Goal: Obtain resource: Download file/media

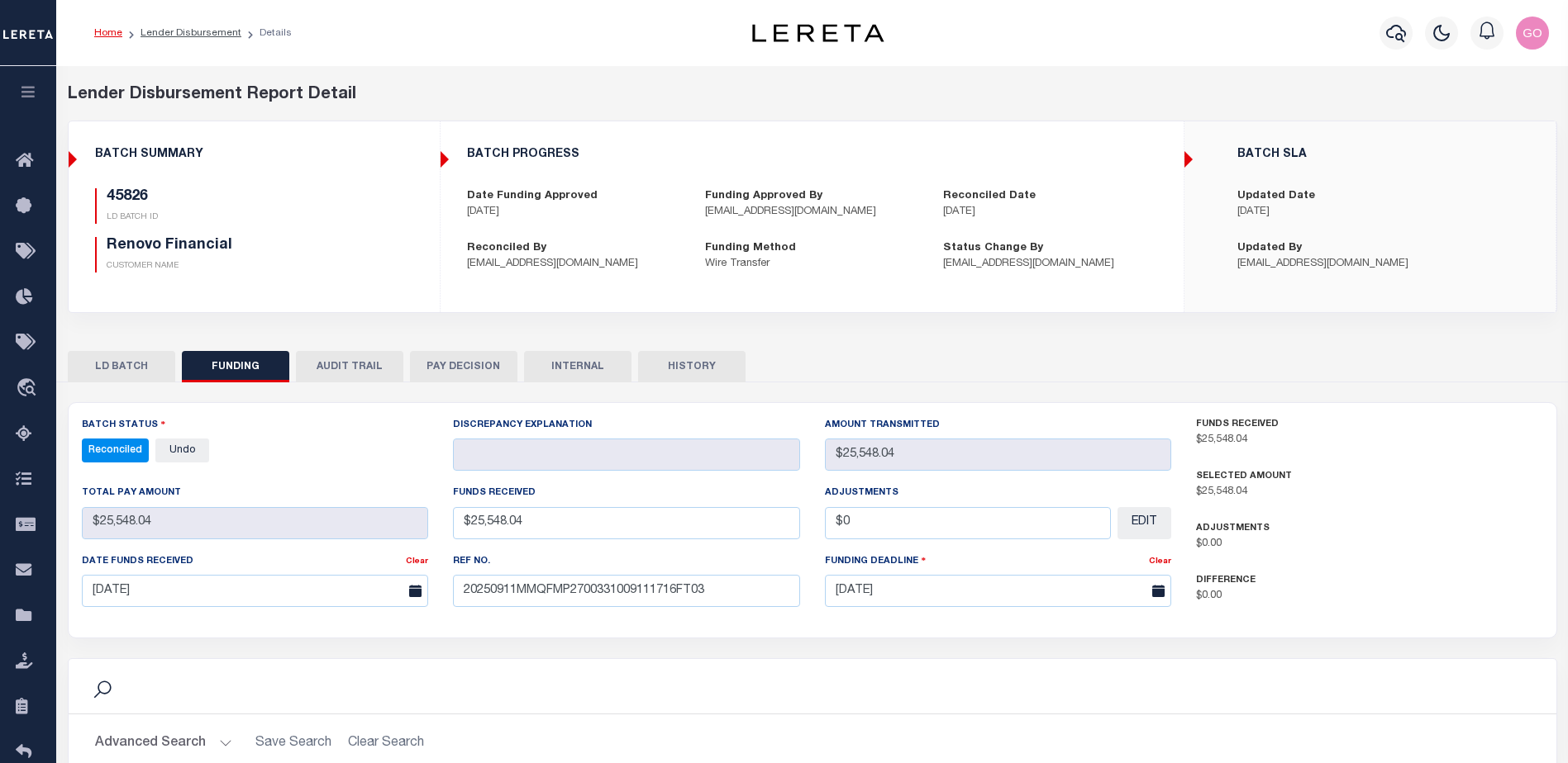
select select "100"
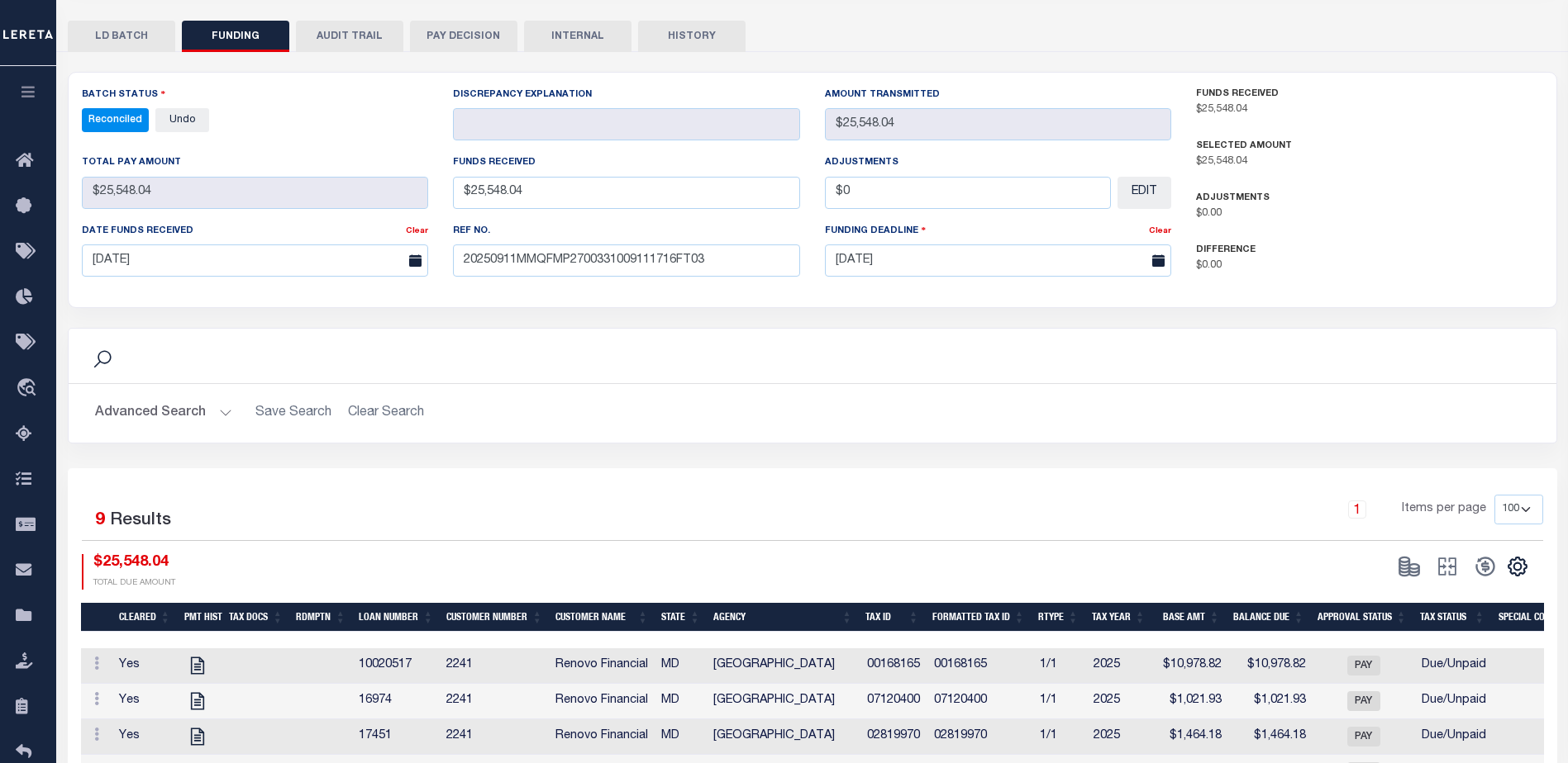
click at [869, 343] on div "Search" at bounding box center [812, 355] width 1461 height 28
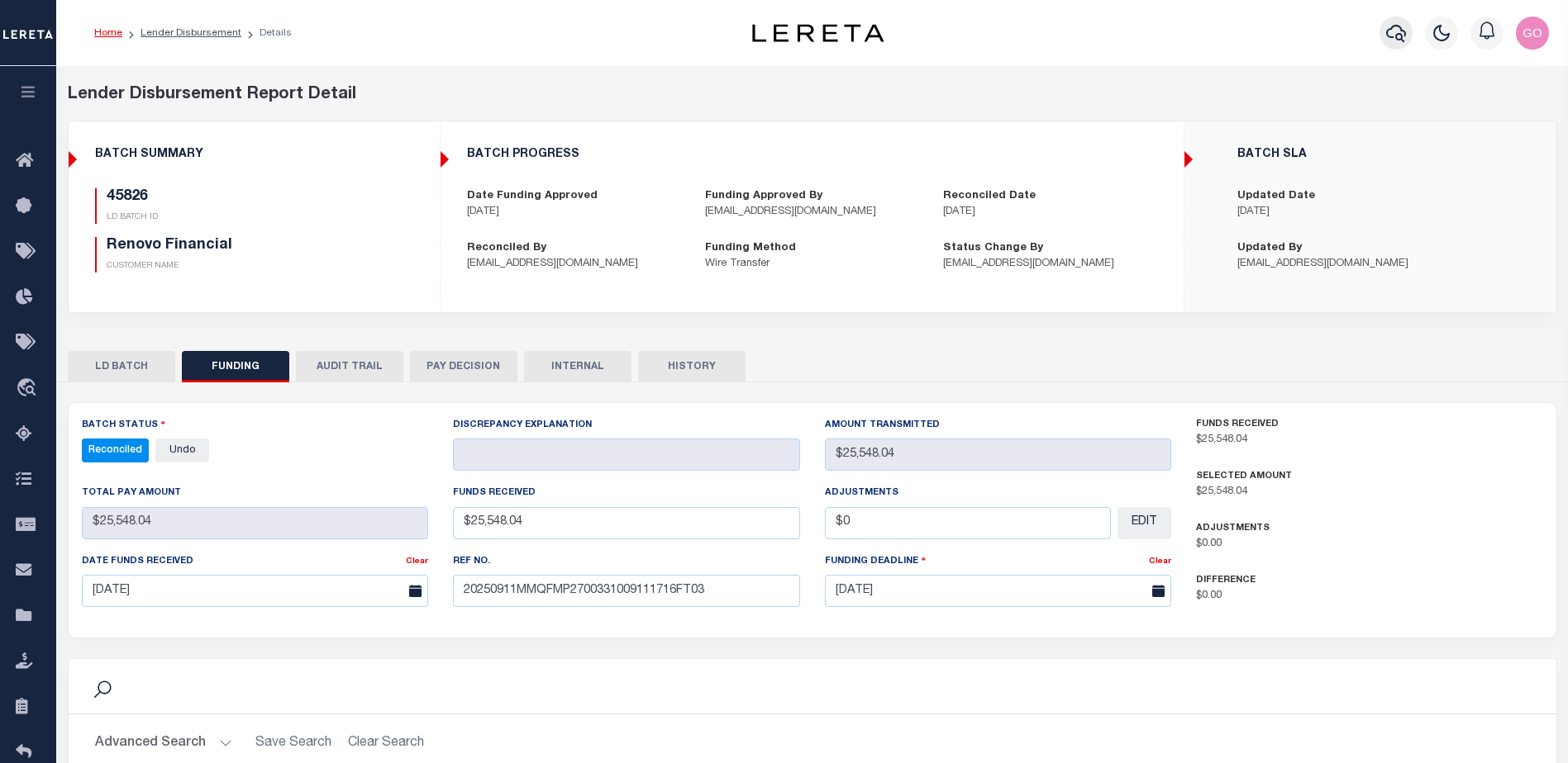
click at [1403, 32] on icon "button" at bounding box center [1395, 33] width 20 height 17
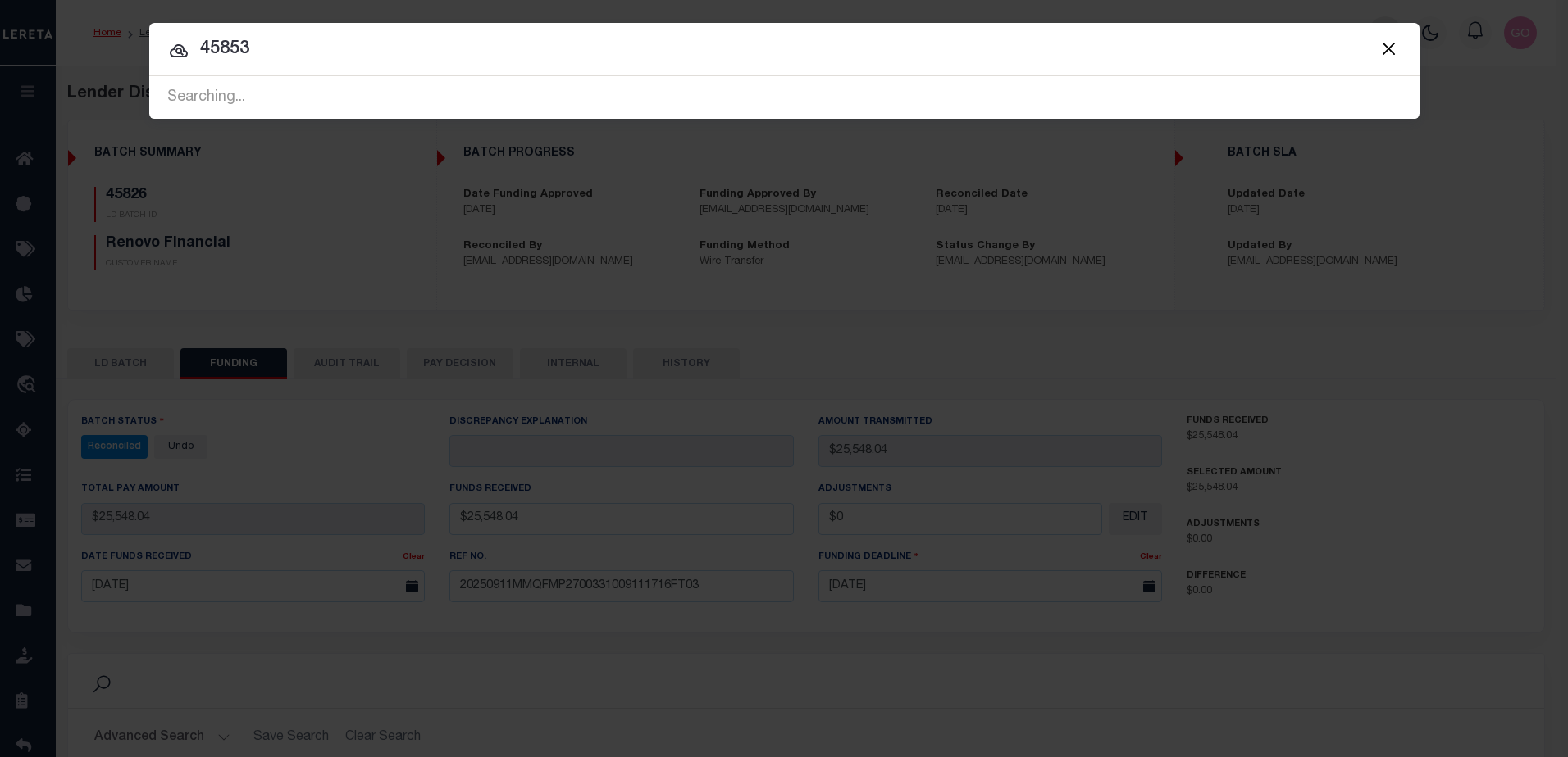
type input "45853"
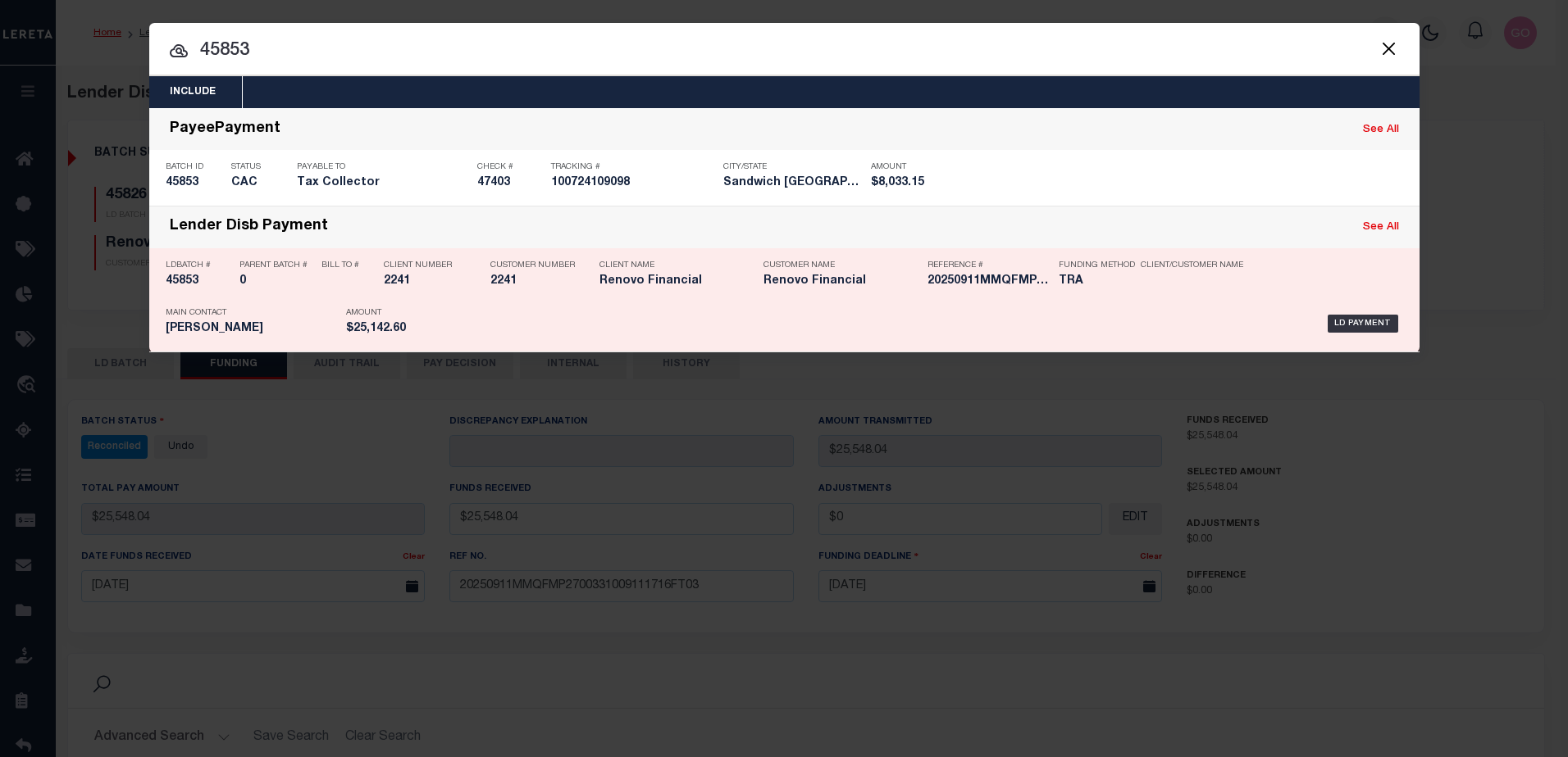
click at [183, 285] on h5 "45853" at bounding box center [199, 281] width 66 height 14
checkbox input "true"
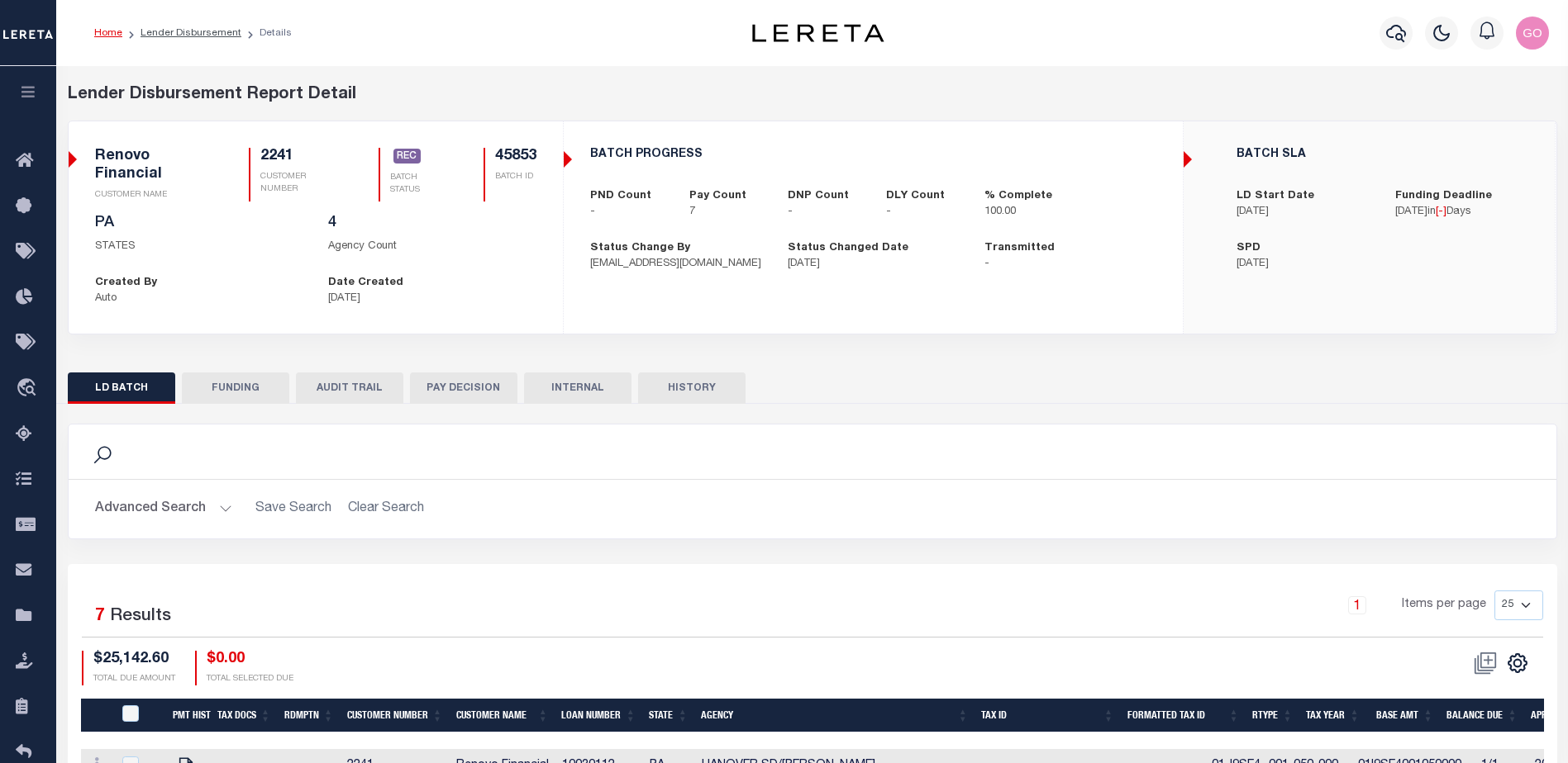
click at [242, 386] on button "FUNDING" at bounding box center [235, 387] width 108 height 31
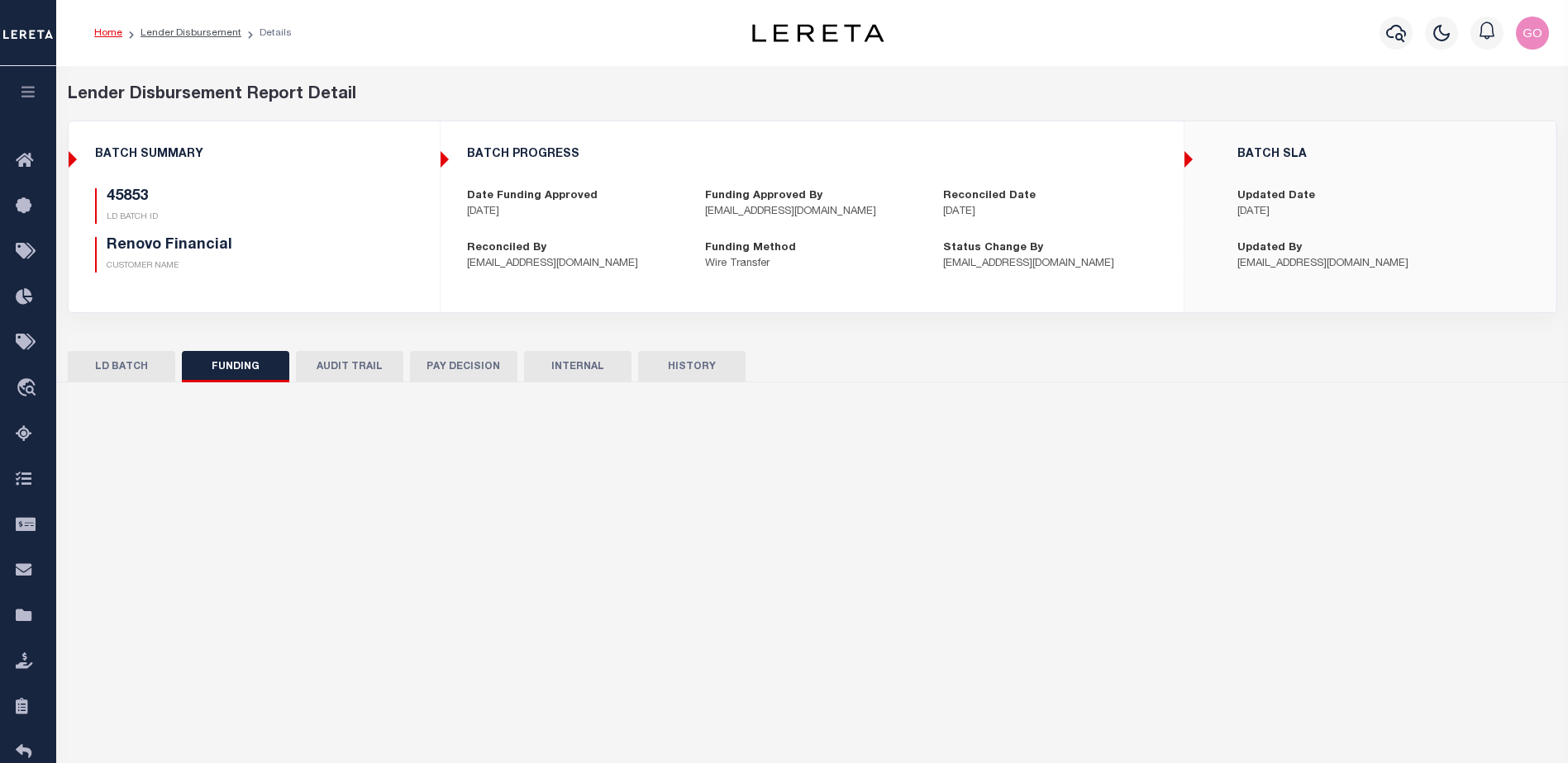
select select "100"
type input "$25,142.6"
type input "$0"
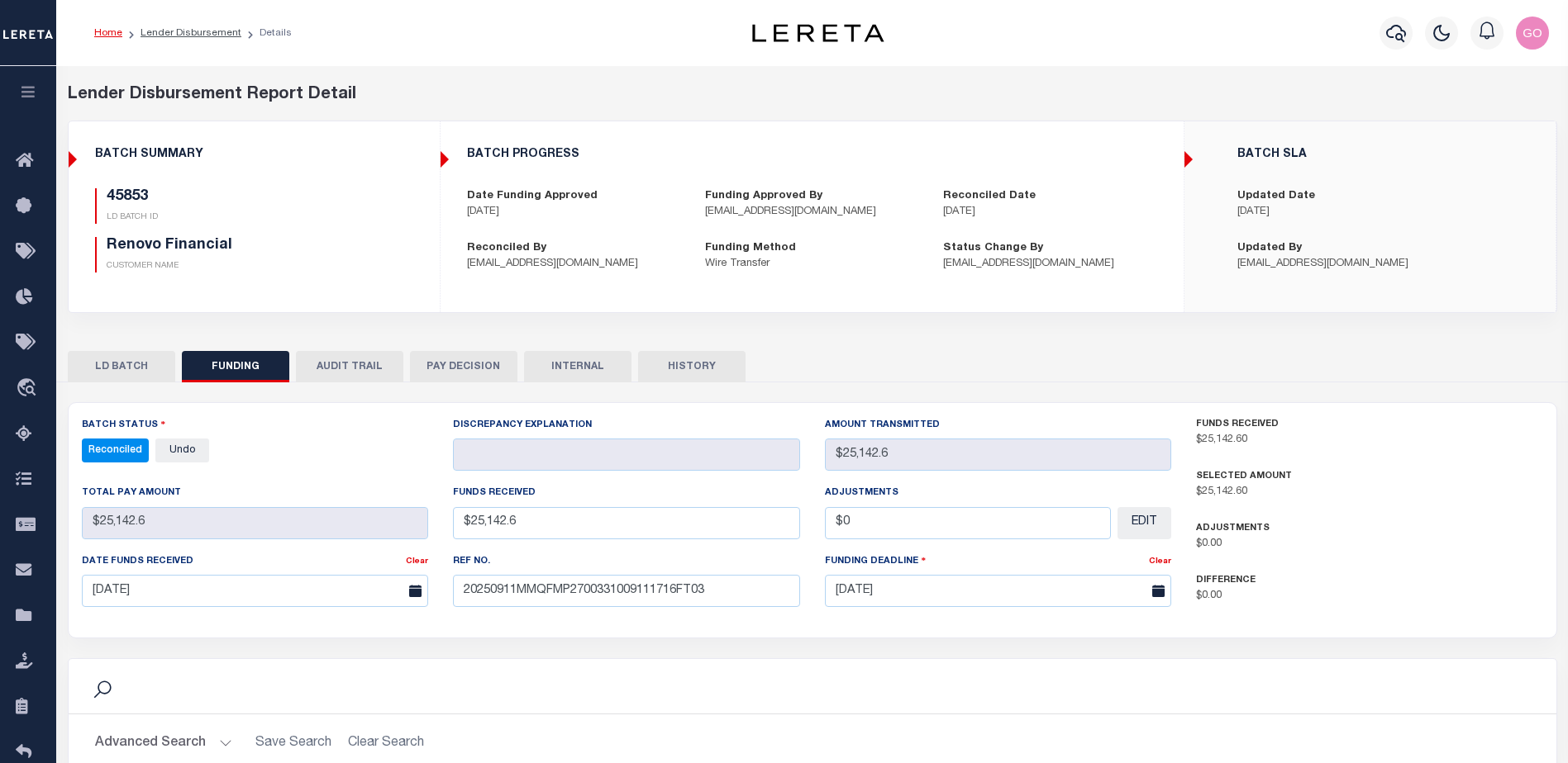
select select "100"
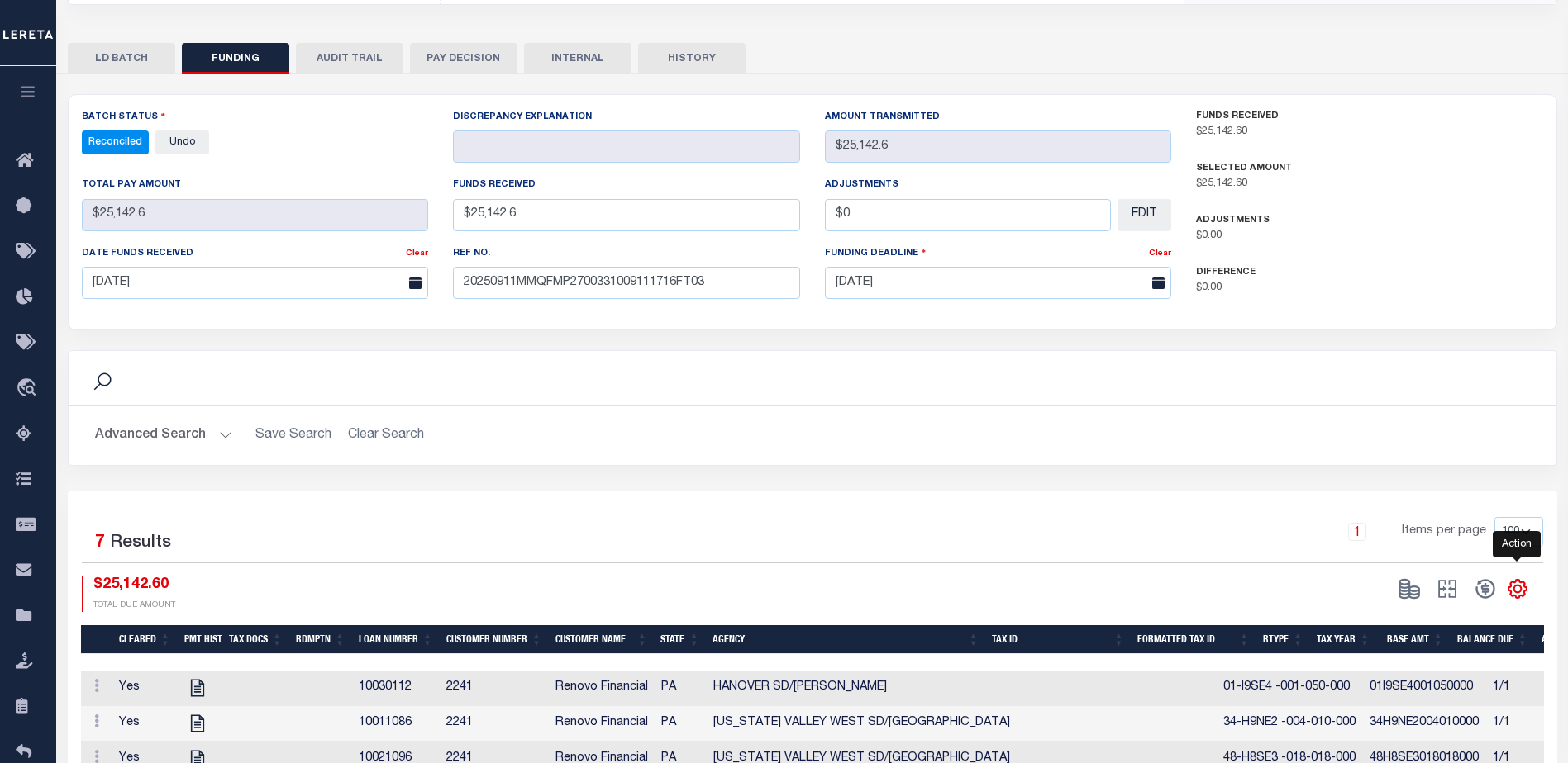
click at [1519, 584] on icon "" at bounding box center [1516, 588] width 18 height 18
click at [1421, 370] on link "CSV" at bounding box center [1449, 368] width 161 height 32
click at [1096, 69] on div "LD BATCH FUNDING AUDIT TRAIL PAY DECISION INTERNAL HISTORY" at bounding box center [812, 58] width 1489 height 31
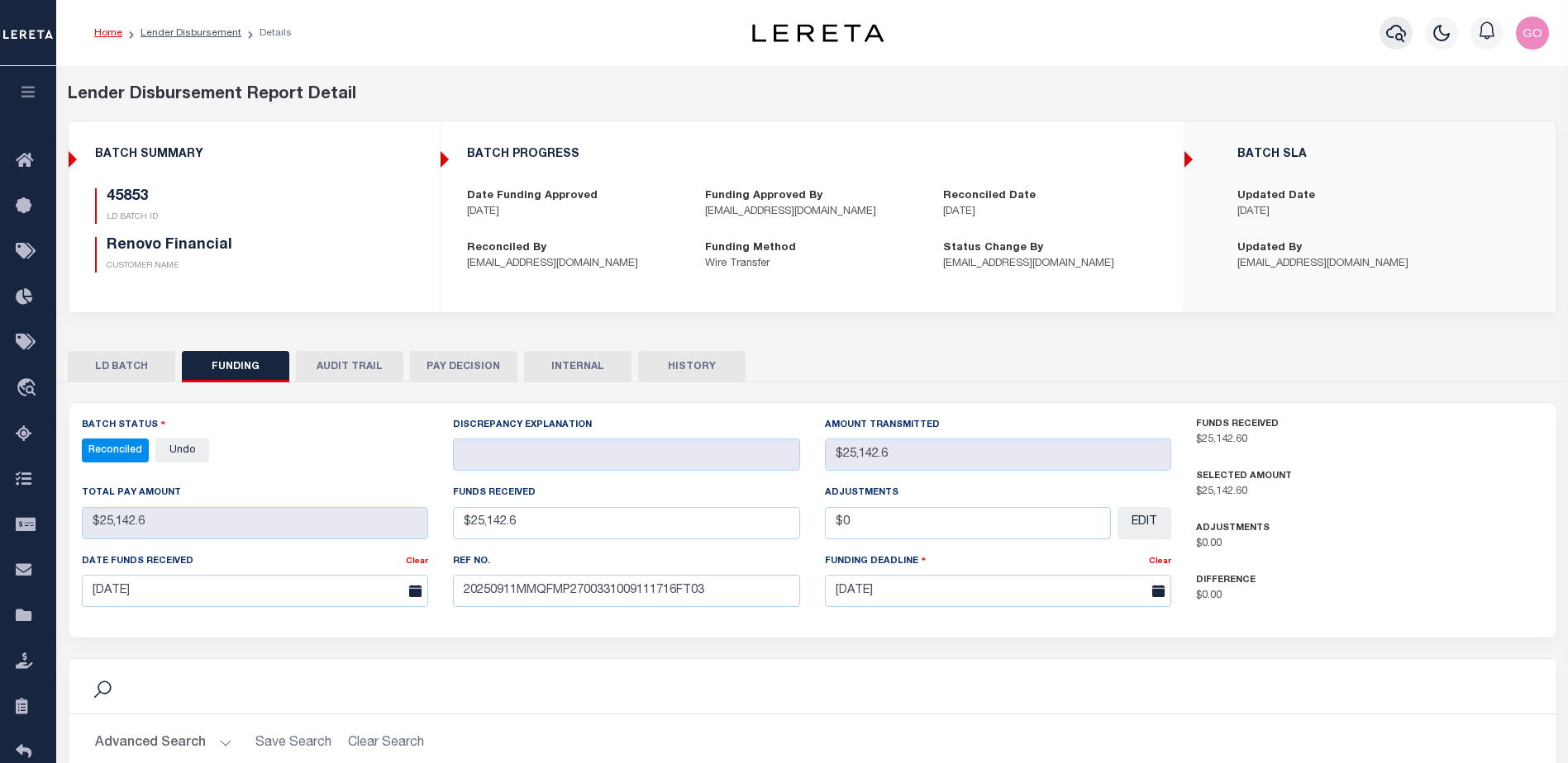
click at [1403, 36] on icon "button" at bounding box center [1395, 32] width 20 height 19
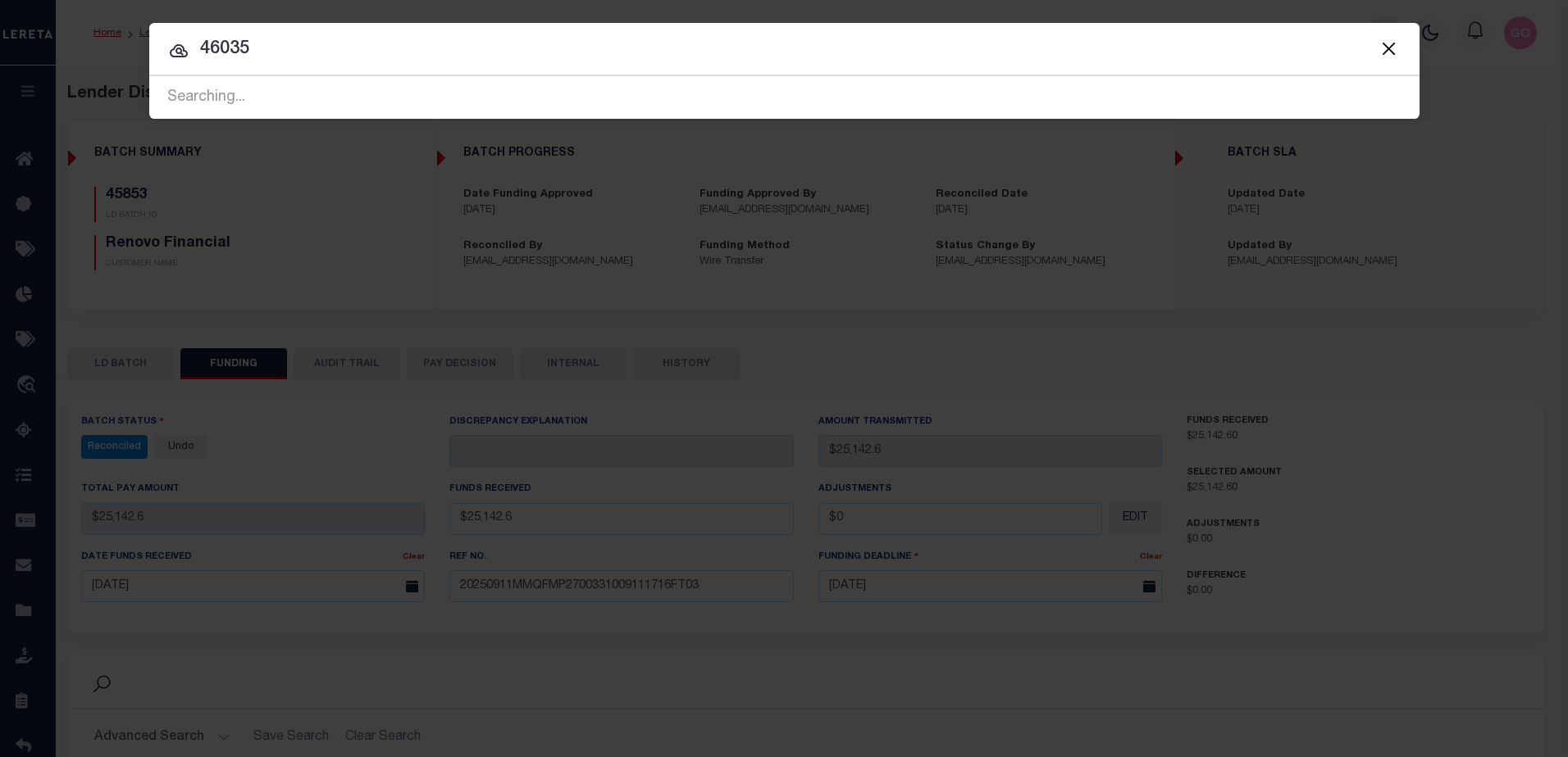
type input "46035"
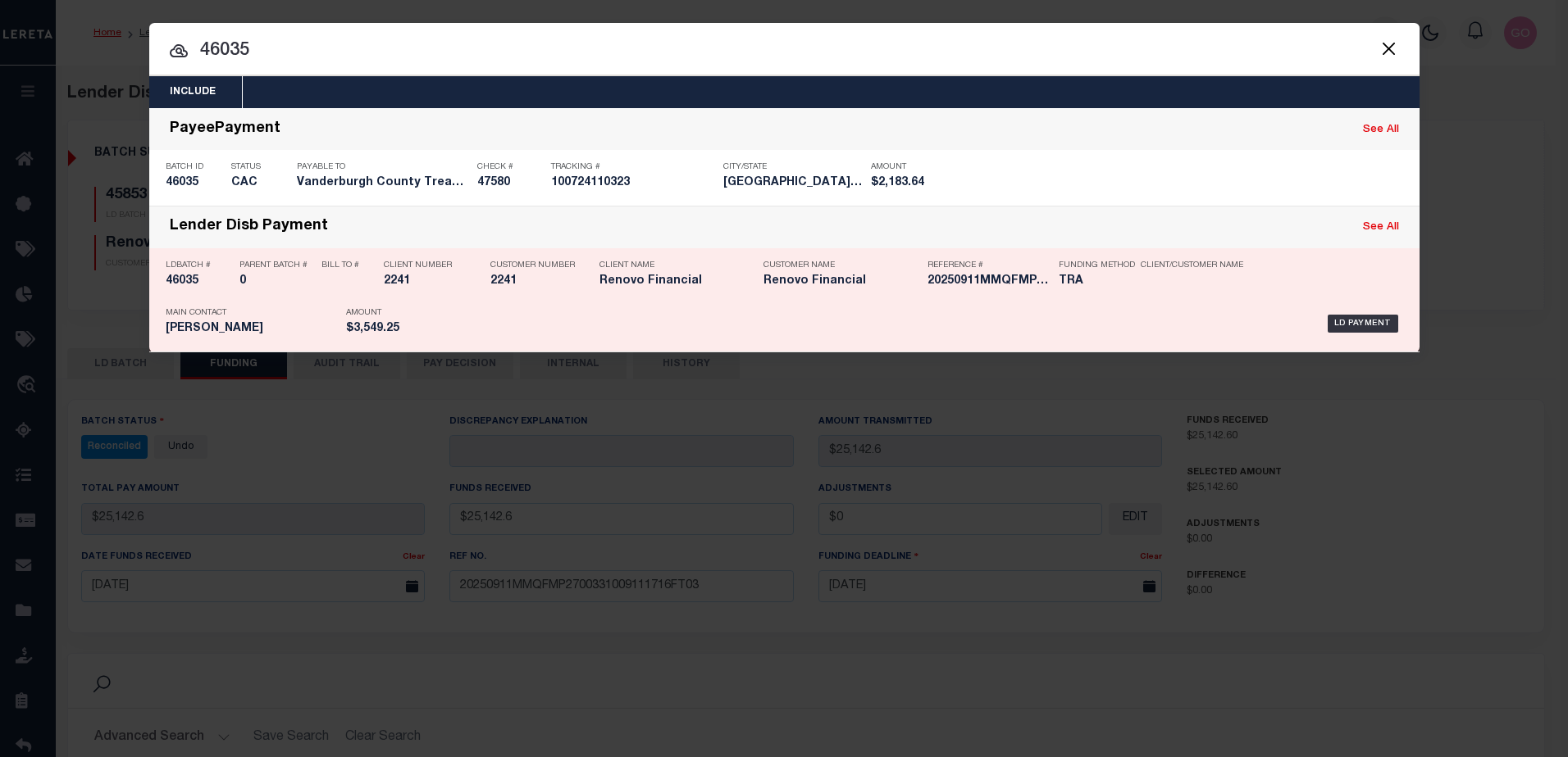
click at [191, 284] on h5 "46035" at bounding box center [199, 281] width 66 height 14
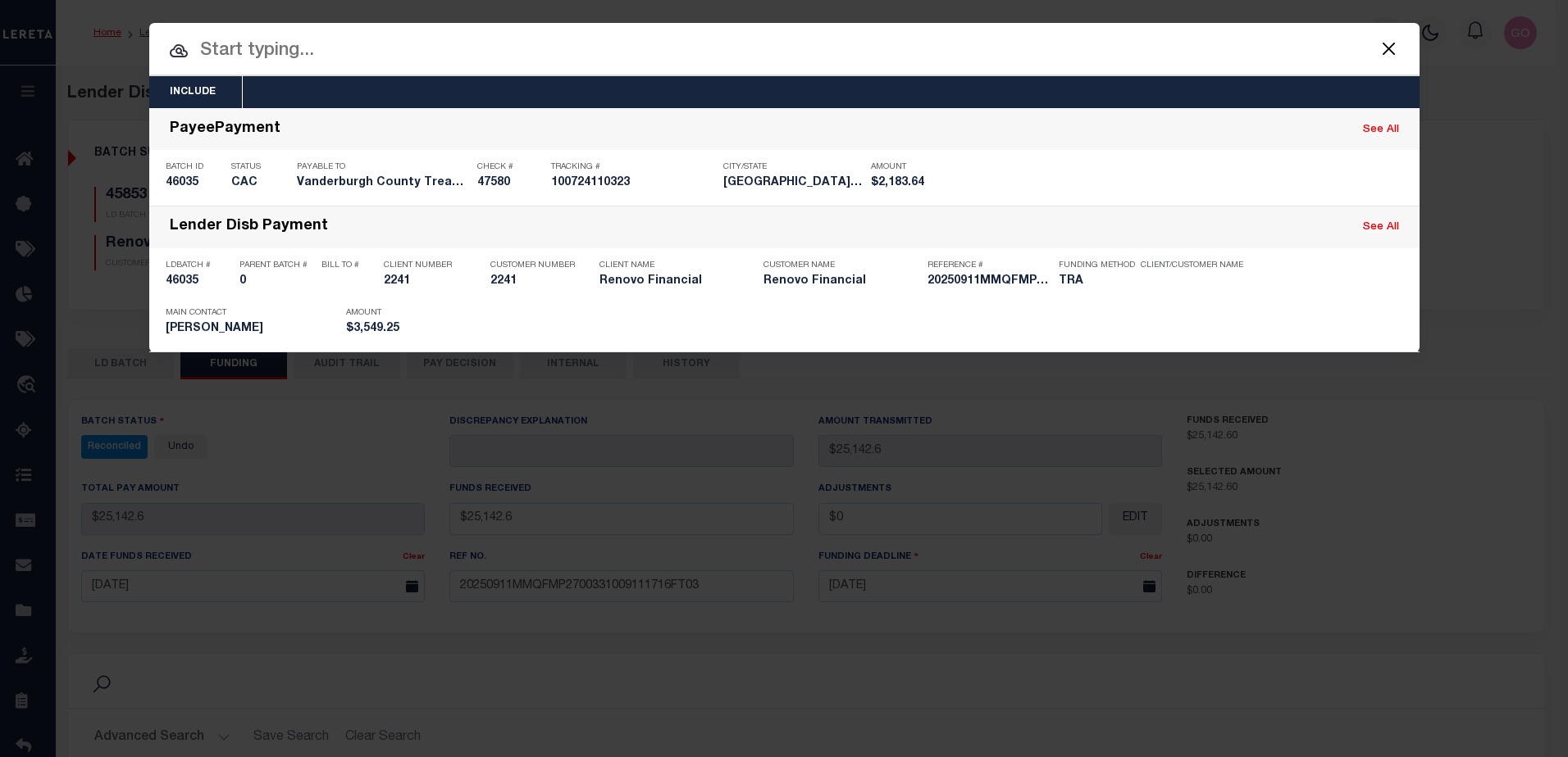
checkbox input "true"
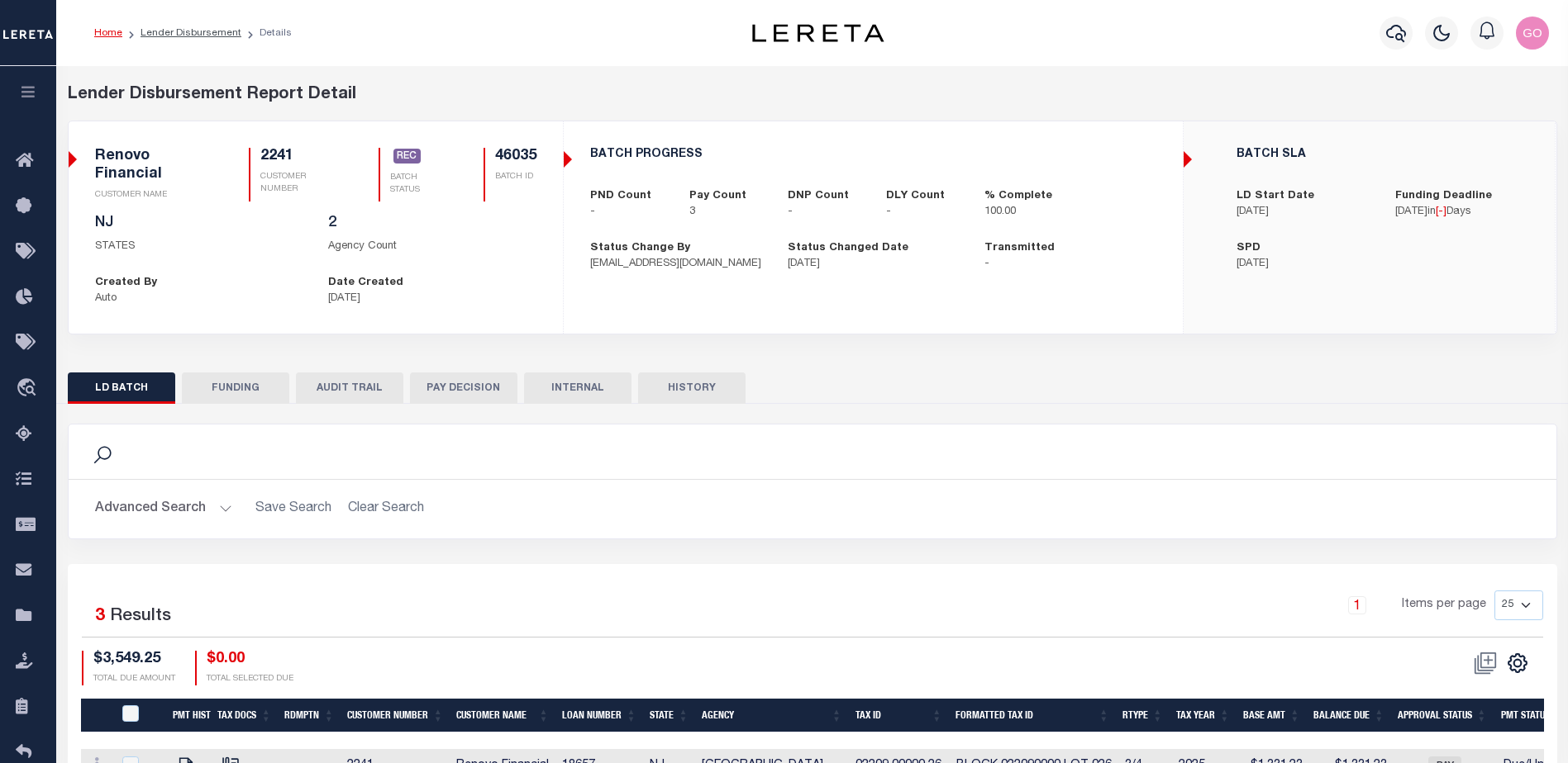
click at [248, 396] on button "FUNDING" at bounding box center [235, 387] width 108 height 31
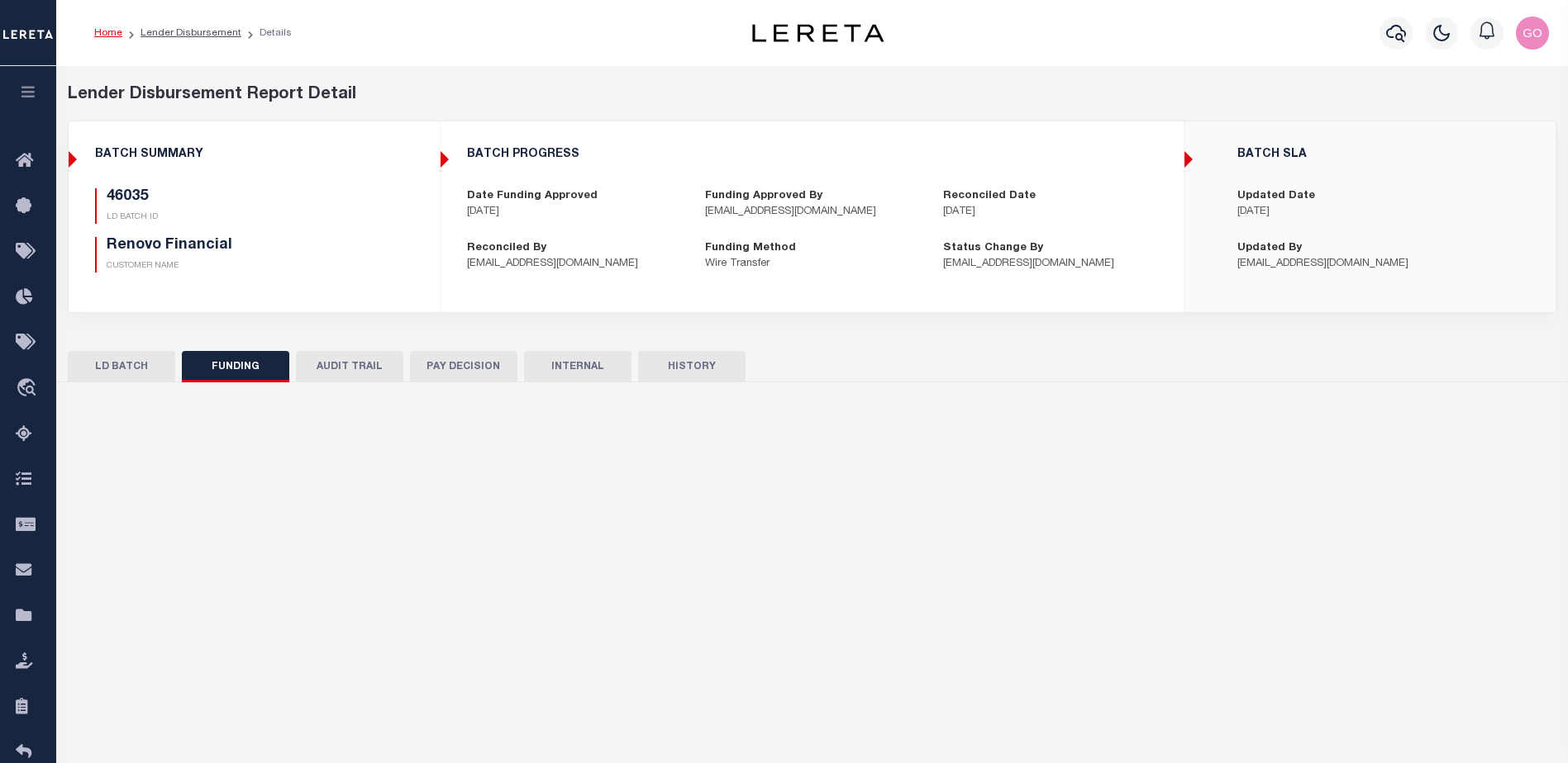
type input "$3,549.25"
type input "$0"
select select "100"
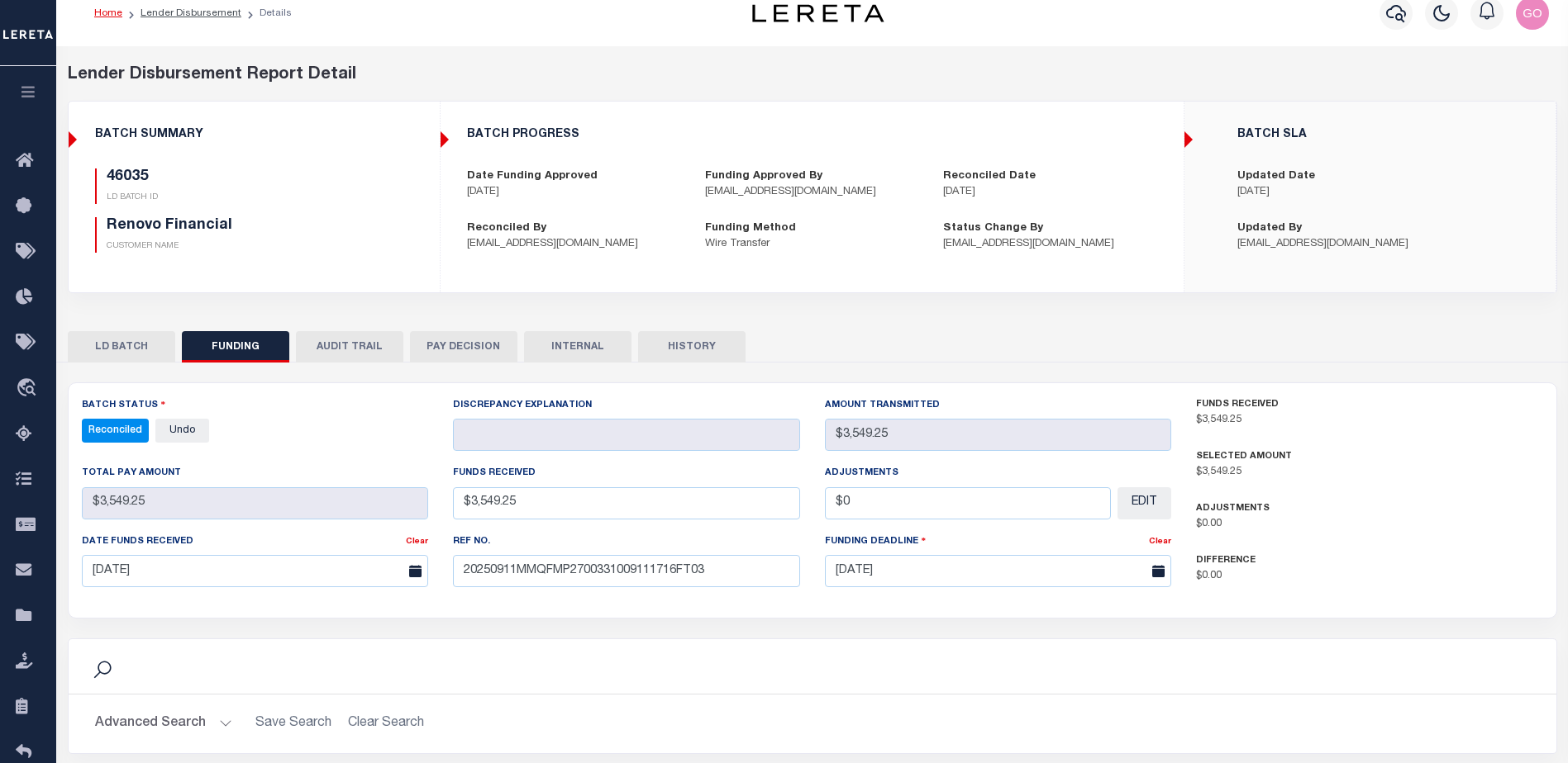
scroll to position [165, 0]
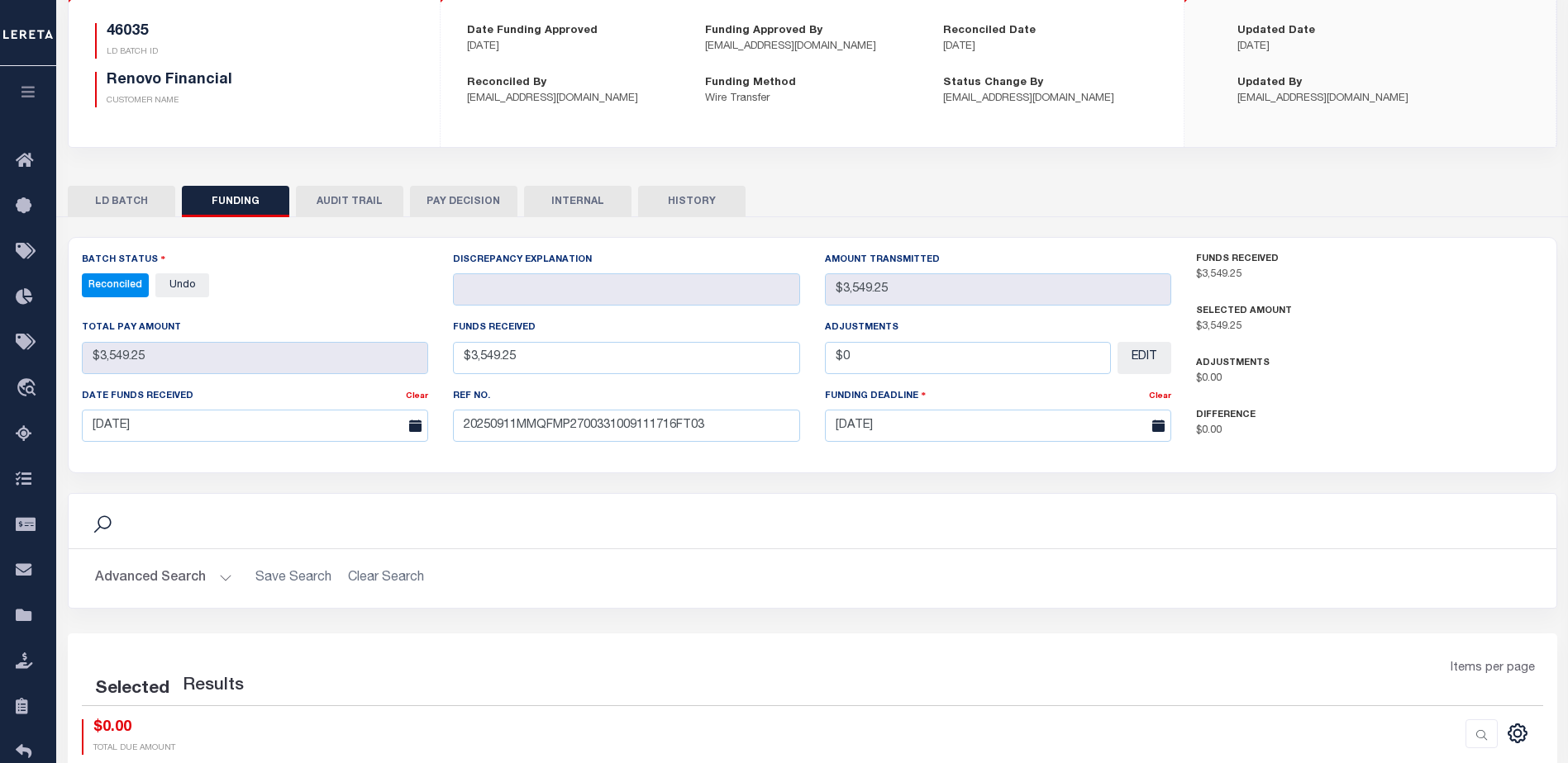
select select "100"
click at [1516, 735] on icon "" at bounding box center [1516, 732] width 21 height 21
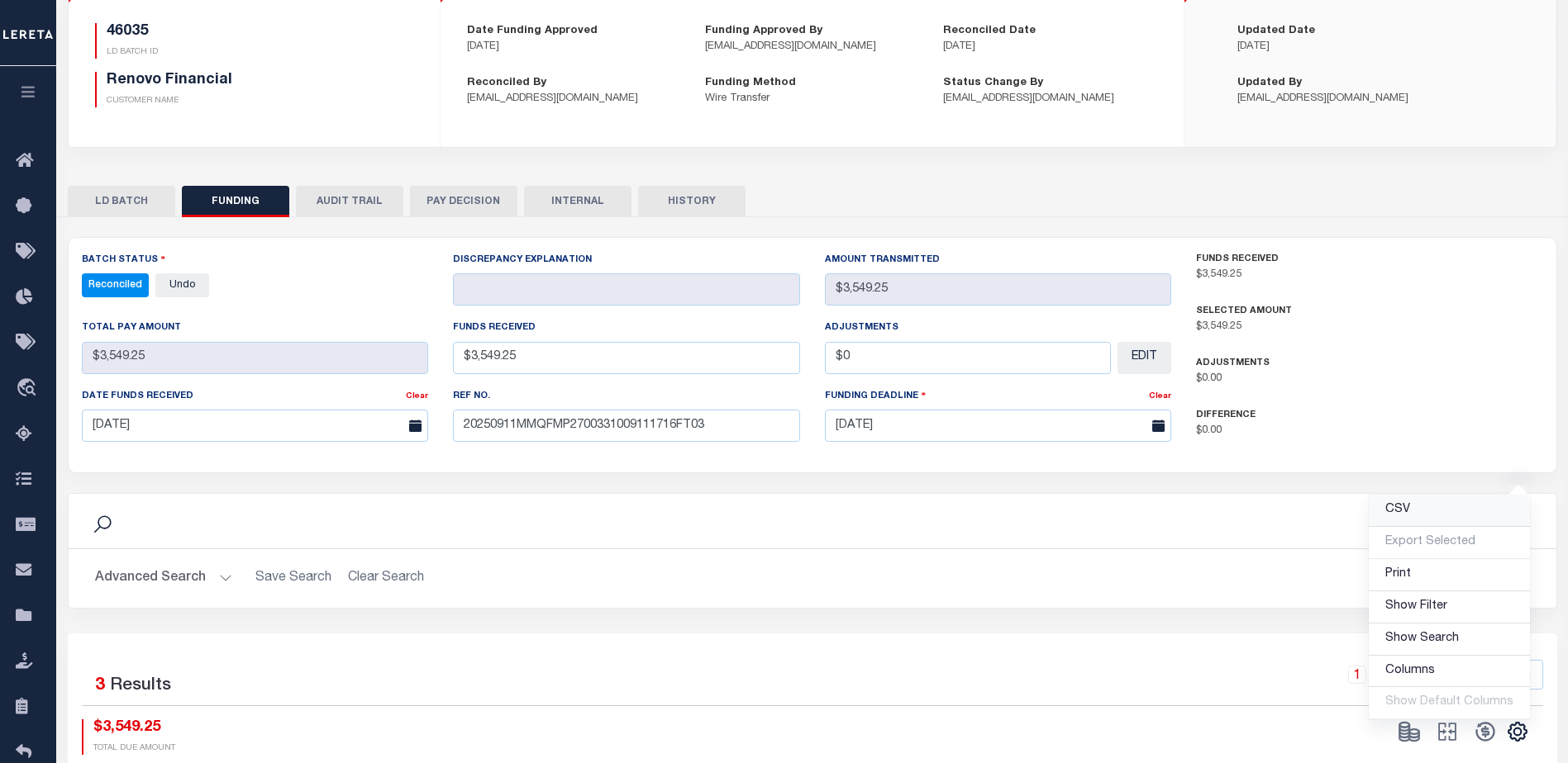
click at [1409, 513] on span "CSV" at bounding box center [1397, 510] width 25 height 12
drag, startPoint x: 1154, startPoint y: 88, endPoint x: 1188, endPoint y: 105, distance: 38.0
click at [1154, 88] on div "Status Change By [EMAIL_ADDRESS][DOMAIN_NAME]" at bounding box center [1049, 92] width 238 height 32
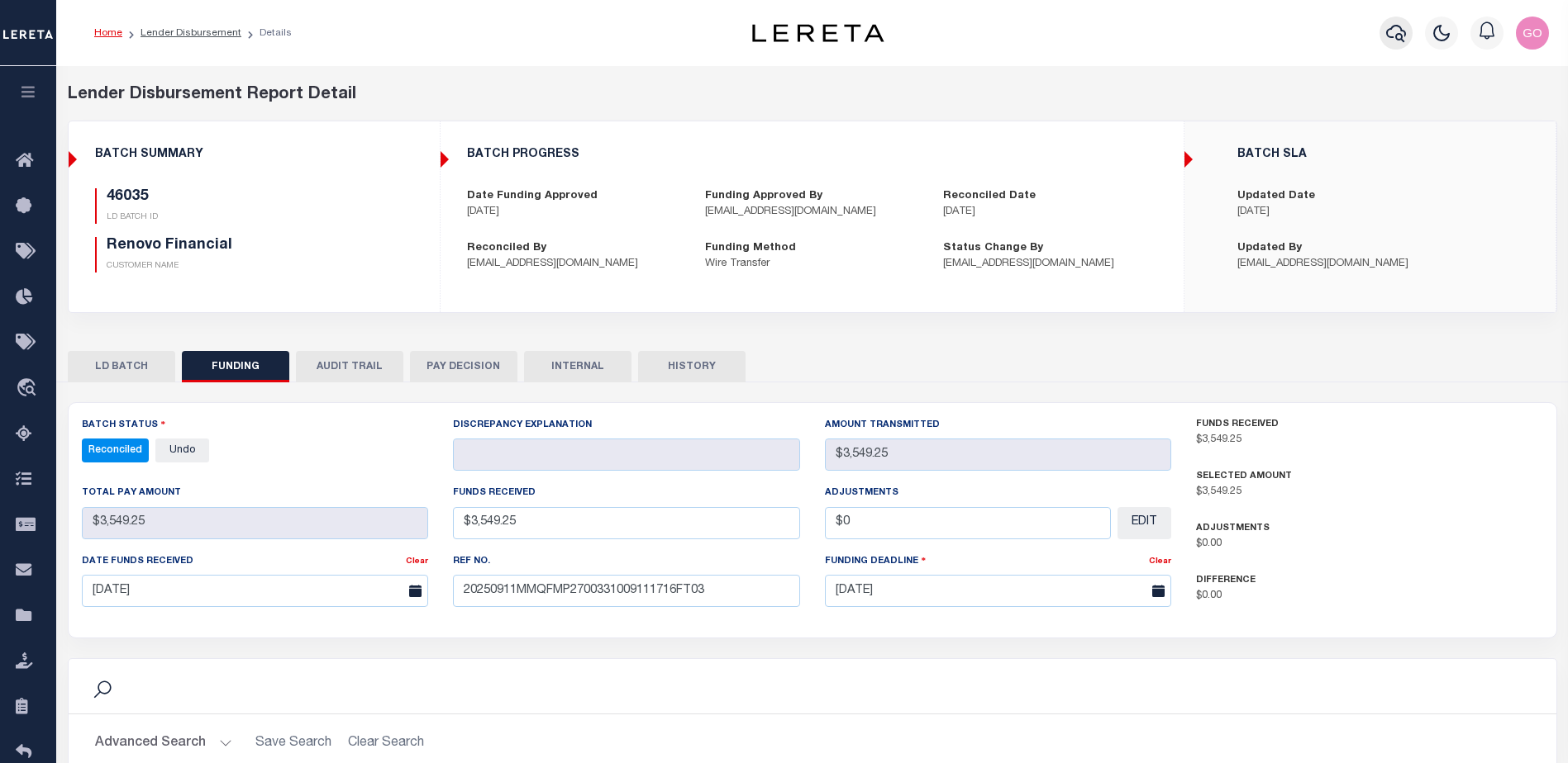
click at [1398, 36] on icon "button" at bounding box center [1395, 32] width 20 height 19
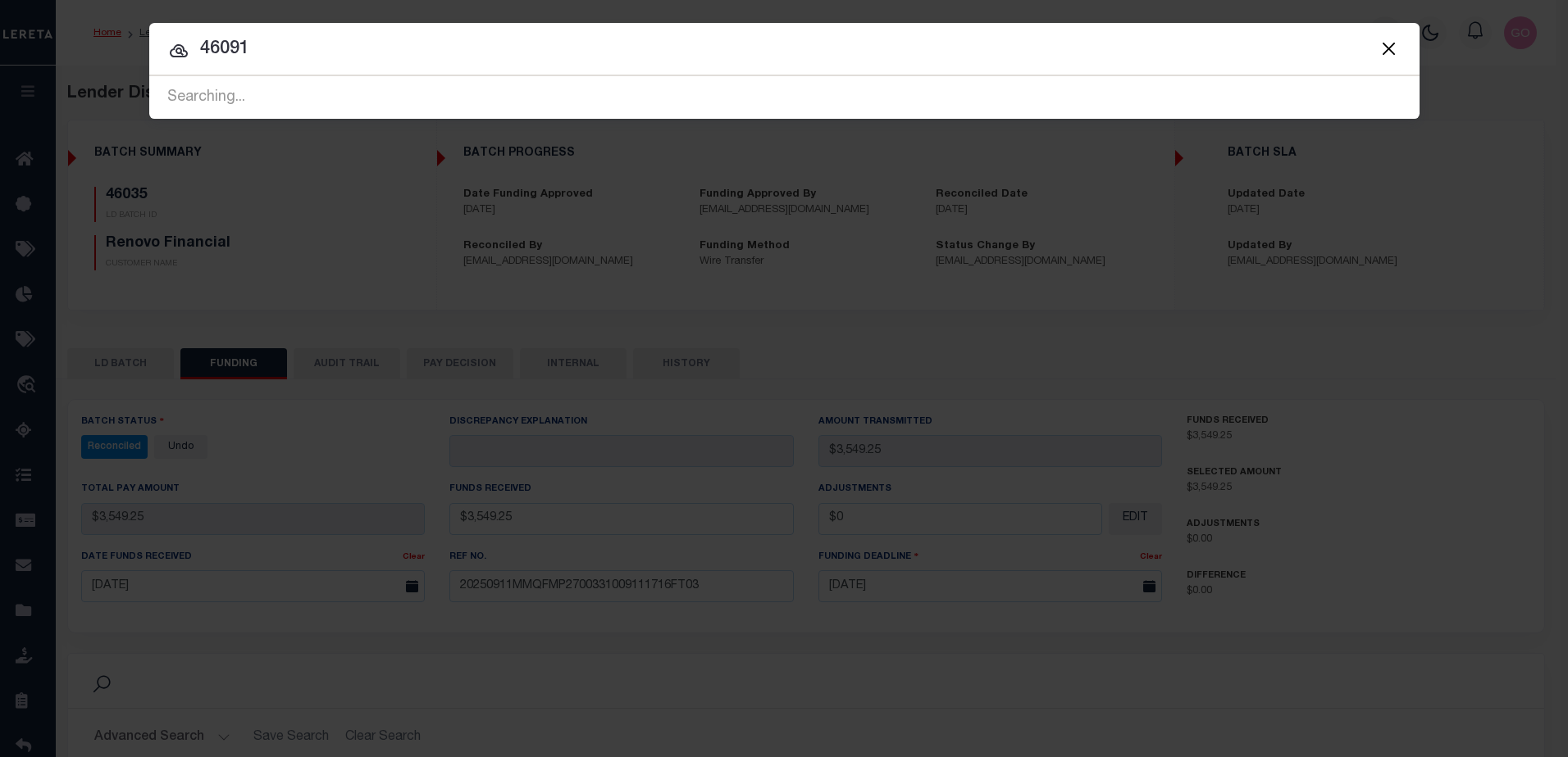
type input "46091"
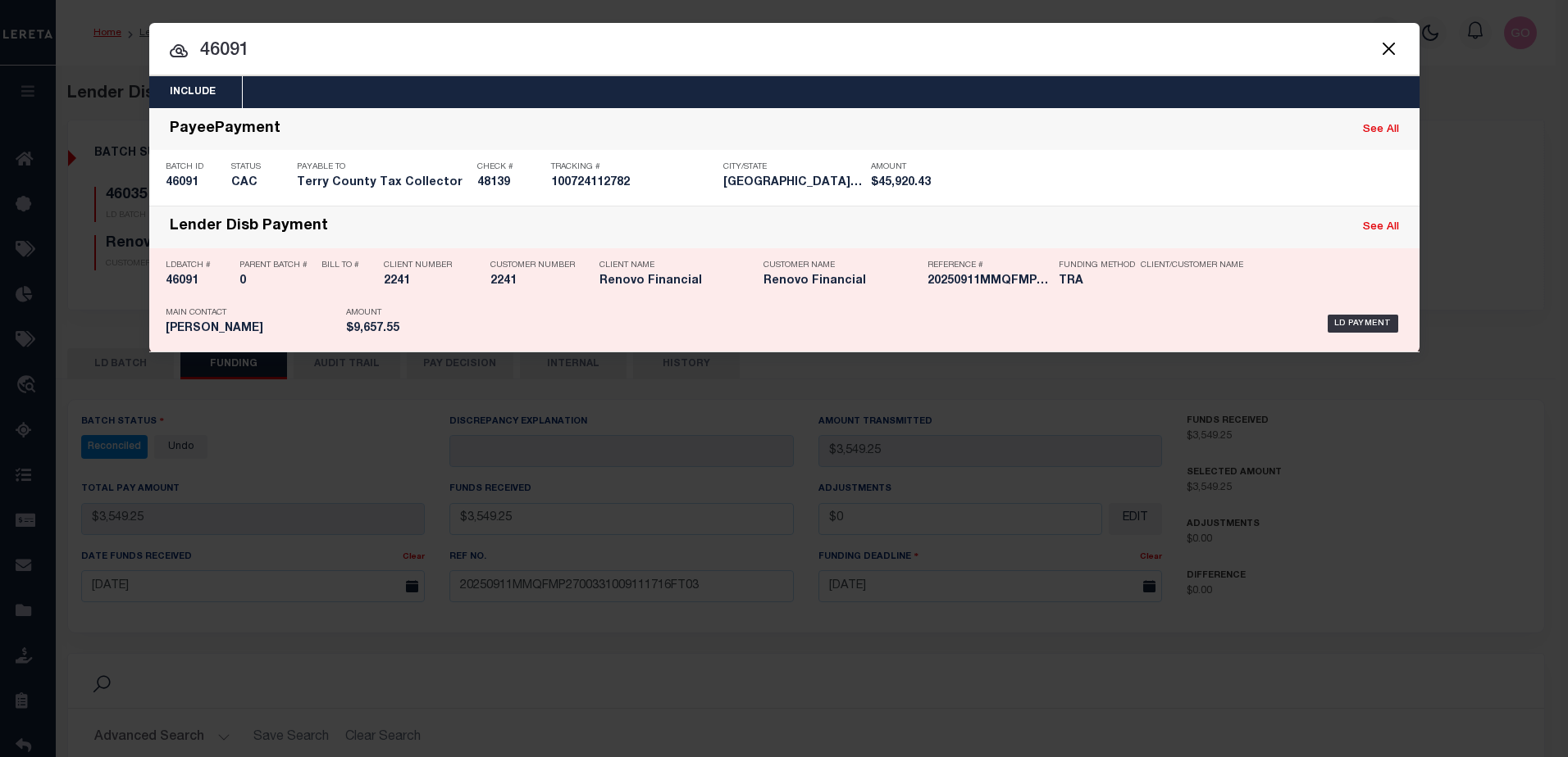
click at [186, 283] on h5 "46091" at bounding box center [199, 281] width 66 height 14
checkbox input "true"
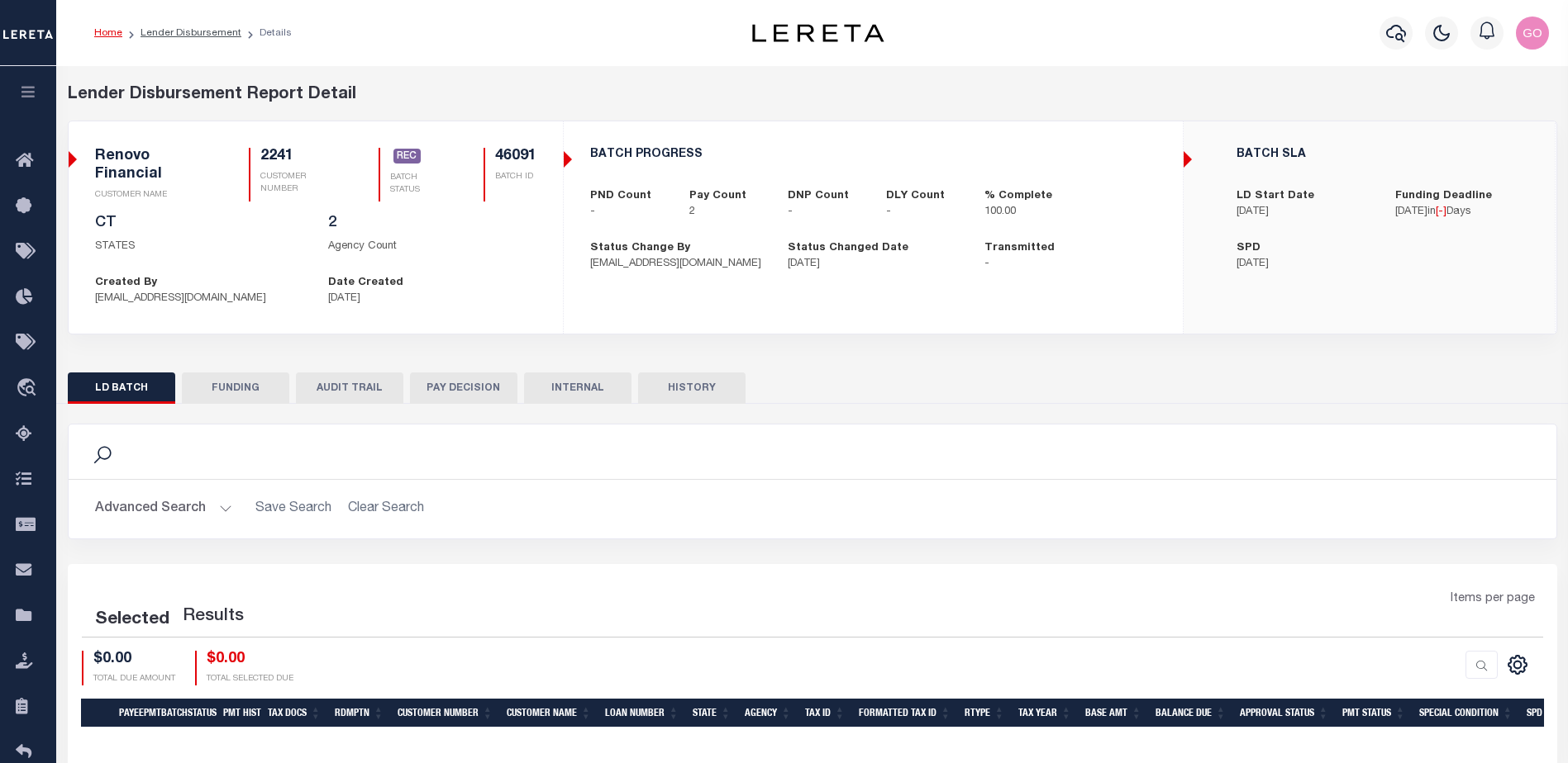
click at [230, 386] on button "FUNDING" at bounding box center [235, 387] width 108 height 31
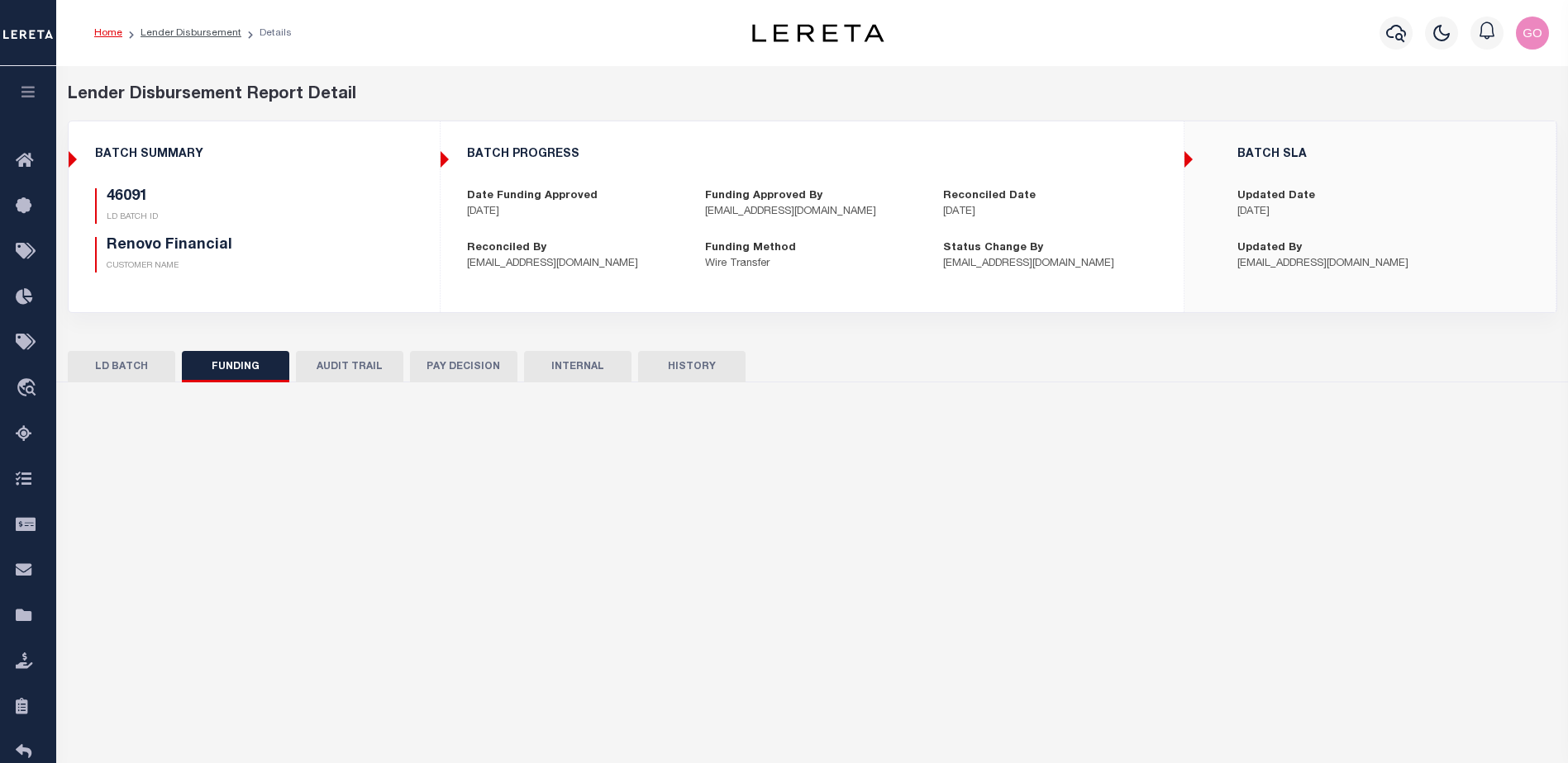
click at [232, 386] on div "Search Advanced Search Save Search Clear Search 2" at bounding box center [812, 741] width 1489 height 717
type input "$9,657.55"
type input "$0"
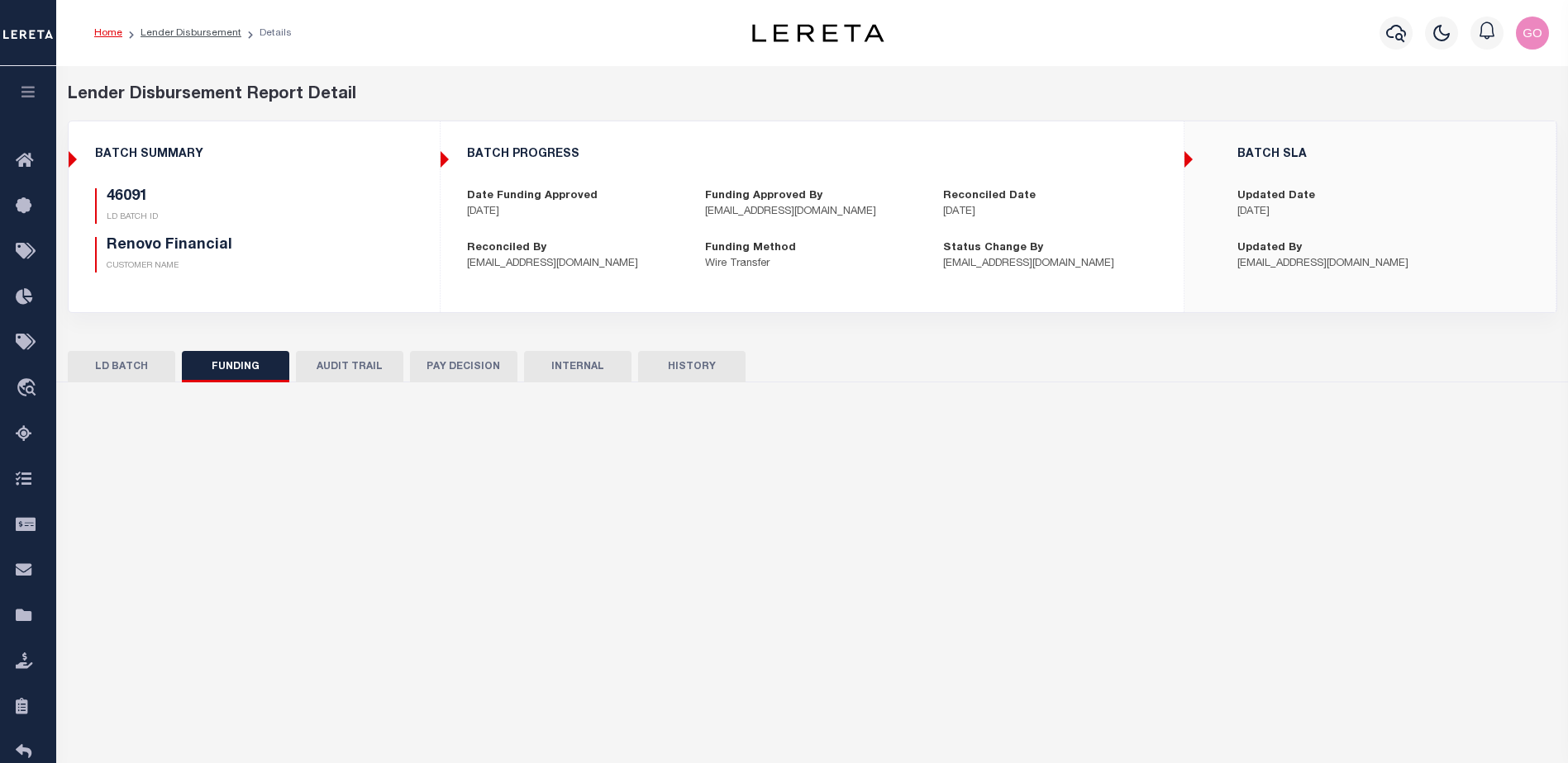
type input "[DATE]"
select select "100"
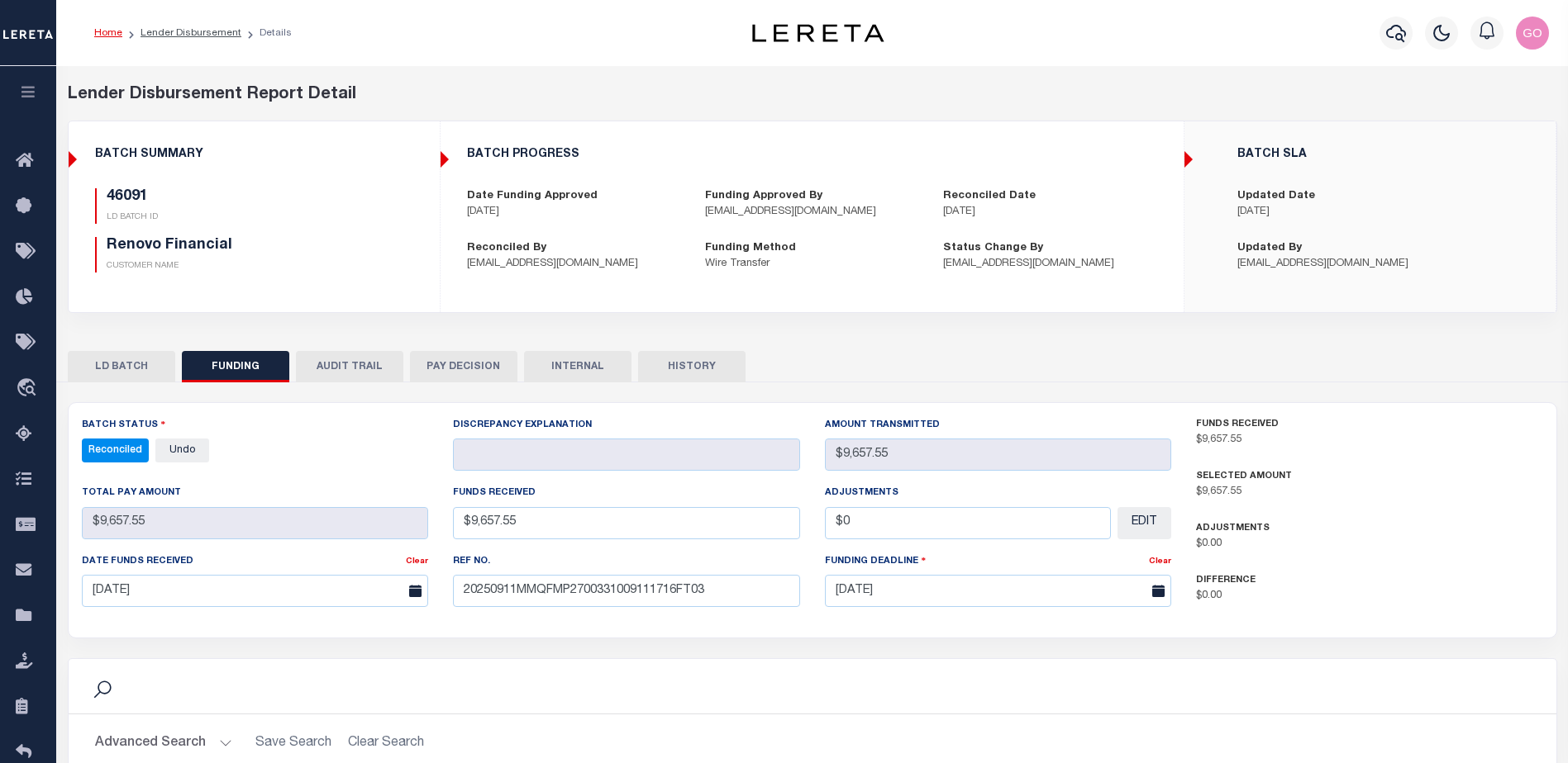
select select "100"
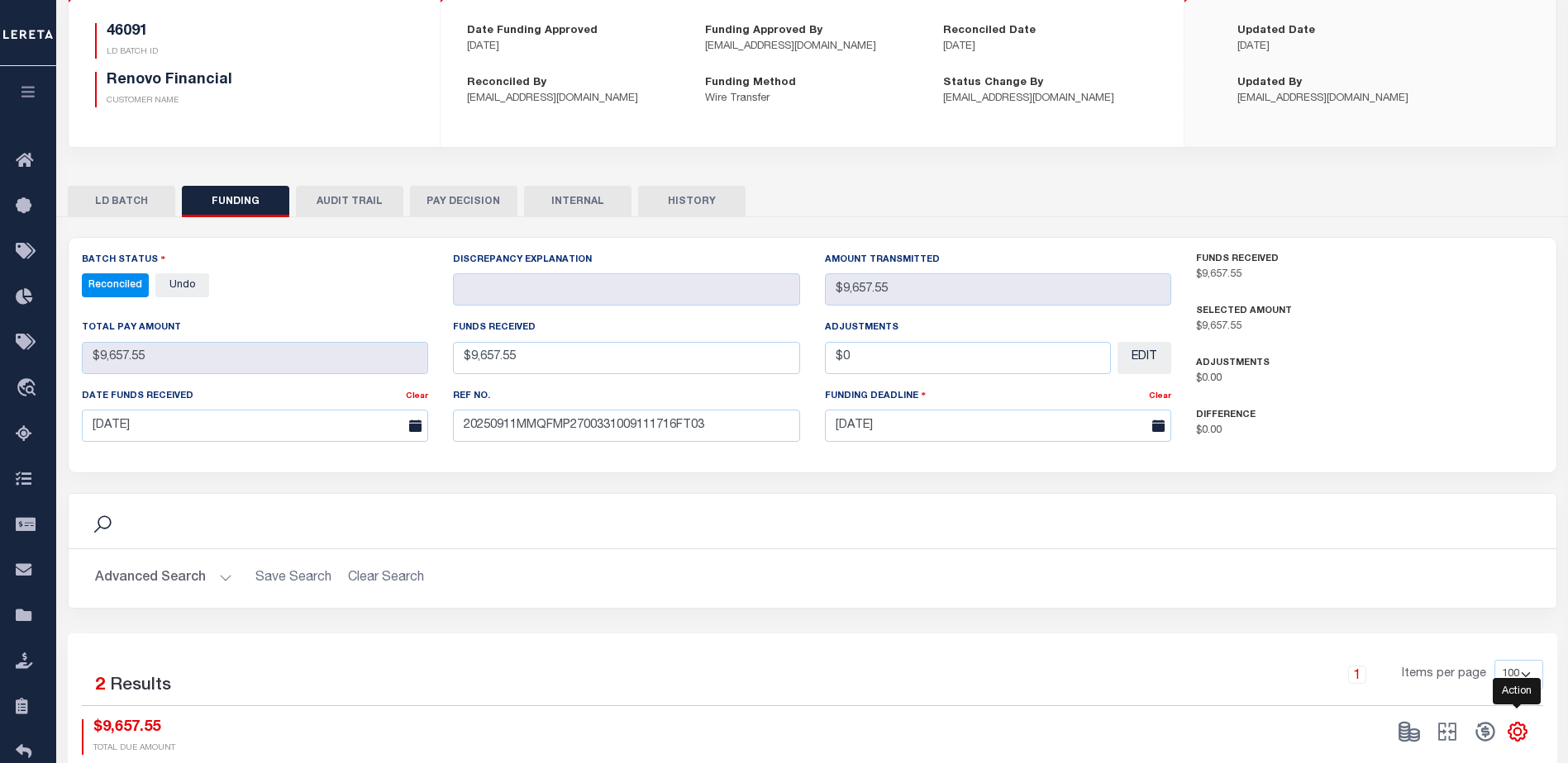
click at [1513, 736] on icon "" at bounding box center [1516, 732] width 21 height 21
click at [1436, 515] on link "CSV" at bounding box center [1449, 511] width 161 height 32
drag, startPoint x: 1124, startPoint y: 92, endPoint x: 1123, endPoint y: 107, distance: 15.0
click at [1124, 92] on p "[EMAIL_ADDRESS][DOMAIN_NAME]" at bounding box center [1049, 98] width 213 height 16
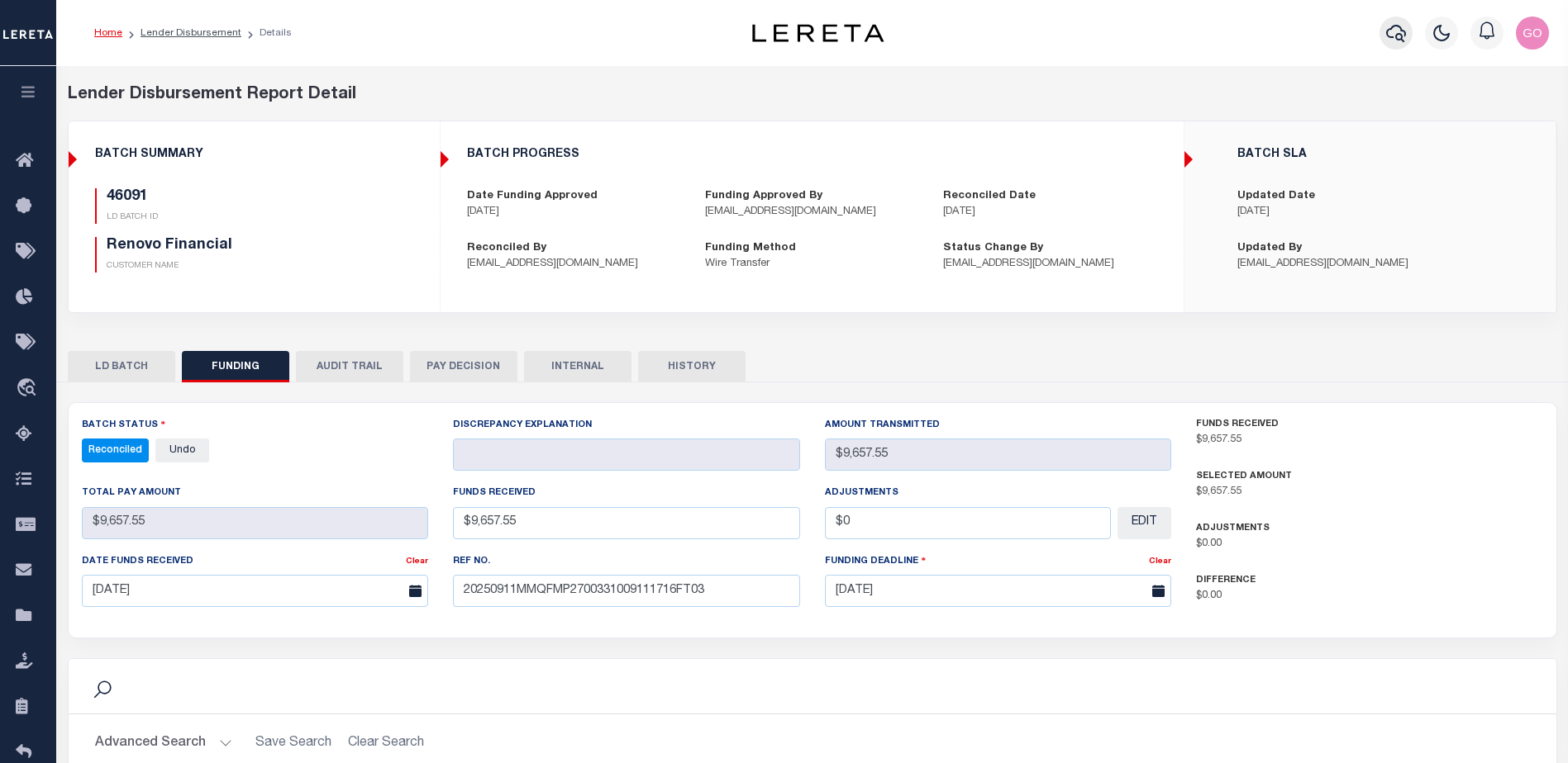
click at [1399, 39] on icon "button" at bounding box center [1395, 32] width 20 height 19
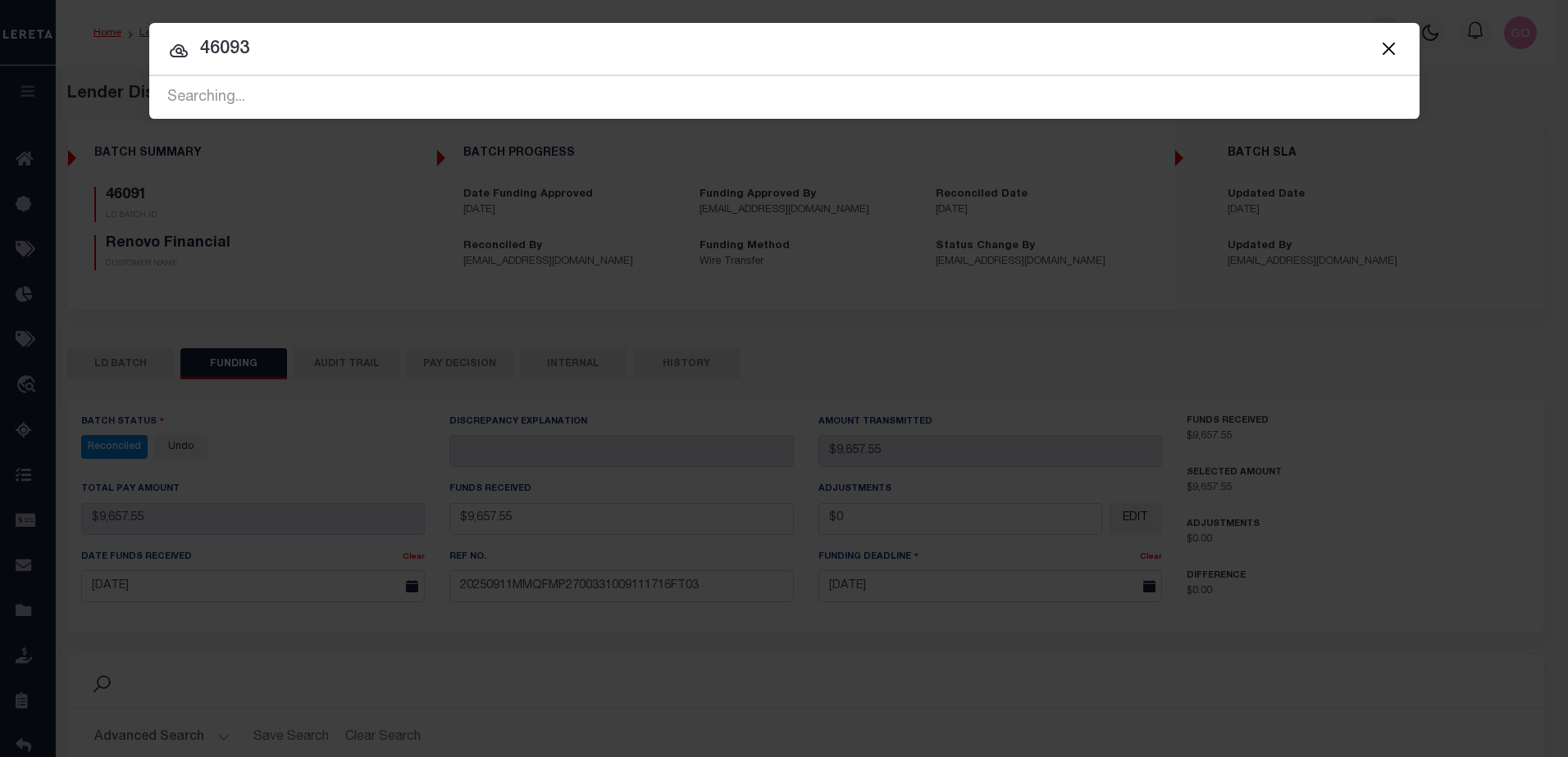
type input "46093"
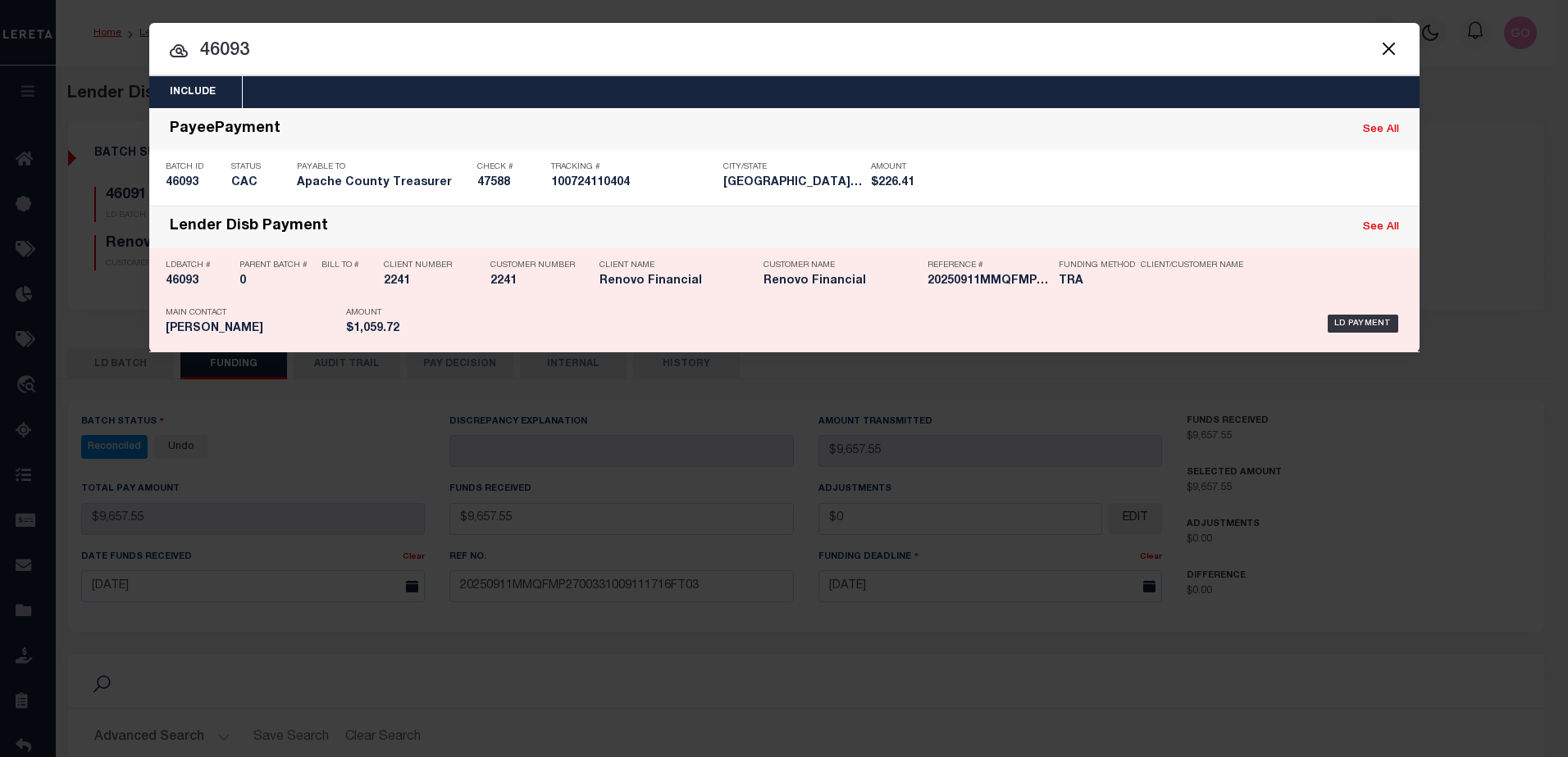
click at [174, 283] on h5 "46093" at bounding box center [199, 281] width 66 height 14
checkbox input "true"
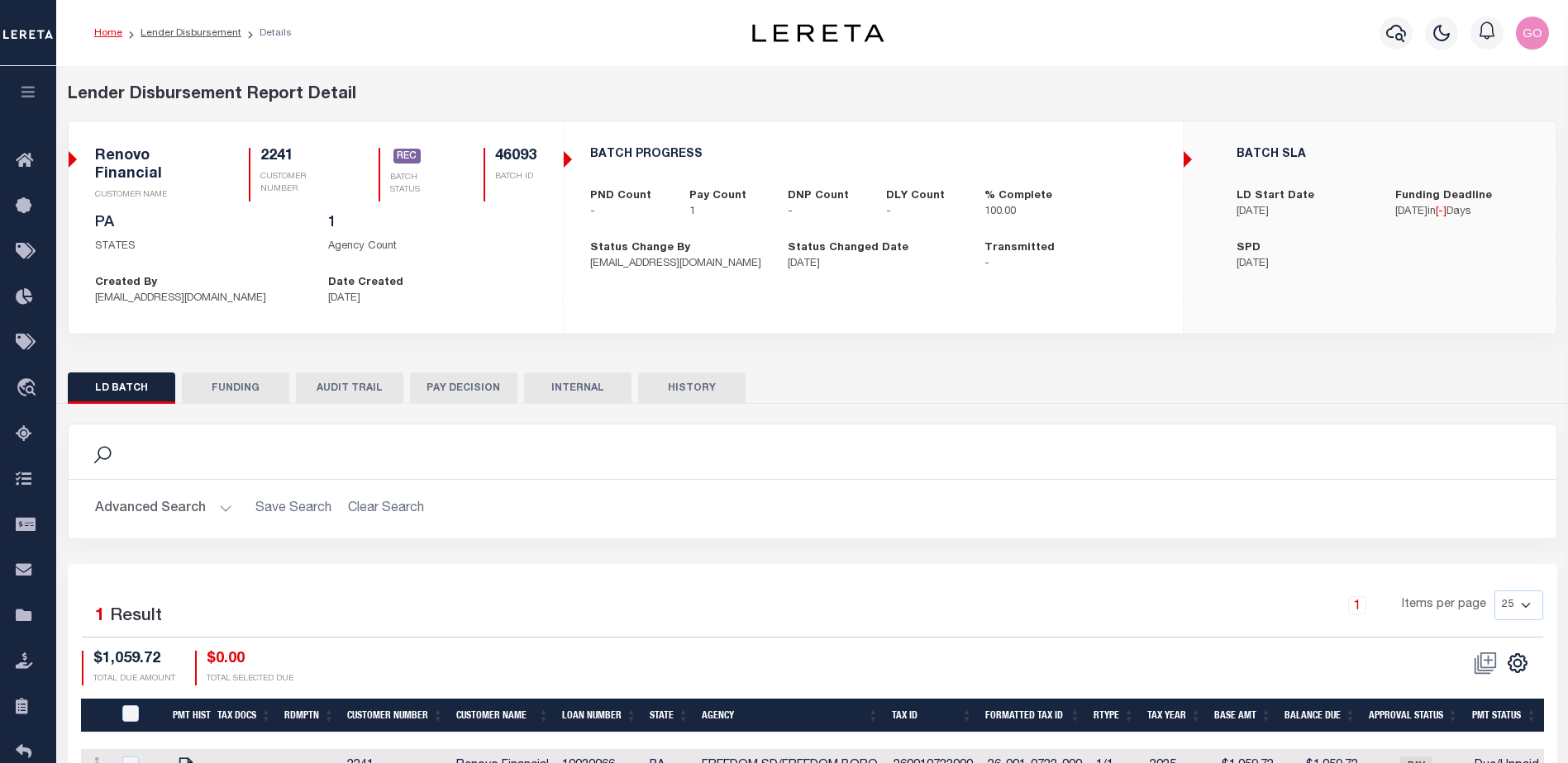
click at [248, 388] on button "FUNDING" at bounding box center [235, 387] width 108 height 31
type input "$1,059.72"
type input "$0"
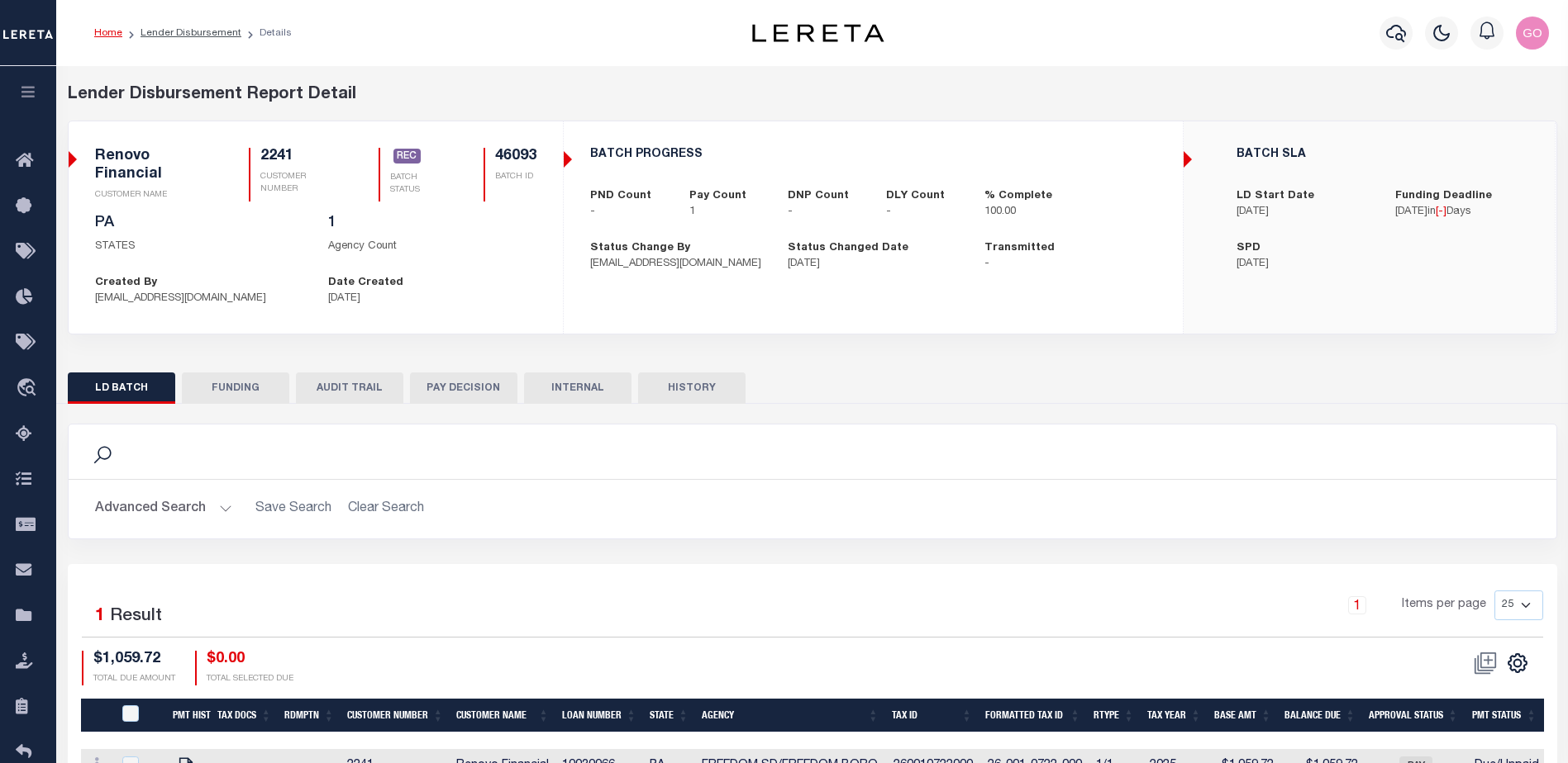
select select "100"
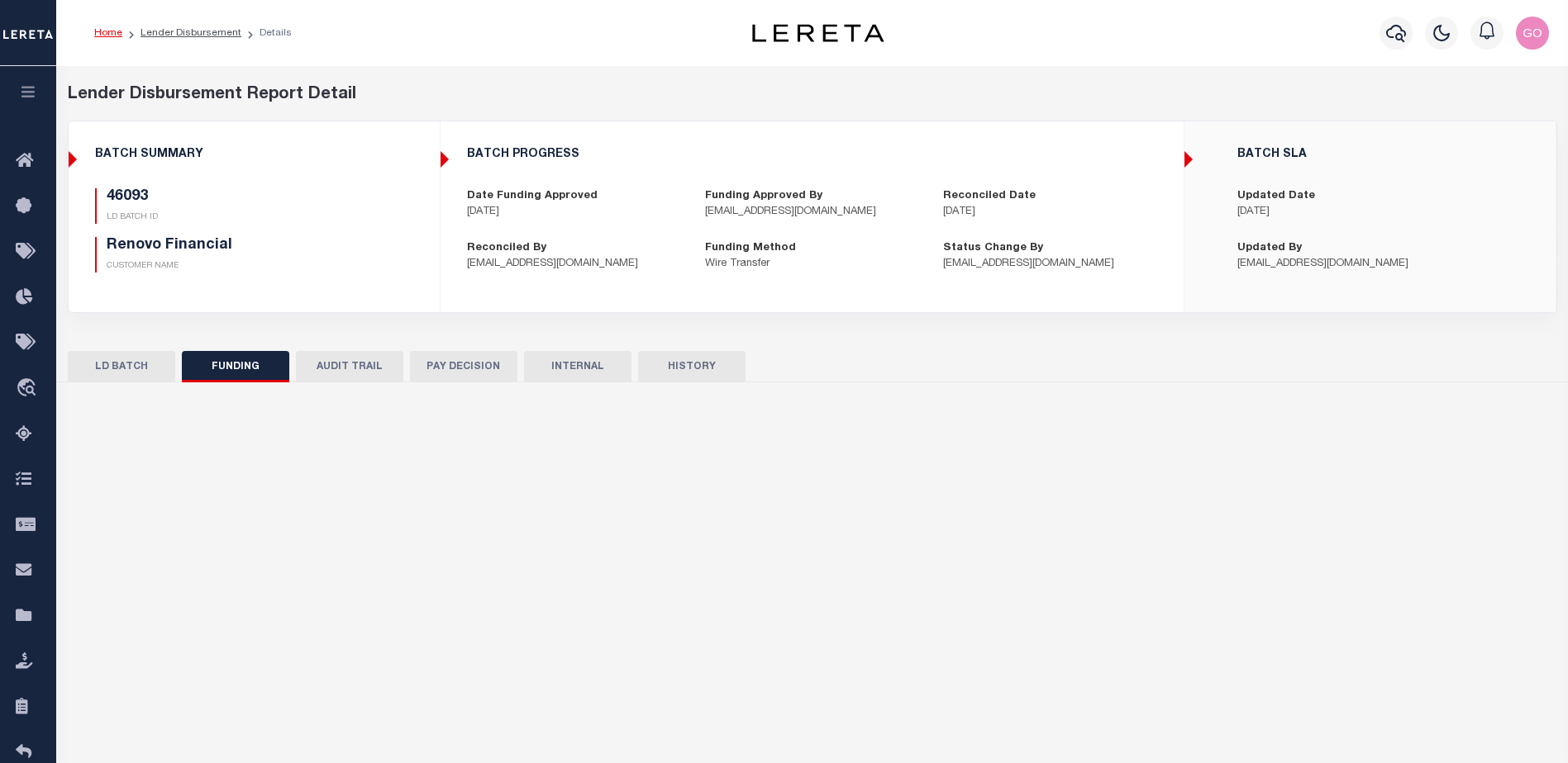
select select "100"
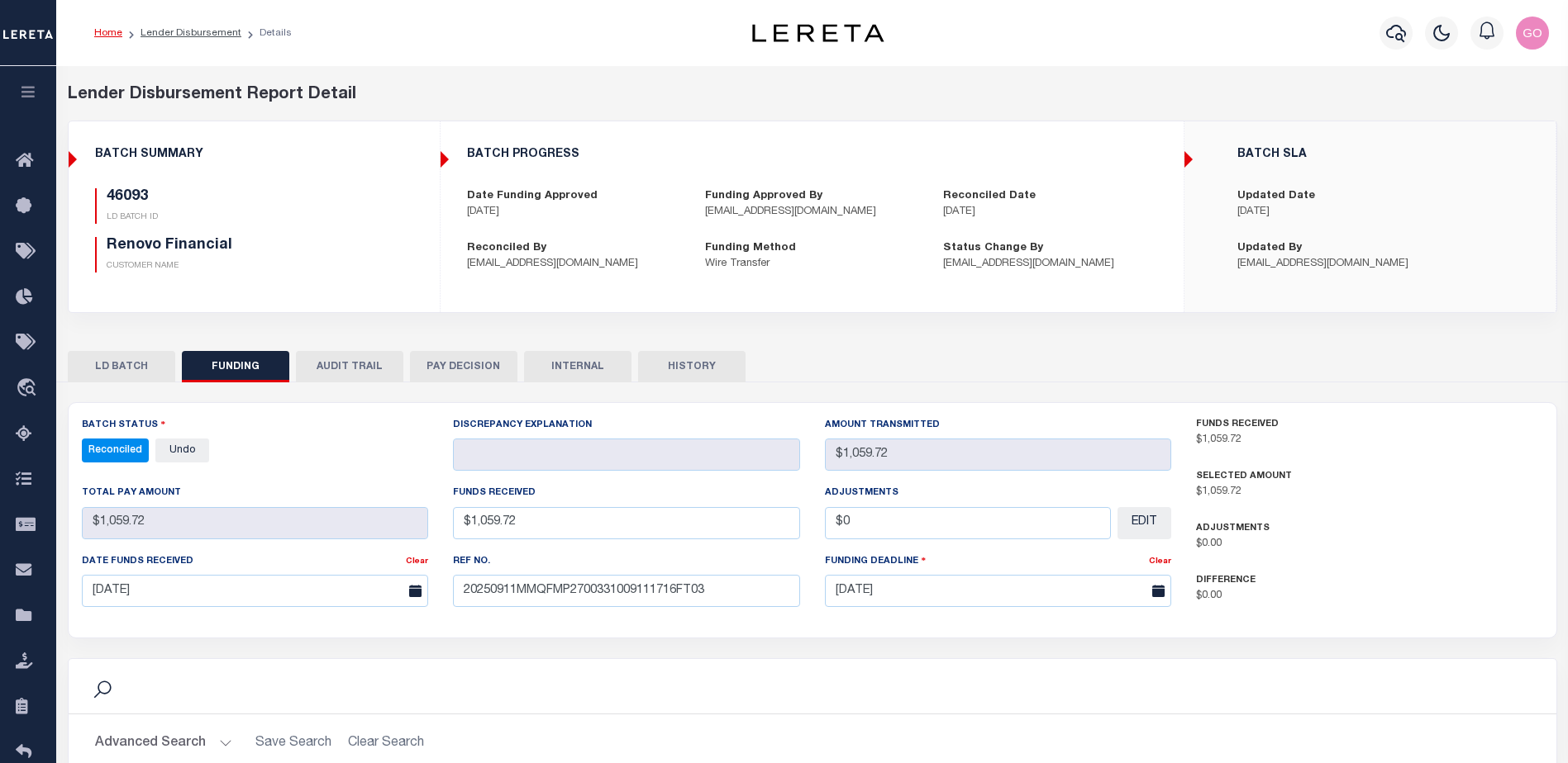
scroll to position [248, 0]
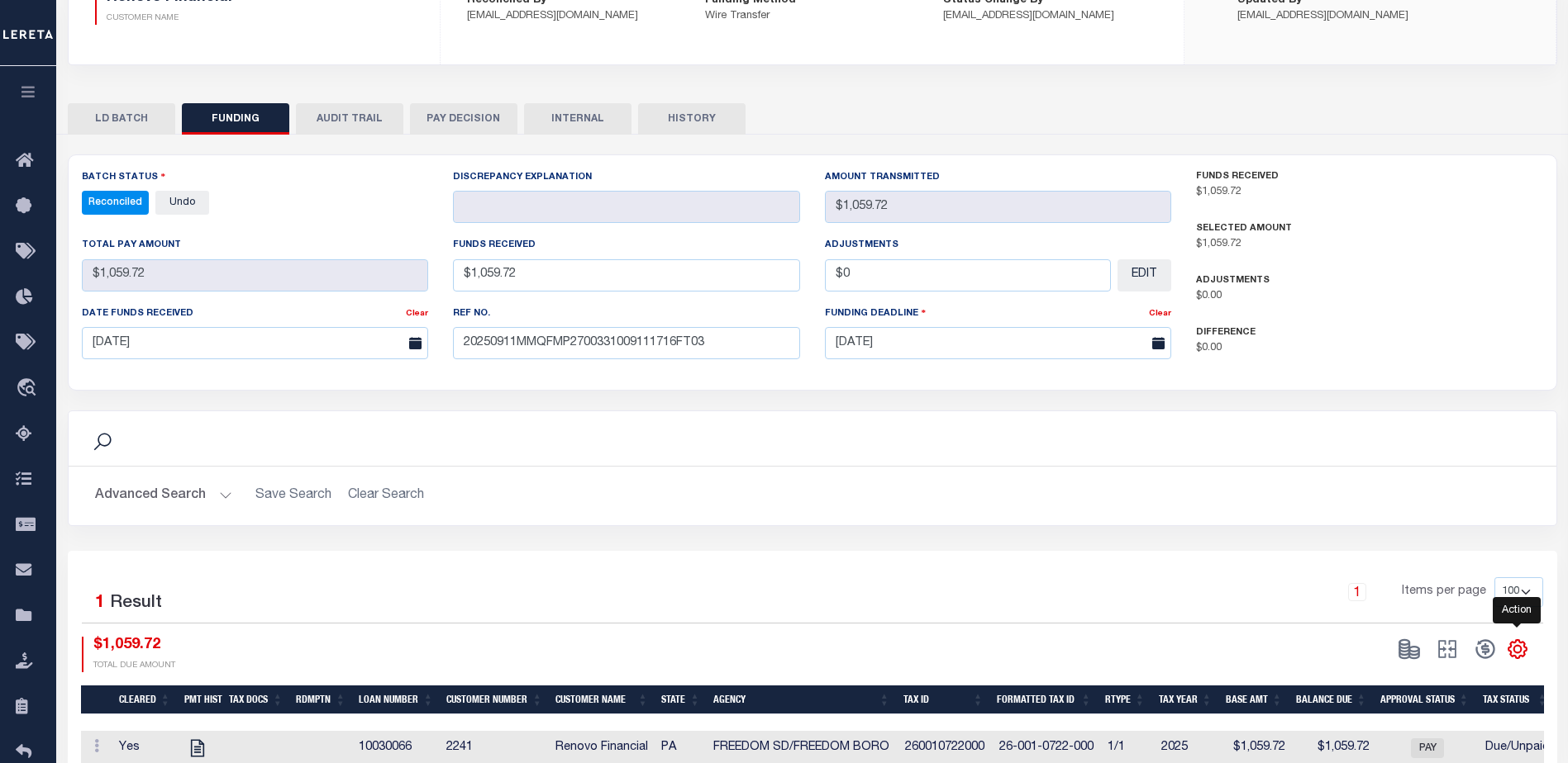
click at [1524, 650] on icon "" at bounding box center [1516, 649] width 21 height 21
click at [1409, 427] on span "CSV" at bounding box center [1397, 427] width 25 height 12
click at [884, 476] on div "Advanced Search Save Search Clear Search Customer Number Contains Contains Is C…" at bounding box center [812, 496] width 1487 height 58
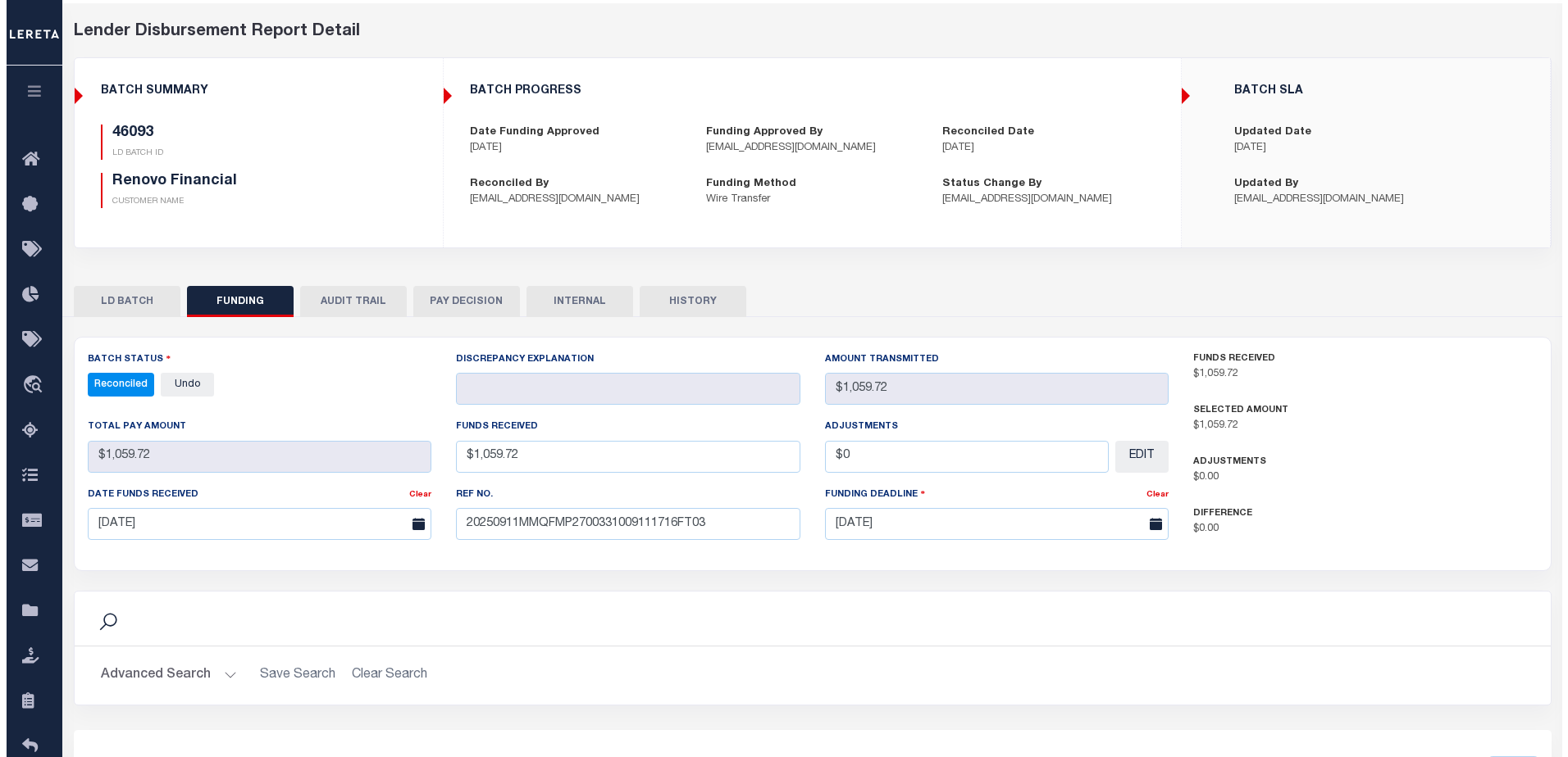
scroll to position [0, 0]
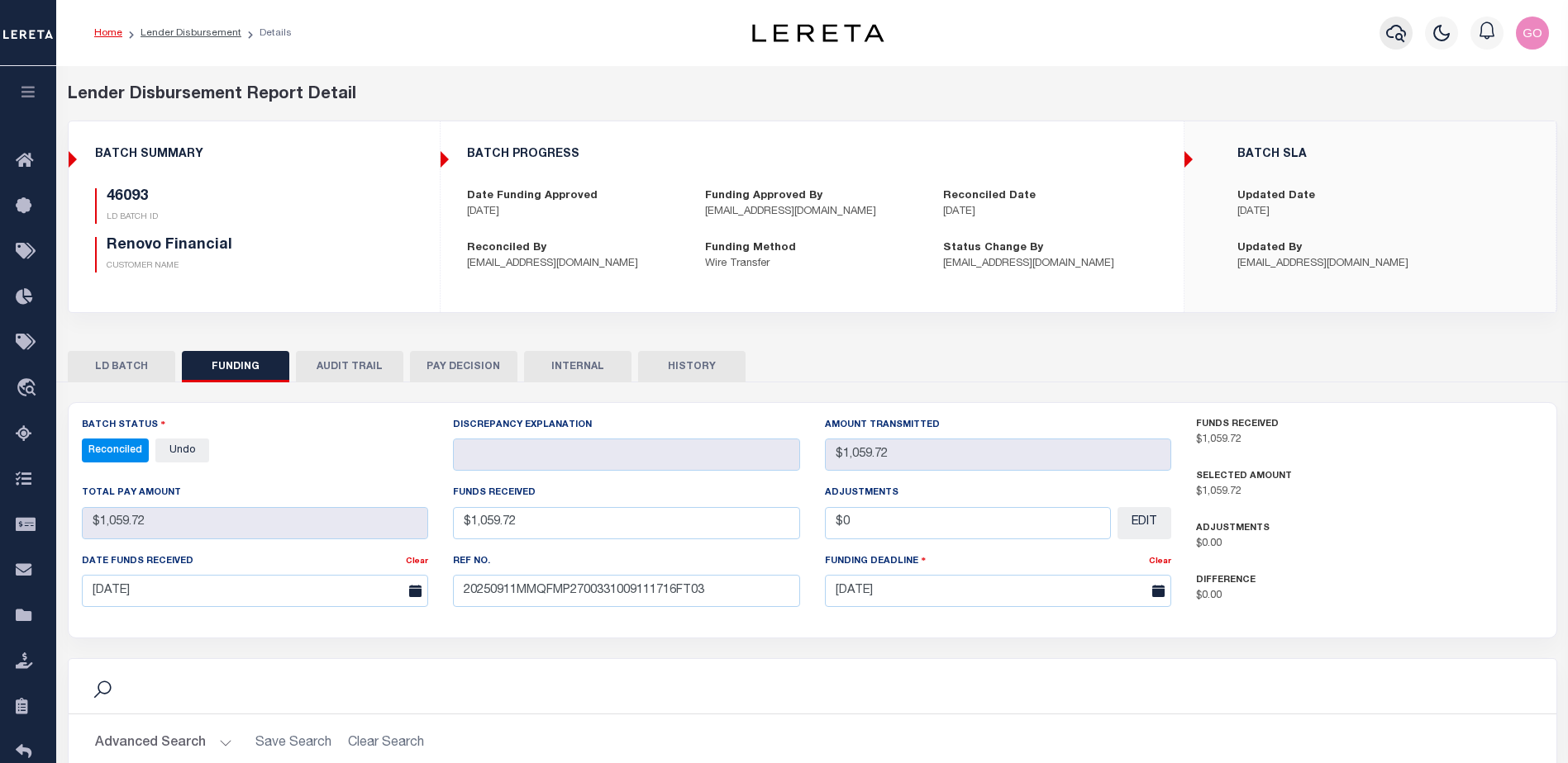
click at [1399, 35] on icon "button" at bounding box center [1395, 33] width 20 height 17
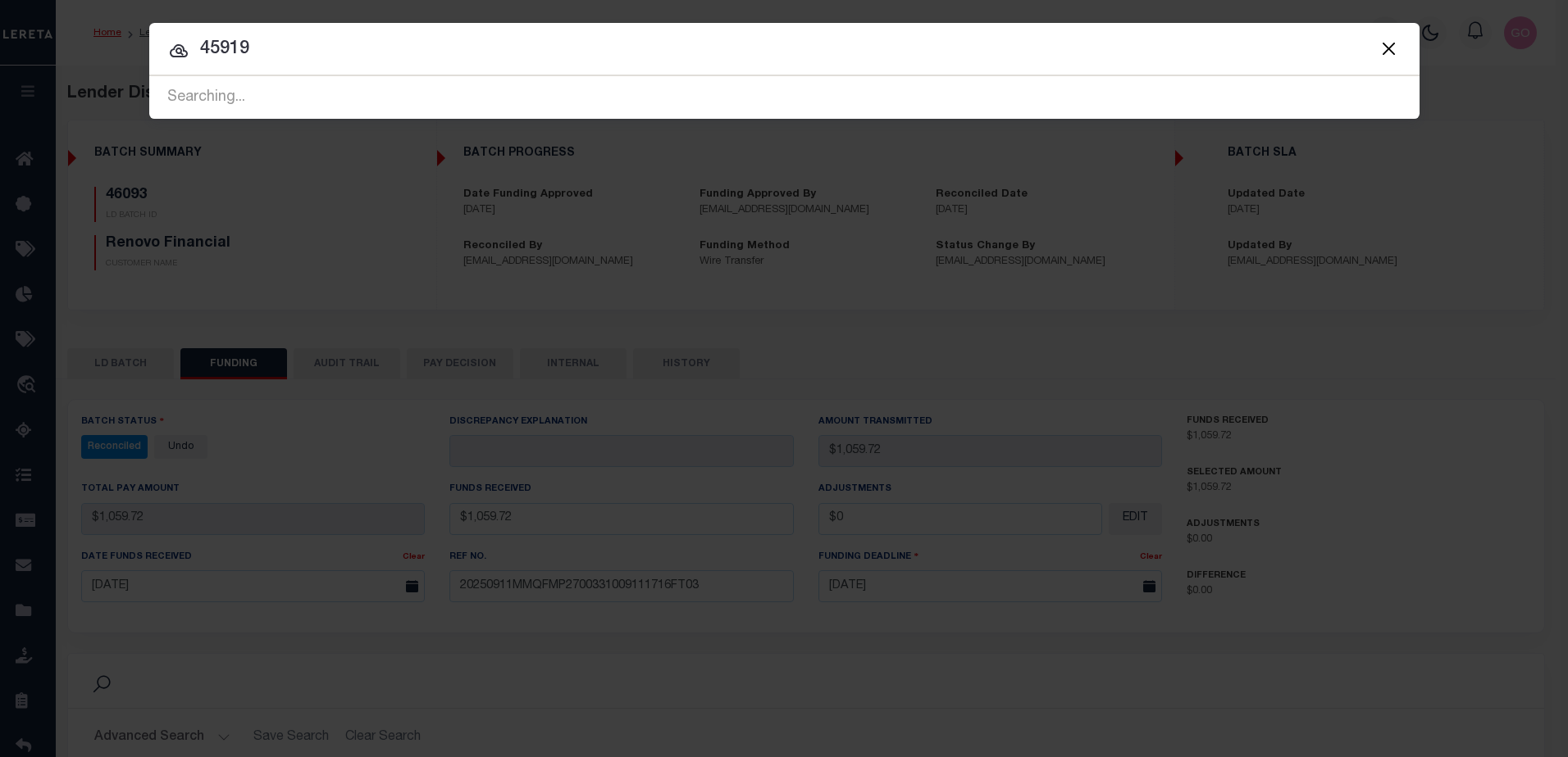
type input "45919"
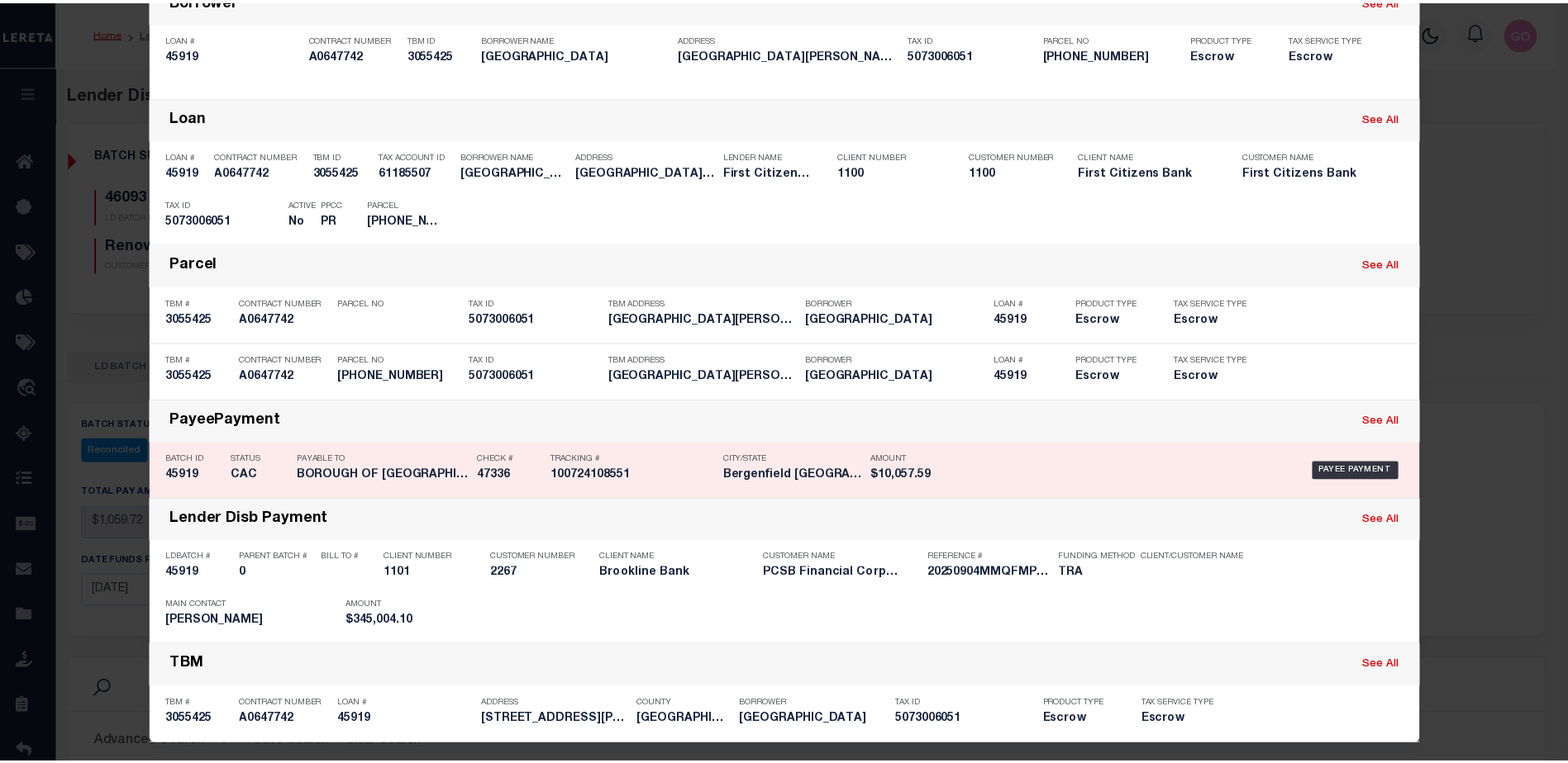
scroll to position [139, 0]
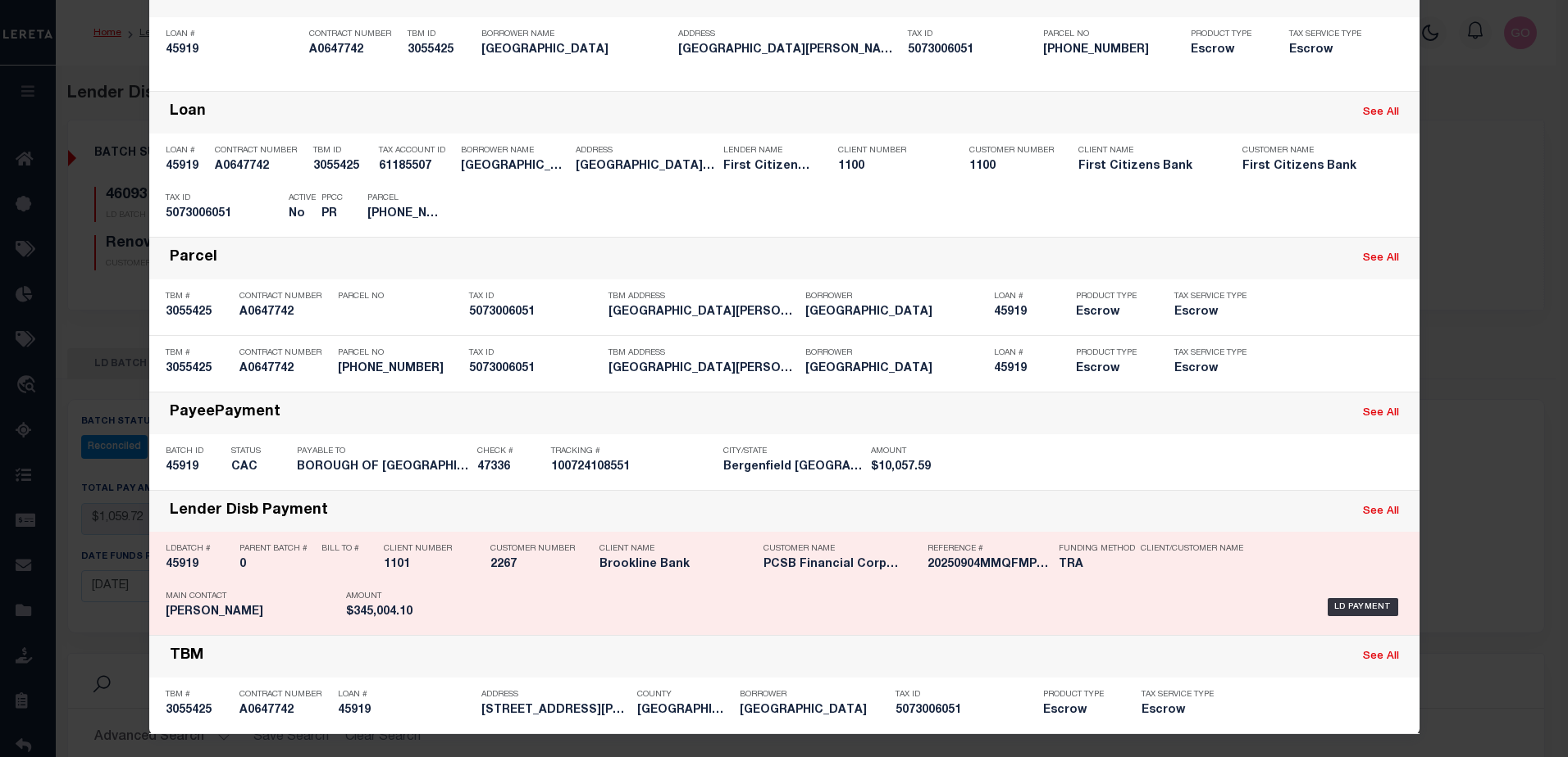
click at [184, 564] on h5 "45919" at bounding box center [199, 565] width 66 height 14
checkbox input "true"
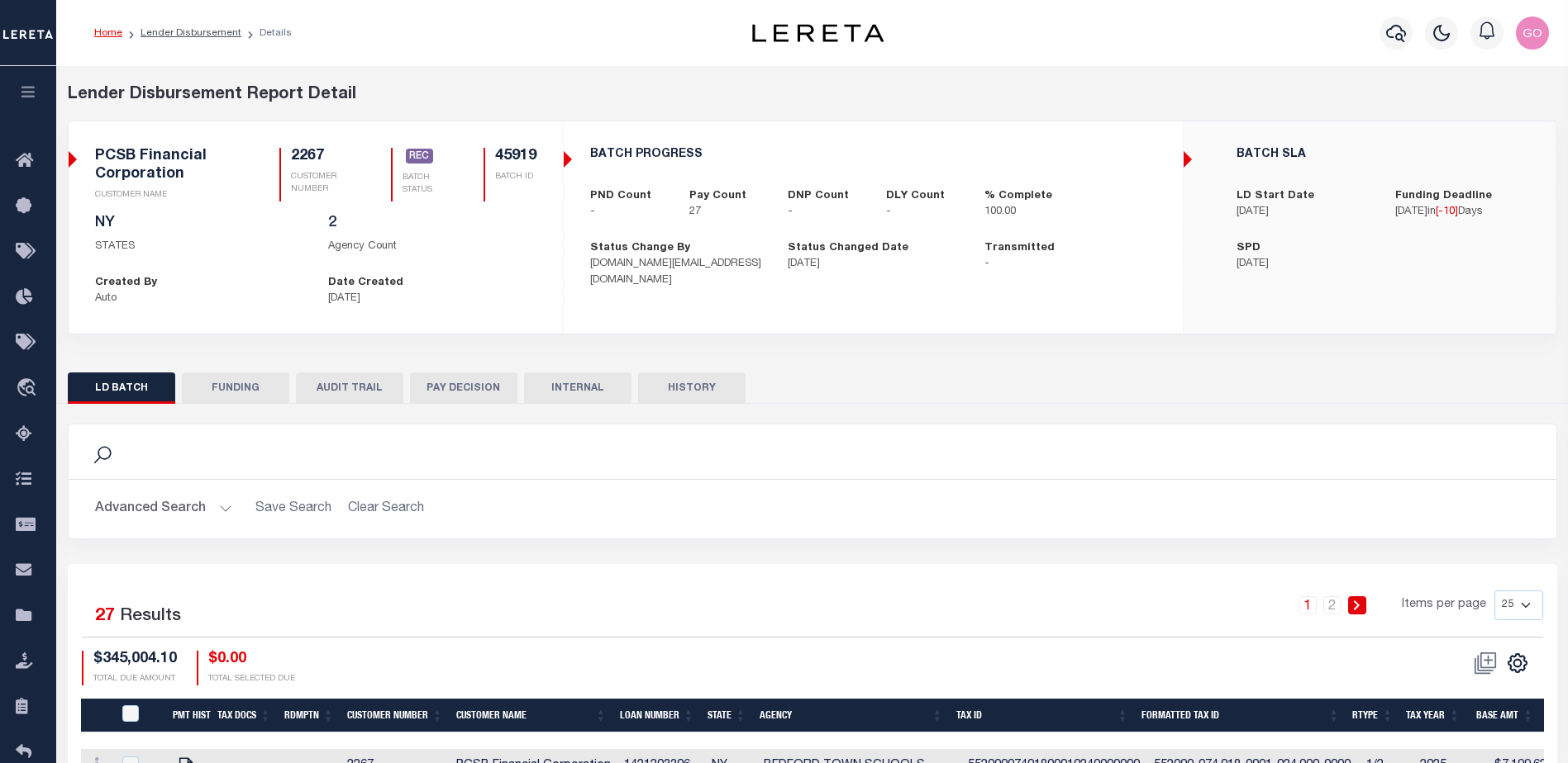
click at [237, 391] on button "FUNDING" at bounding box center [235, 387] width 108 height 31
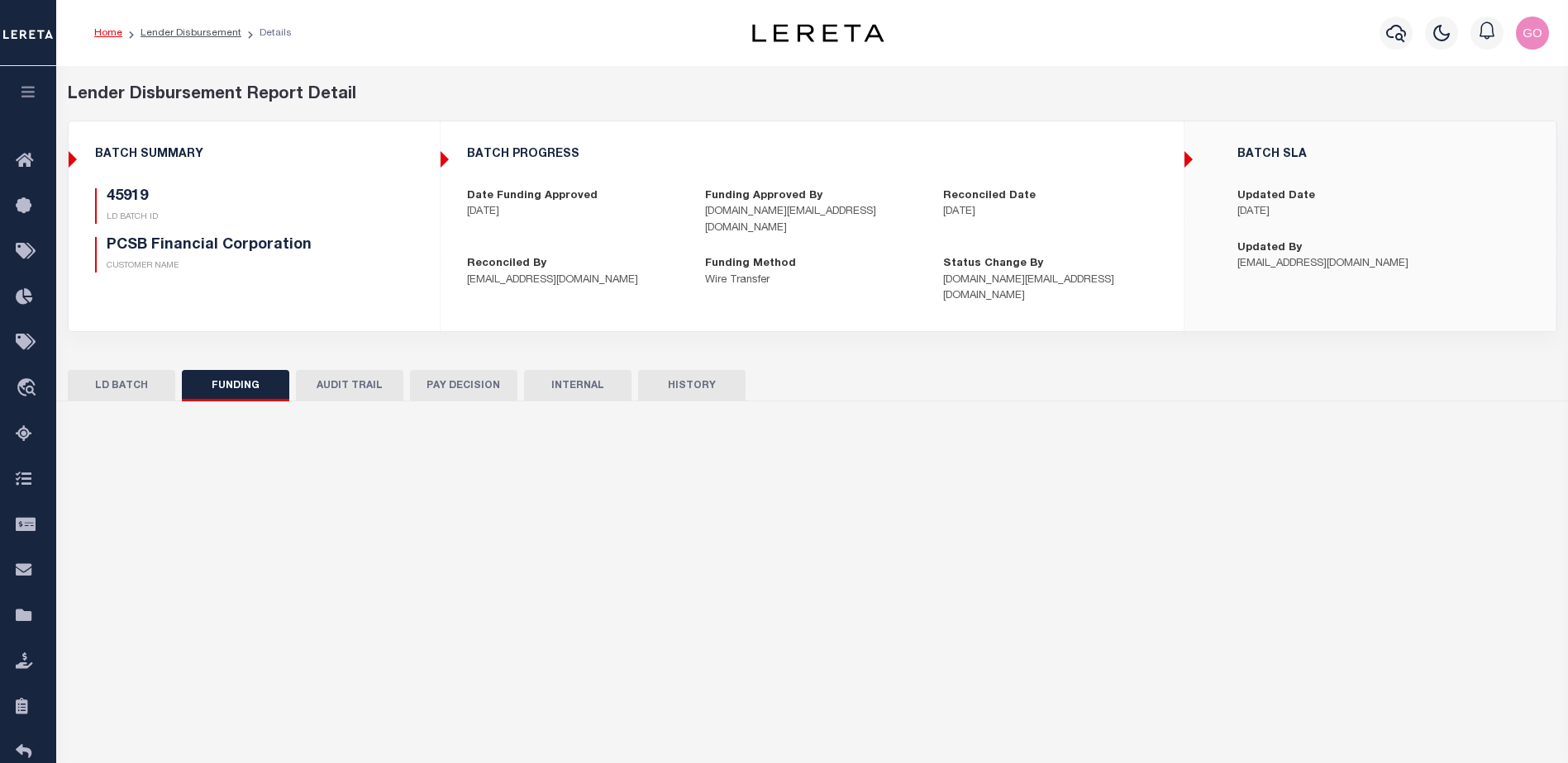
type input "$345,004.1"
type input "$0"
type input "[DATE]"
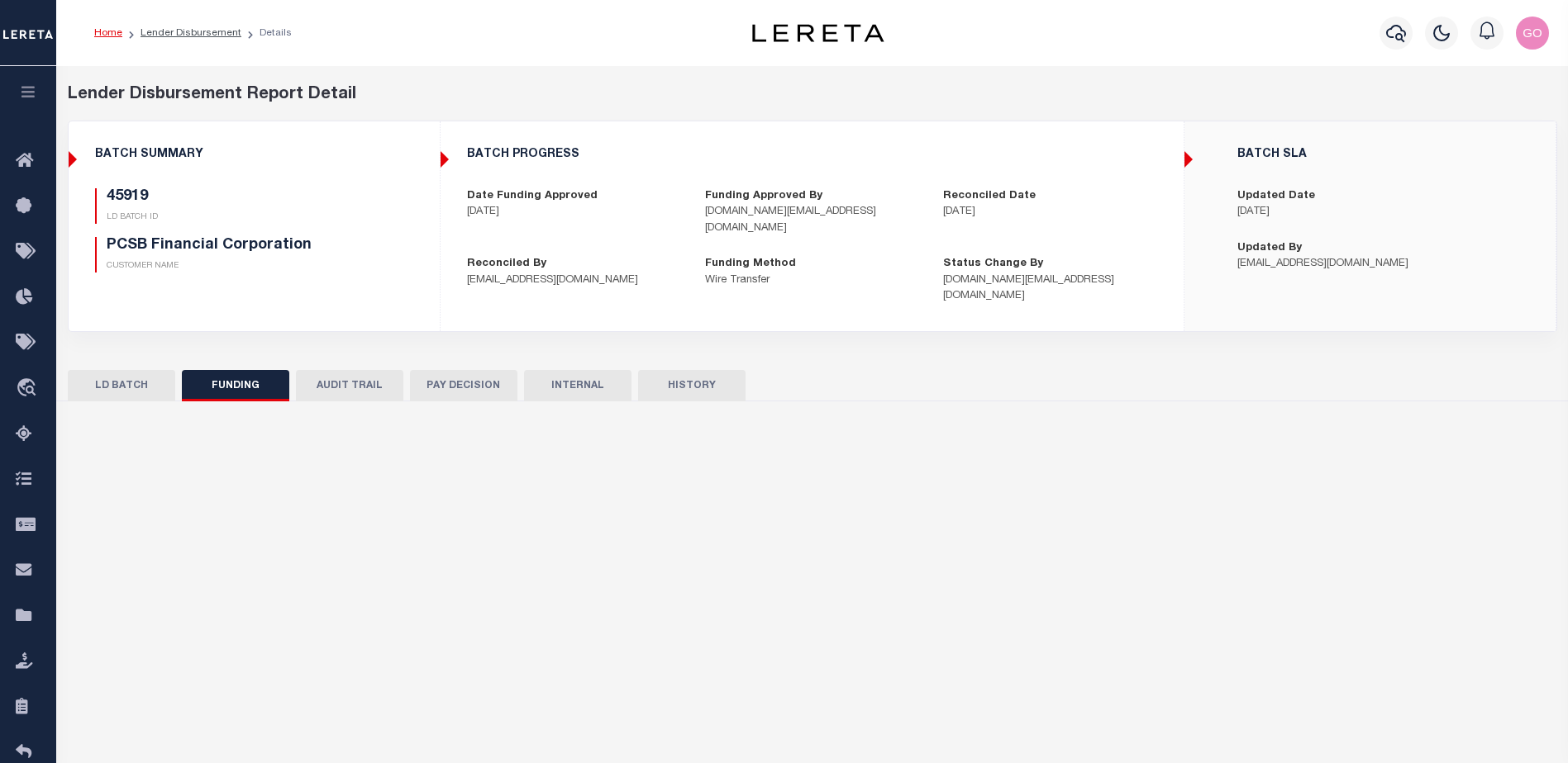
type input "20250904MMQFMP2700217409041154FT03"
type input "[DATE]"
select select "100"
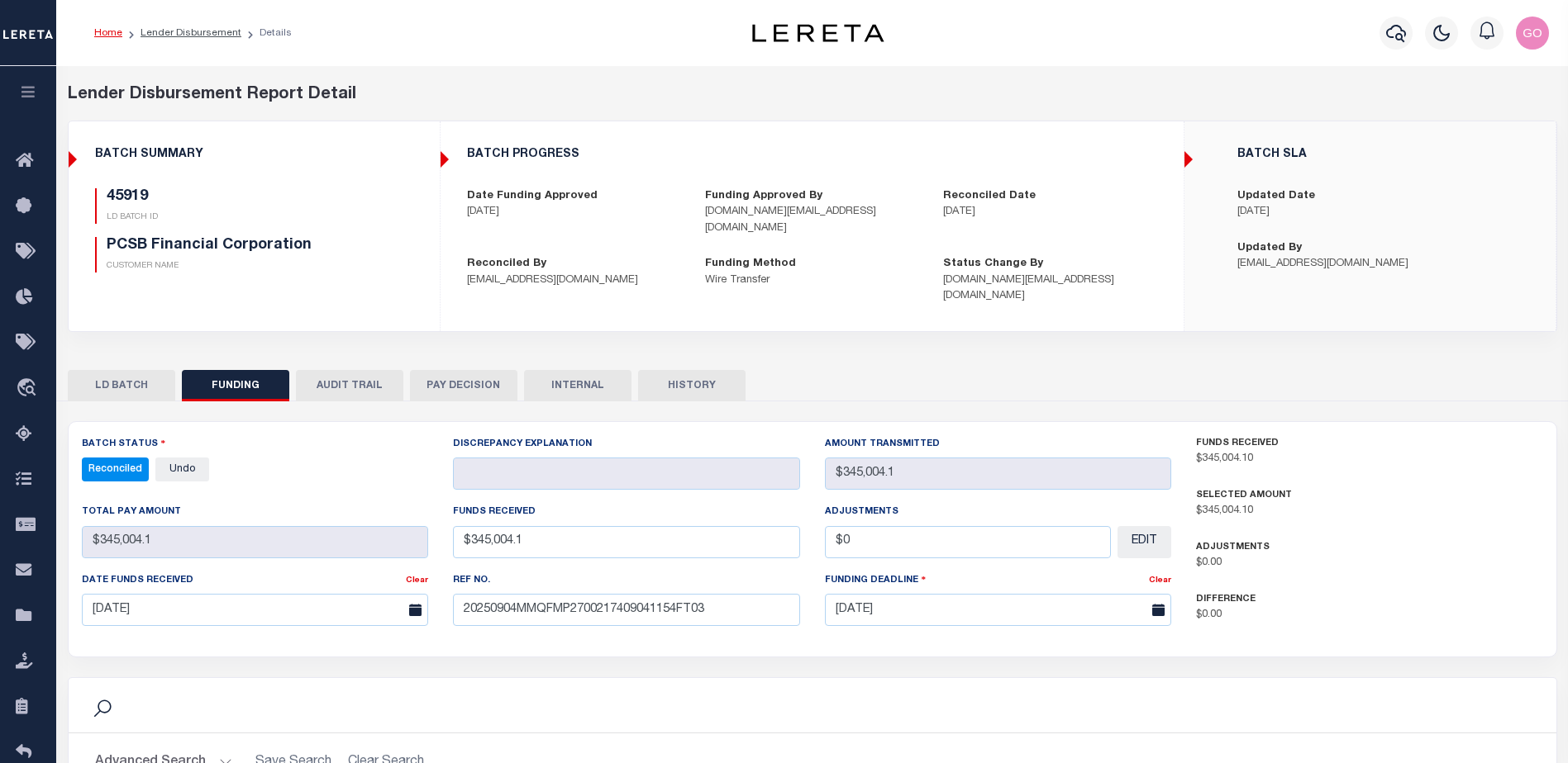
select select "100"
click at [1401, 36] on icon "button" at bounding box center [1395, 33] width 20 height 17
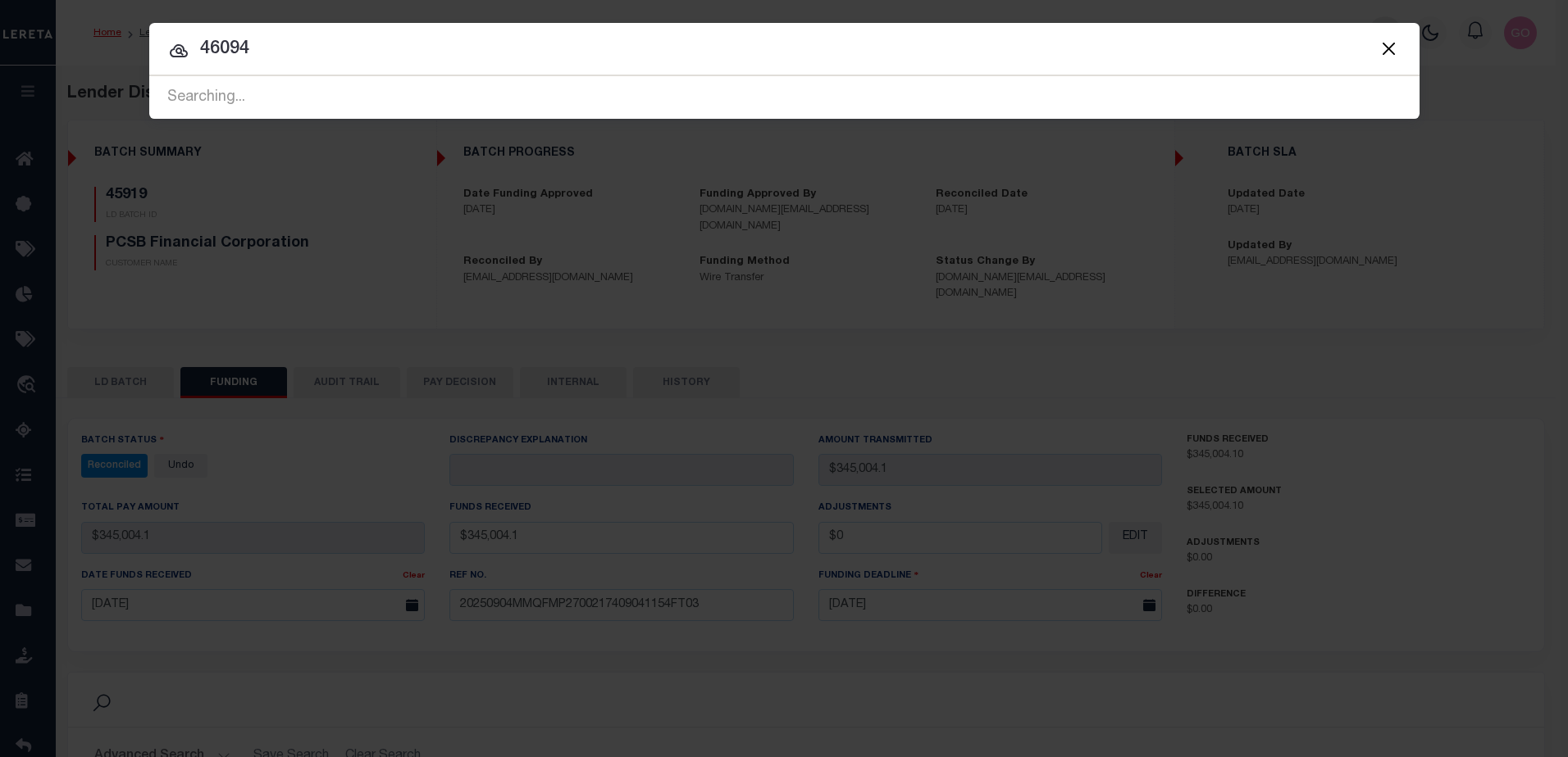
type input "46094"
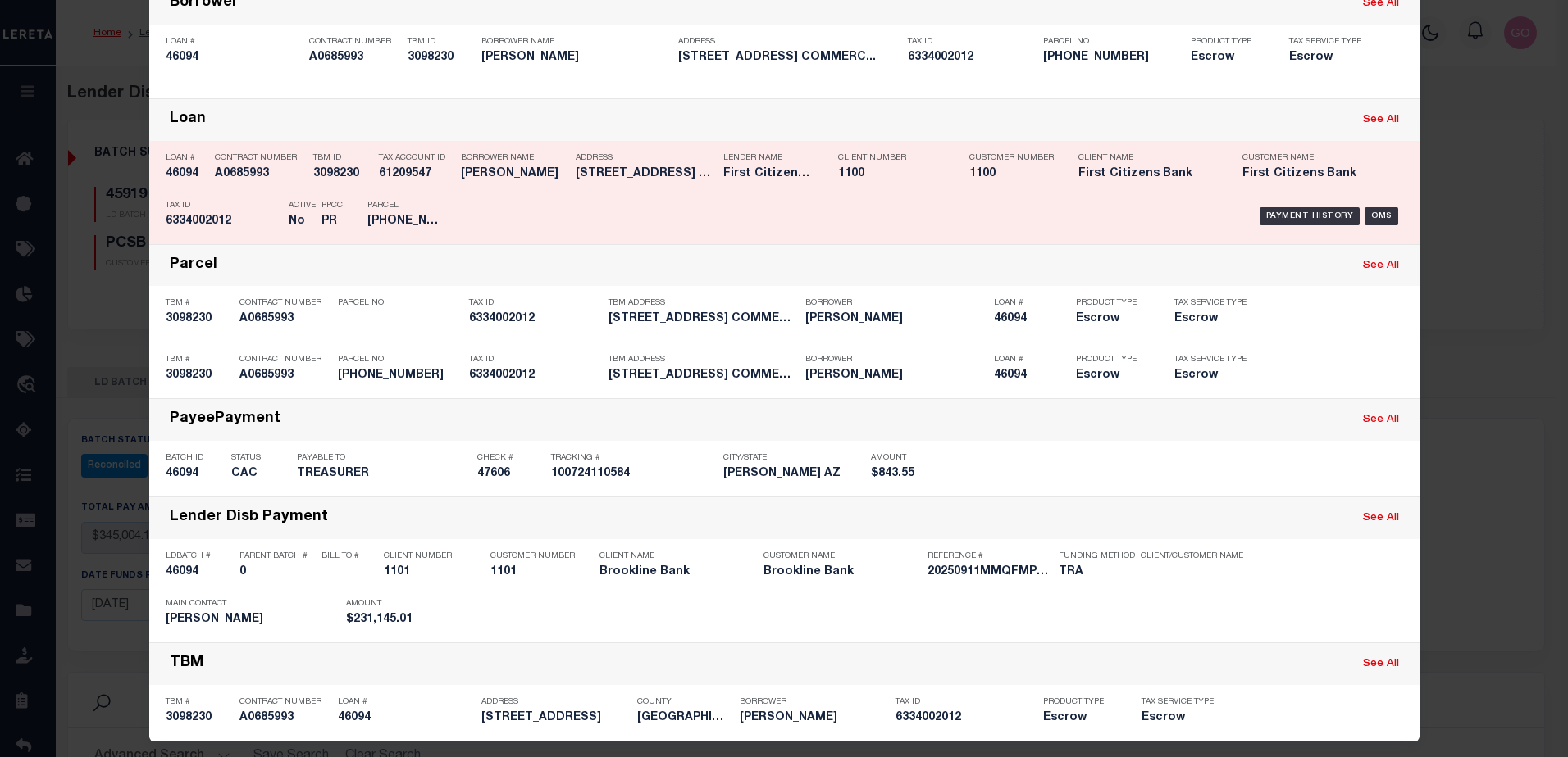
scroll to position [180, 0]
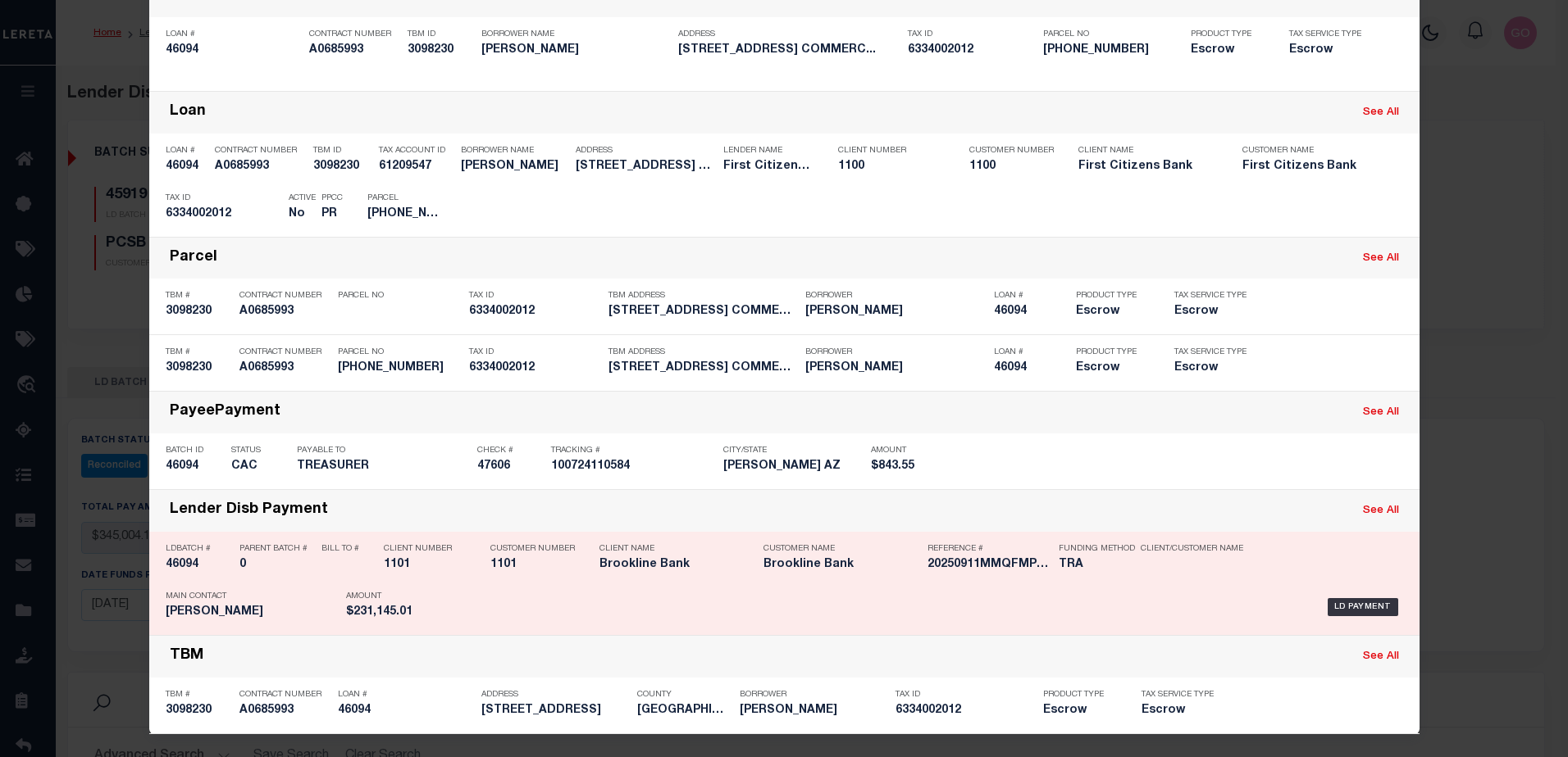
click at [180, 564] on h5 "46094" at bounding box center [199, 565] width 66 height 14
checkbox input "true"
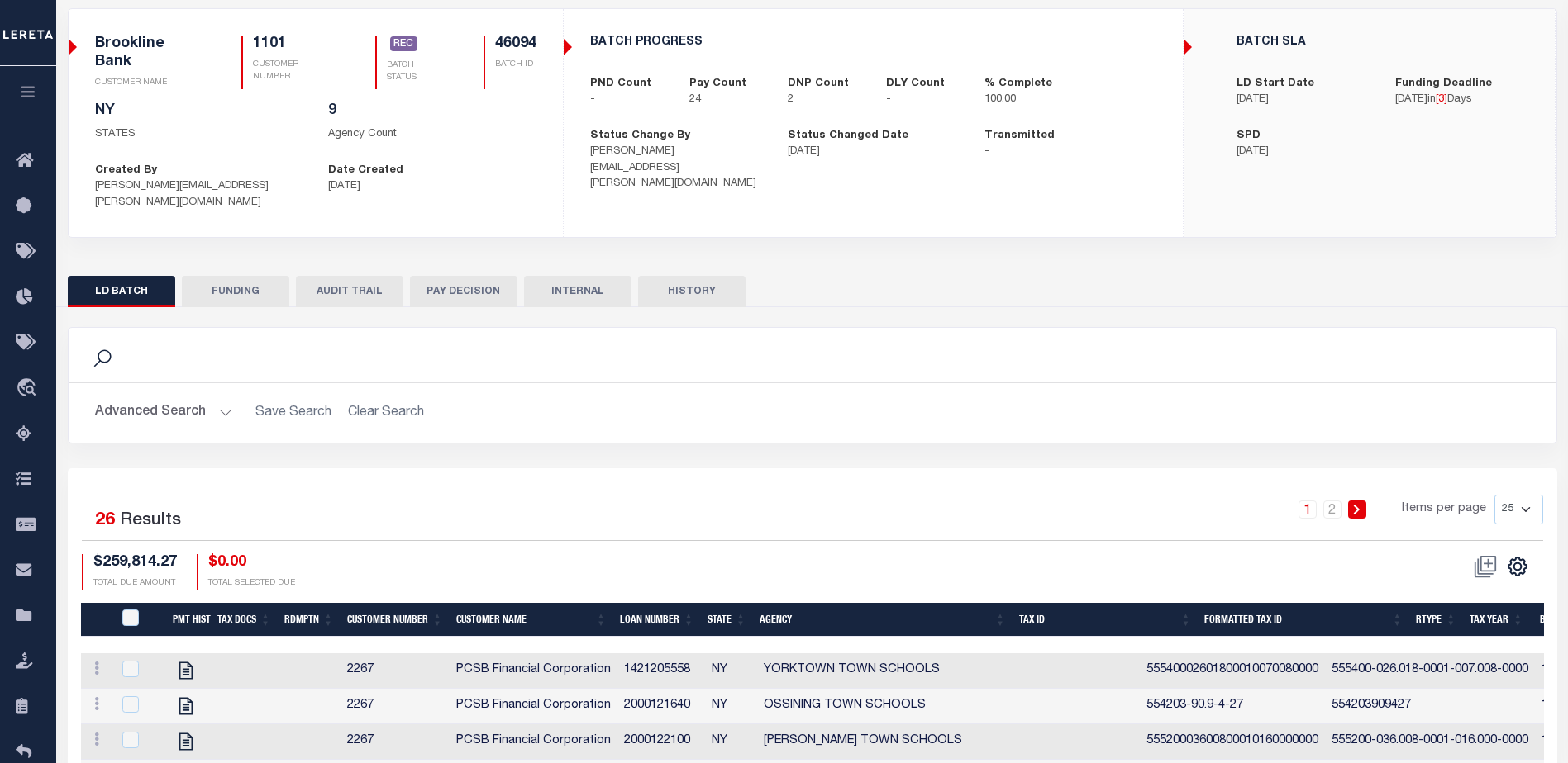
scroll to position [30, 0]
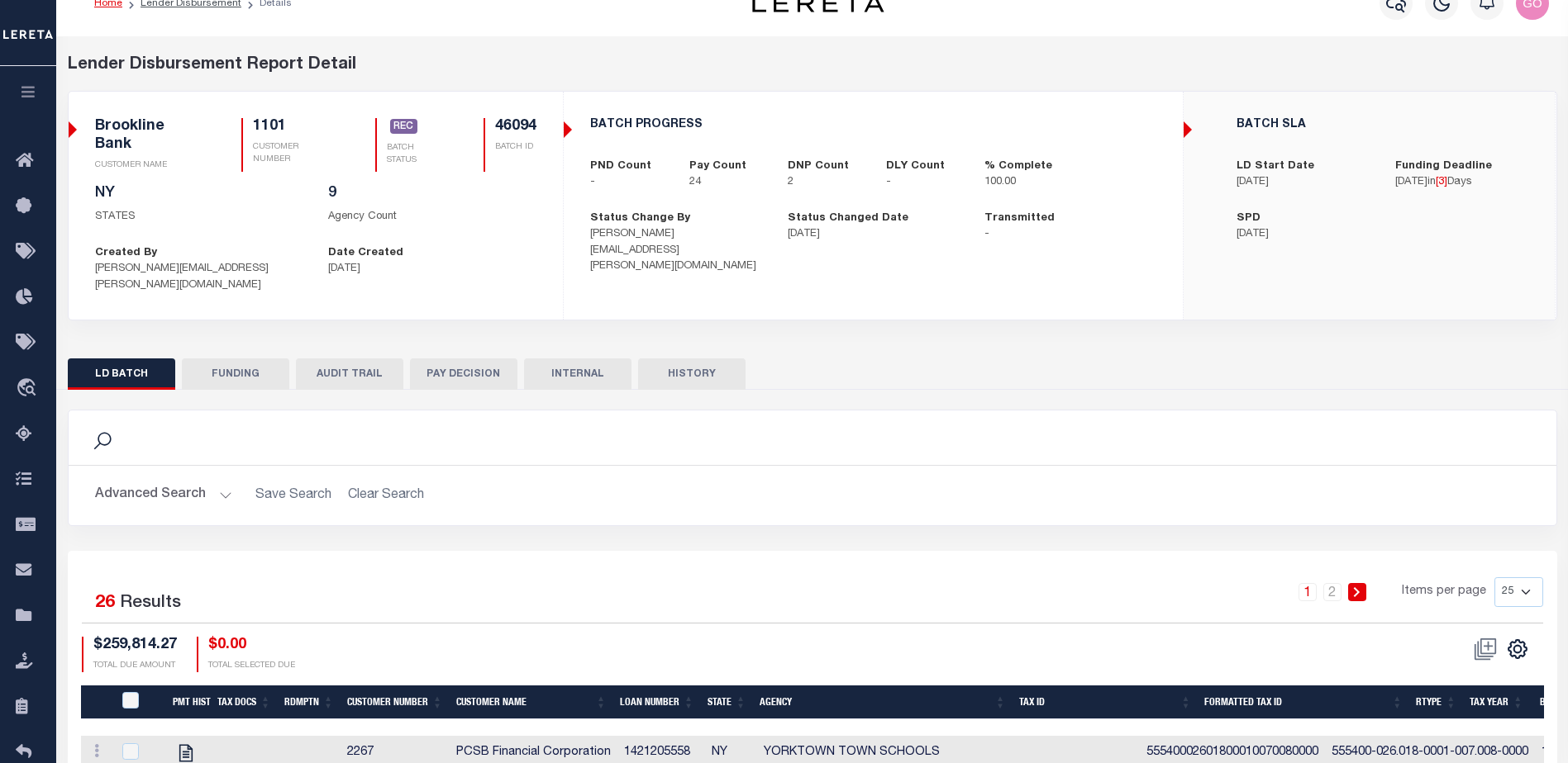
click at [230, 359] on button "FUNDING" at bounding box center [235, 374] width 108 height 31
select select "100"
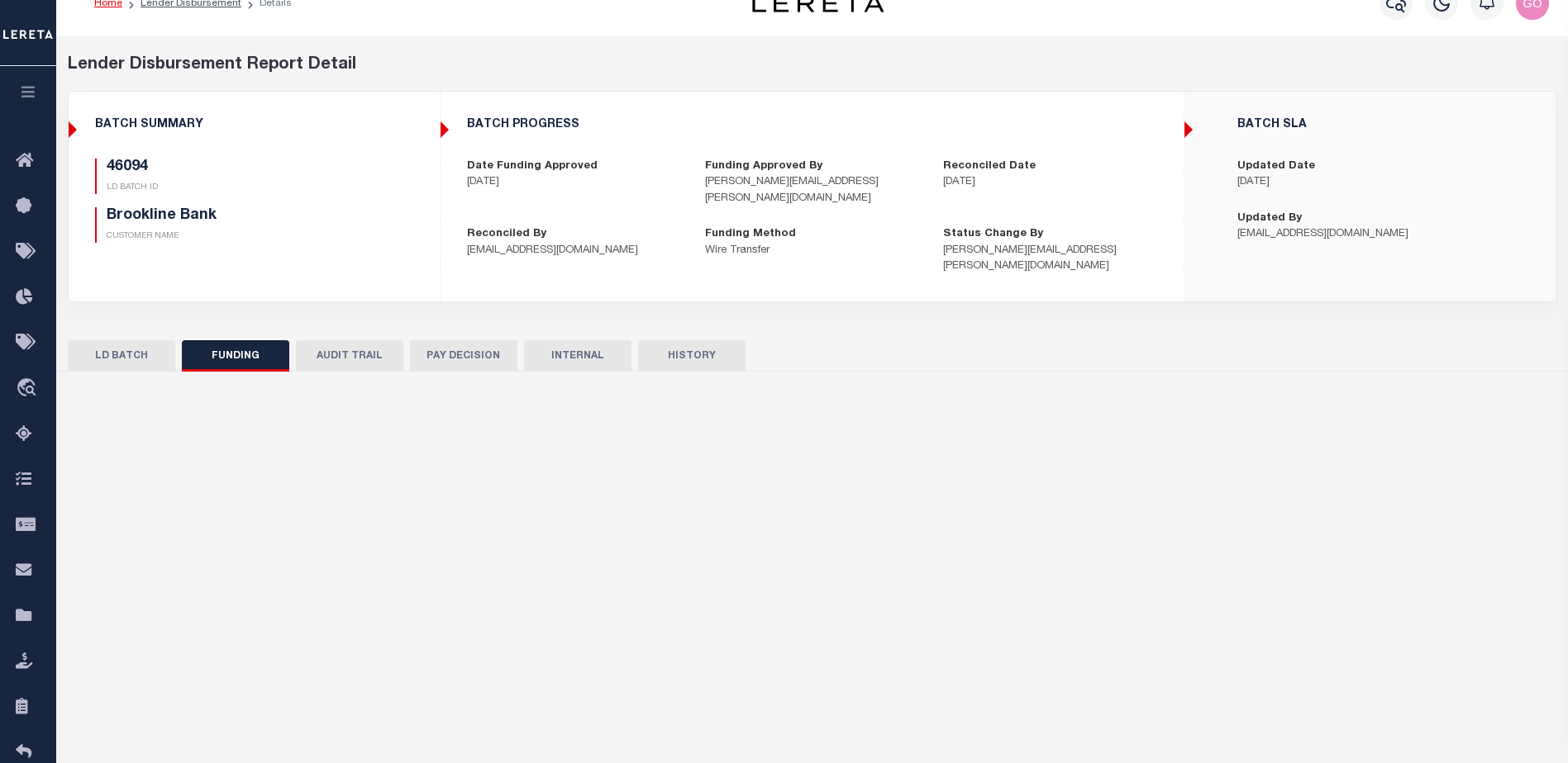
type input "$231,145.01"
type input "$0"
type input "[DATE]"
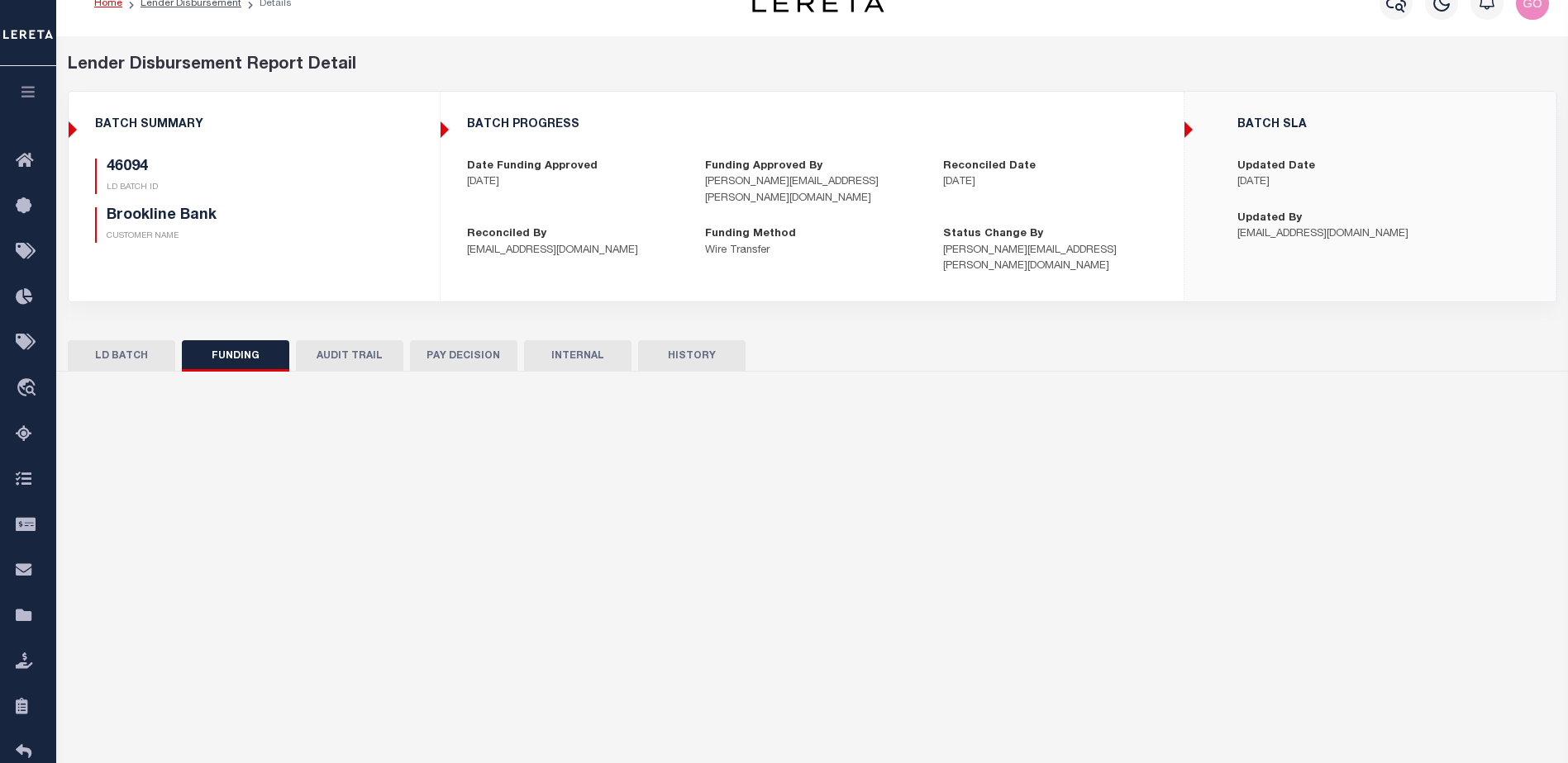
type input "20250911MMQFMP2700243809111330FT03"
type input "[DATE]"
select select "100"
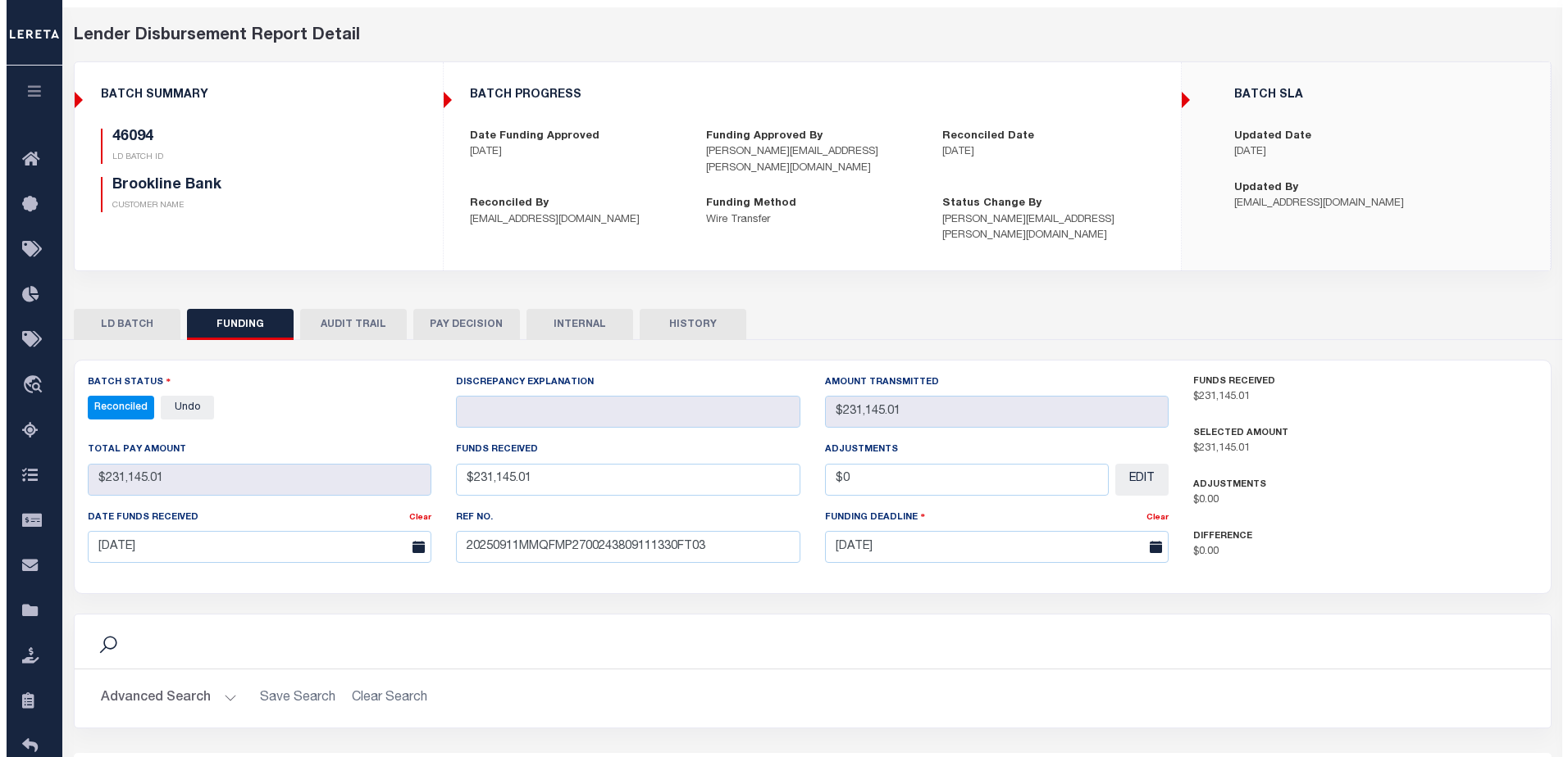
scroll to position [0, 0]
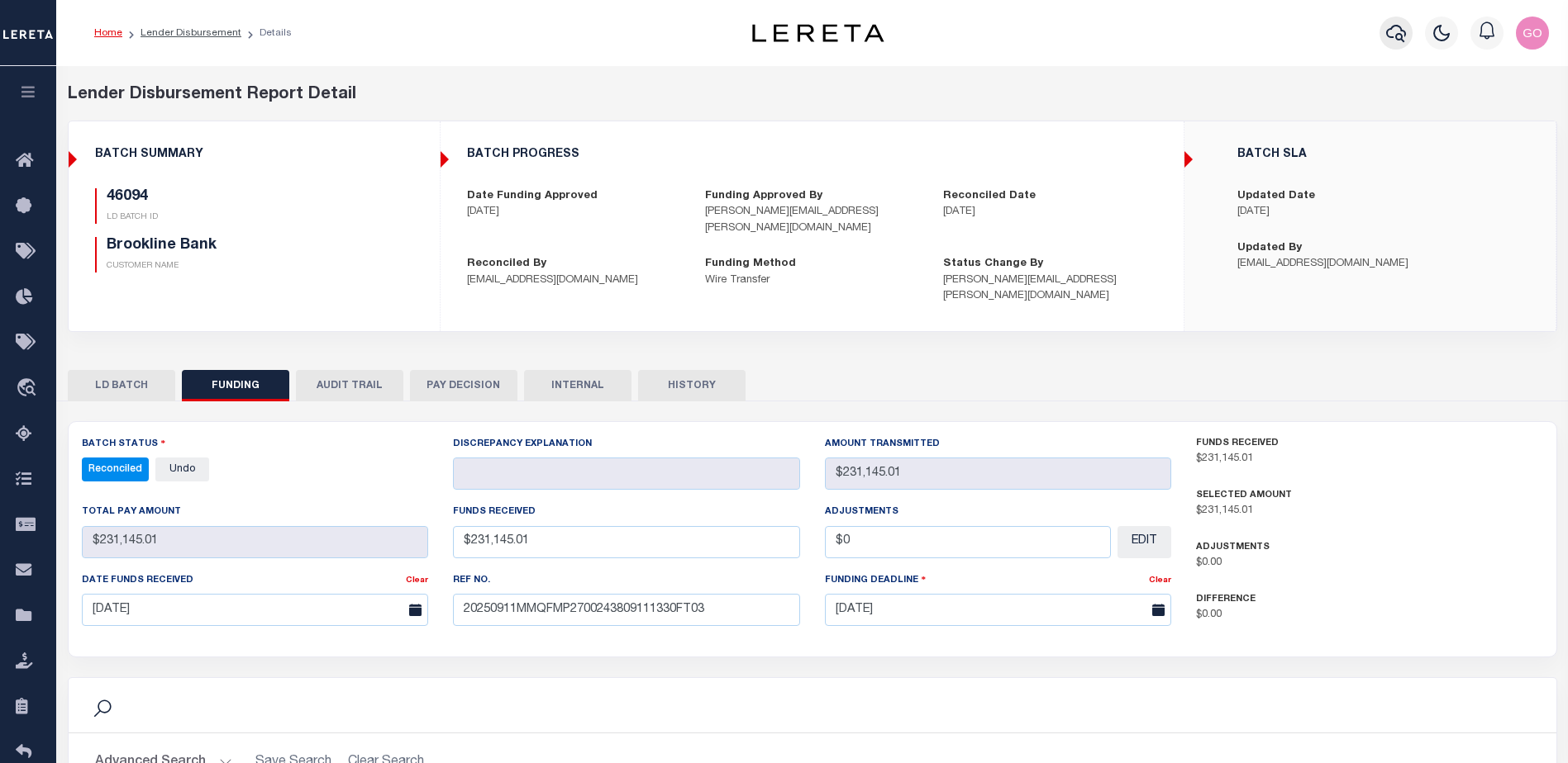
click at [1400, 37] on icon "button" at bounding box center [1395, 32] width 20 height 19
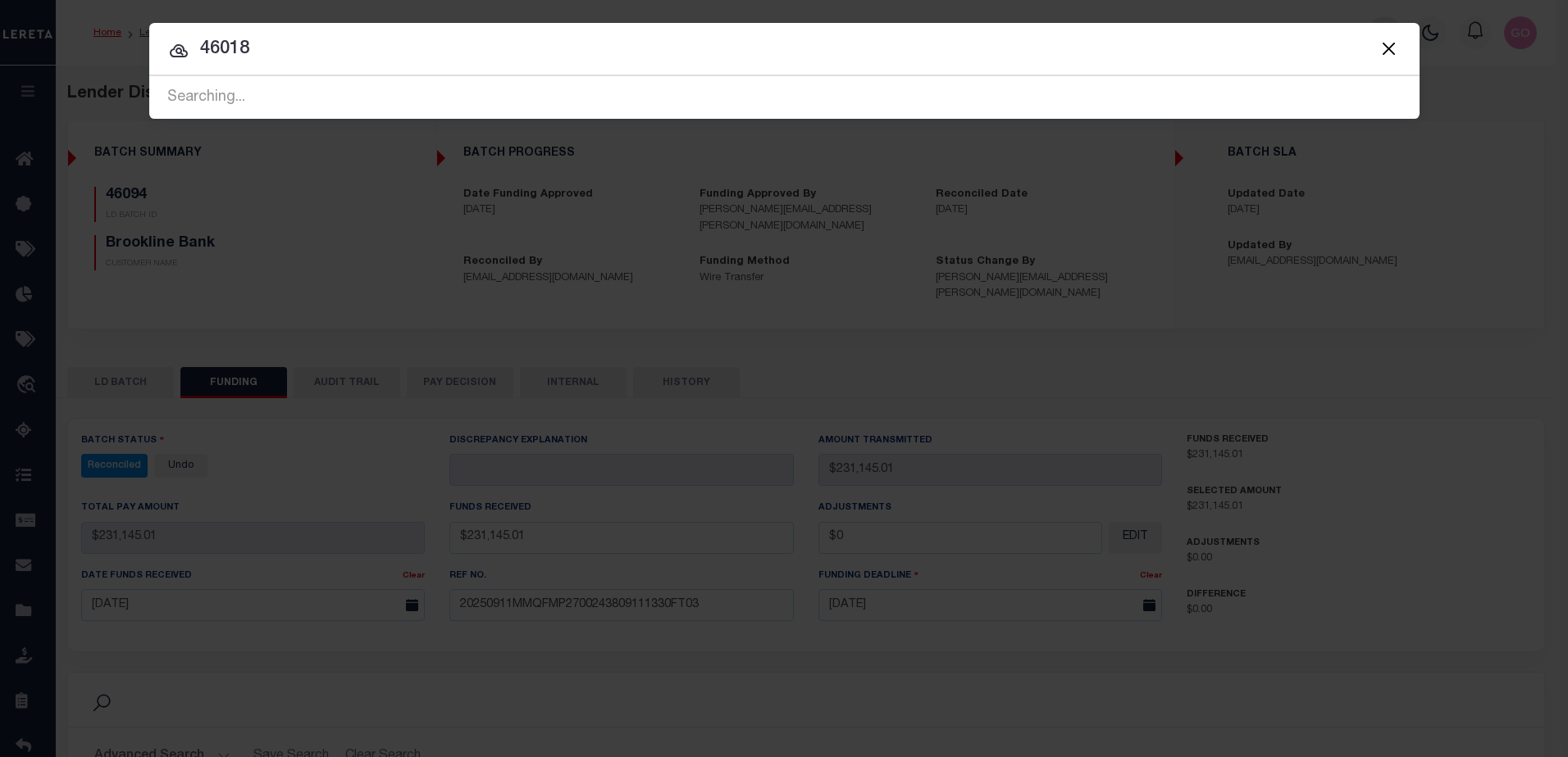
type input "46018"
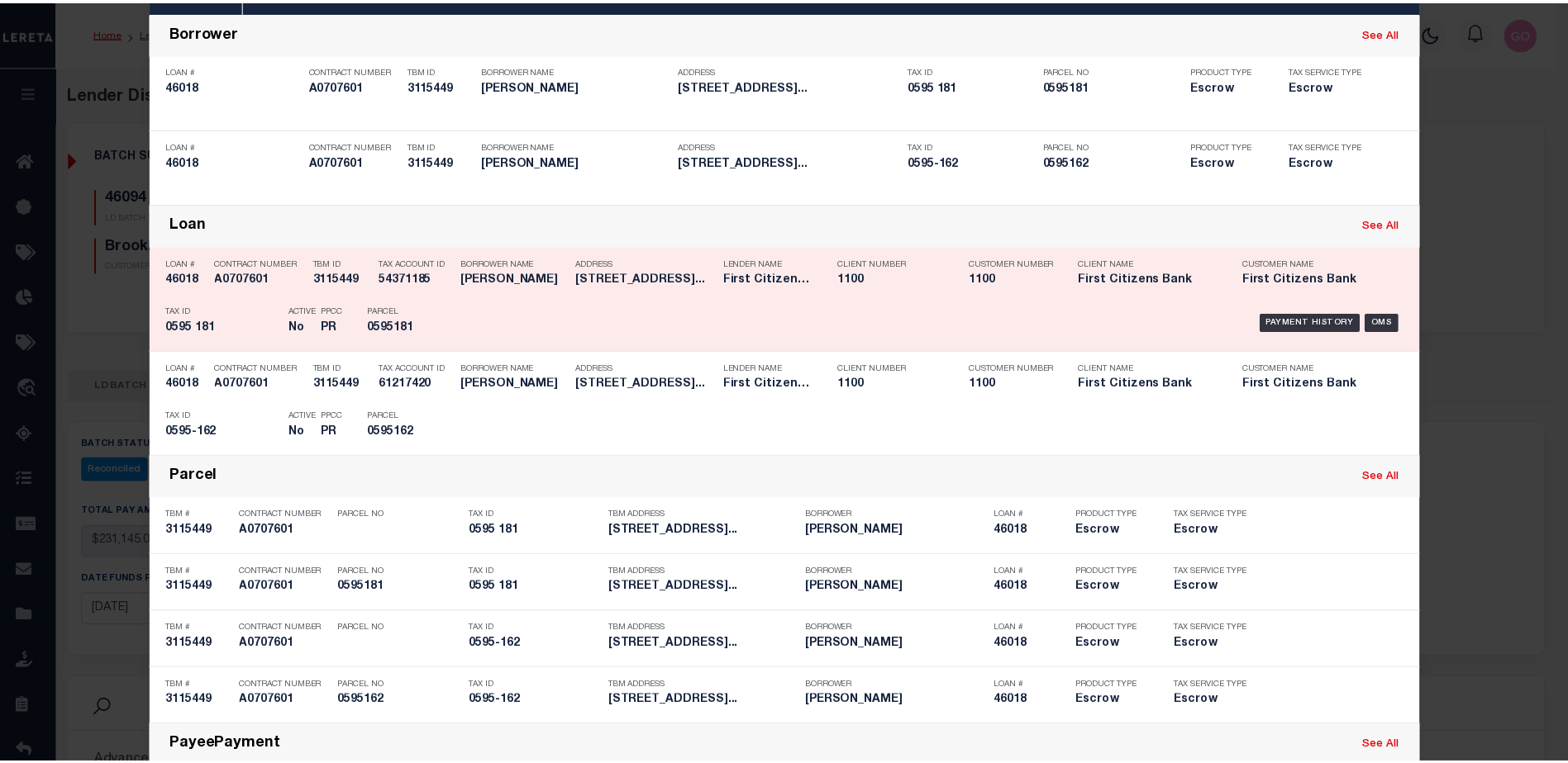
scroll to position [490, 0]
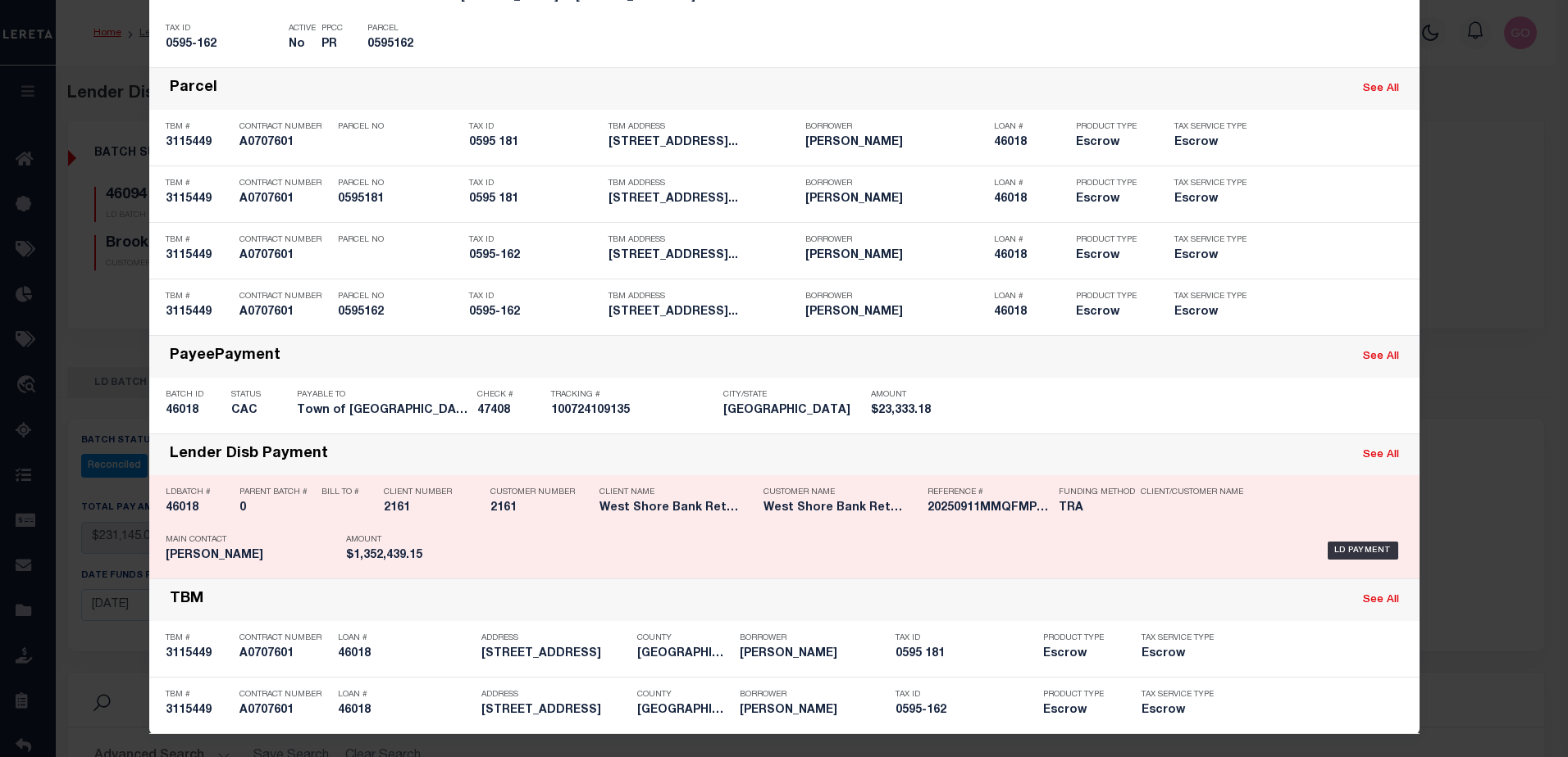
click at [185, 507] on h5 "46018" at bounding box center [199, 508] width 66 height 14
checkbox input "true"
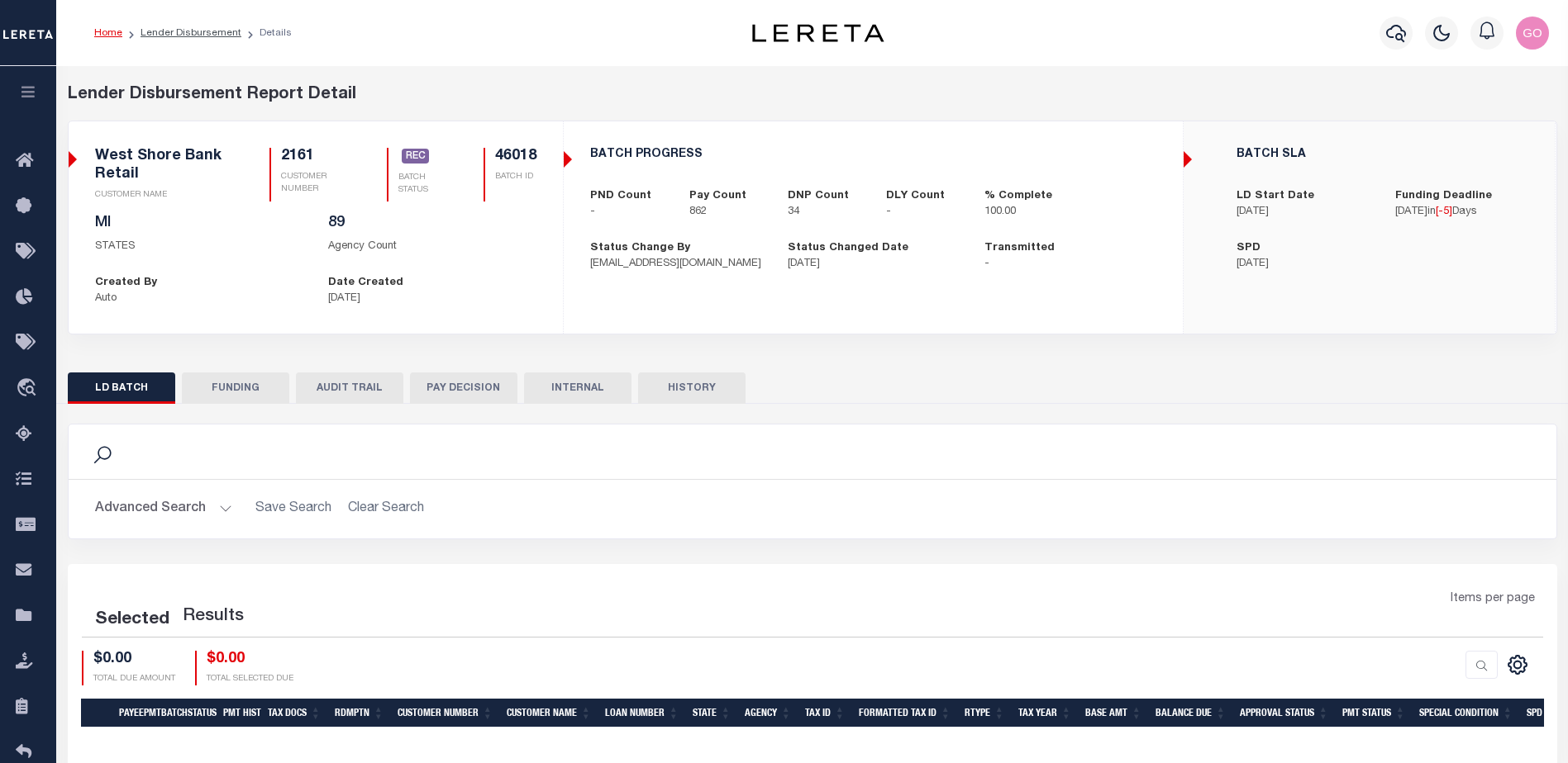
click at [250, 389] on button "FUNDING" at bounding box center [235, 387] width 108 height 31
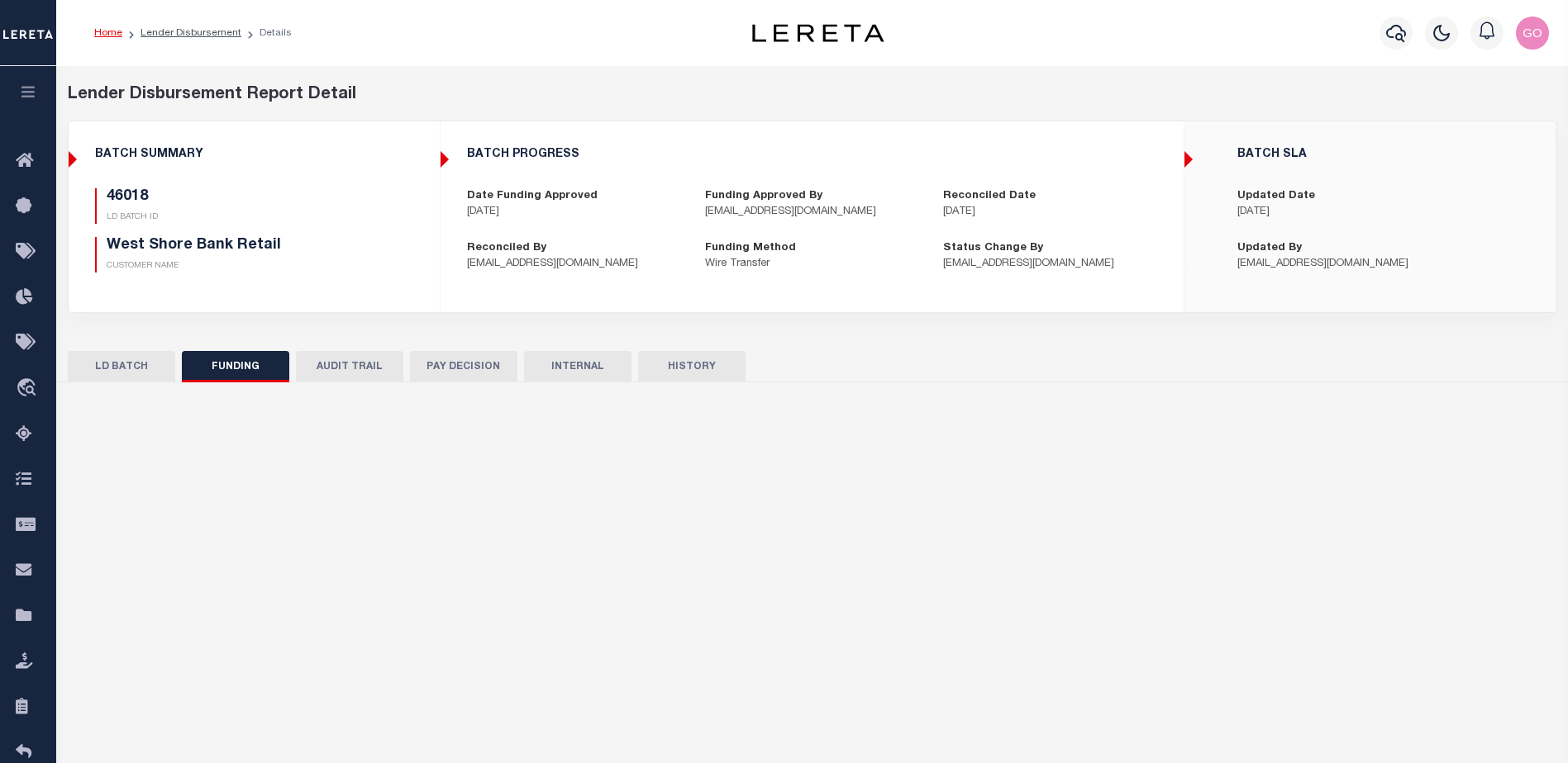
type input "$1,352,439.15"
type input "$0"
type input "20250911MMQFMPG7000005"
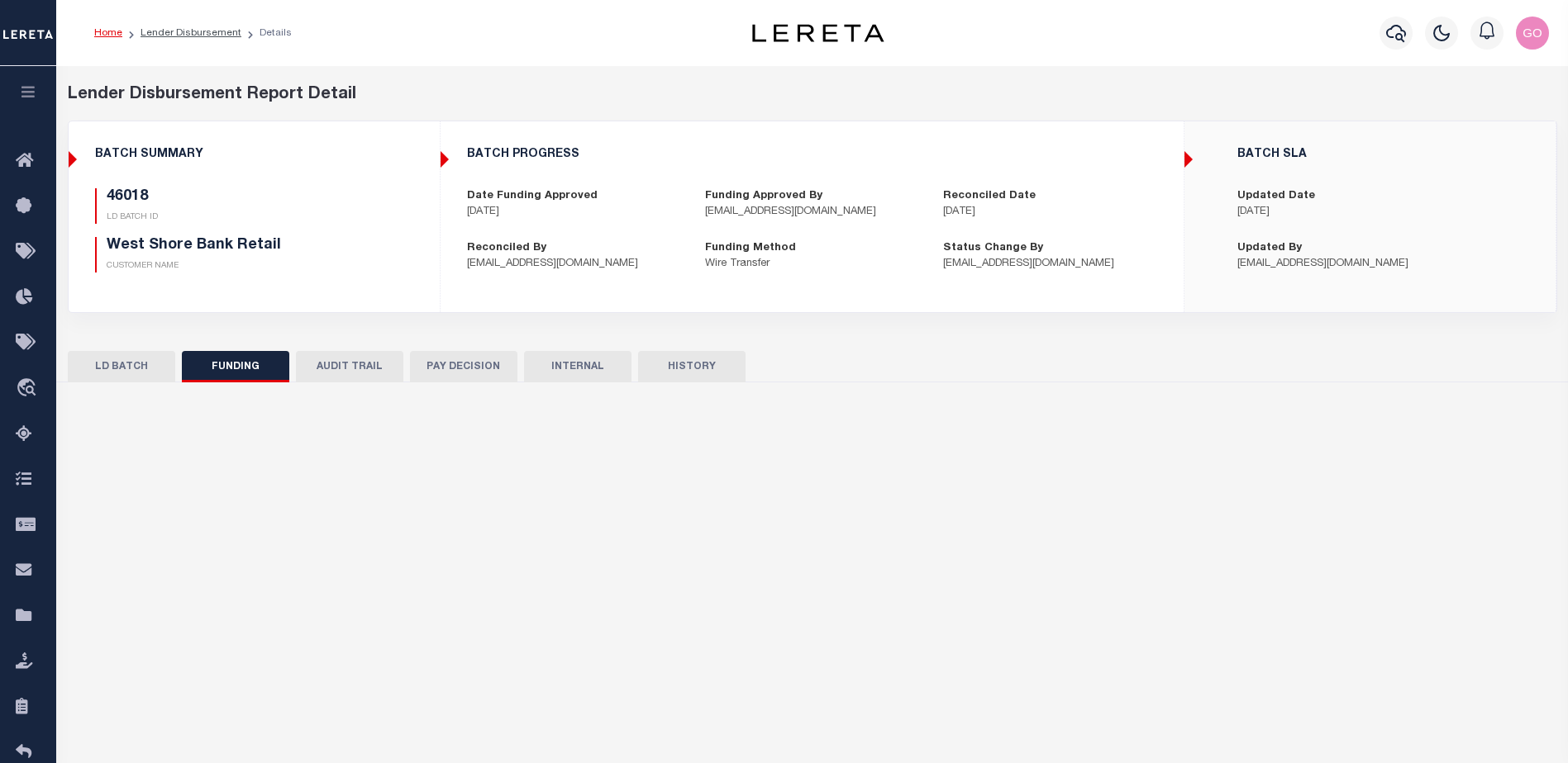
type input "[DATE]"
select select "100"
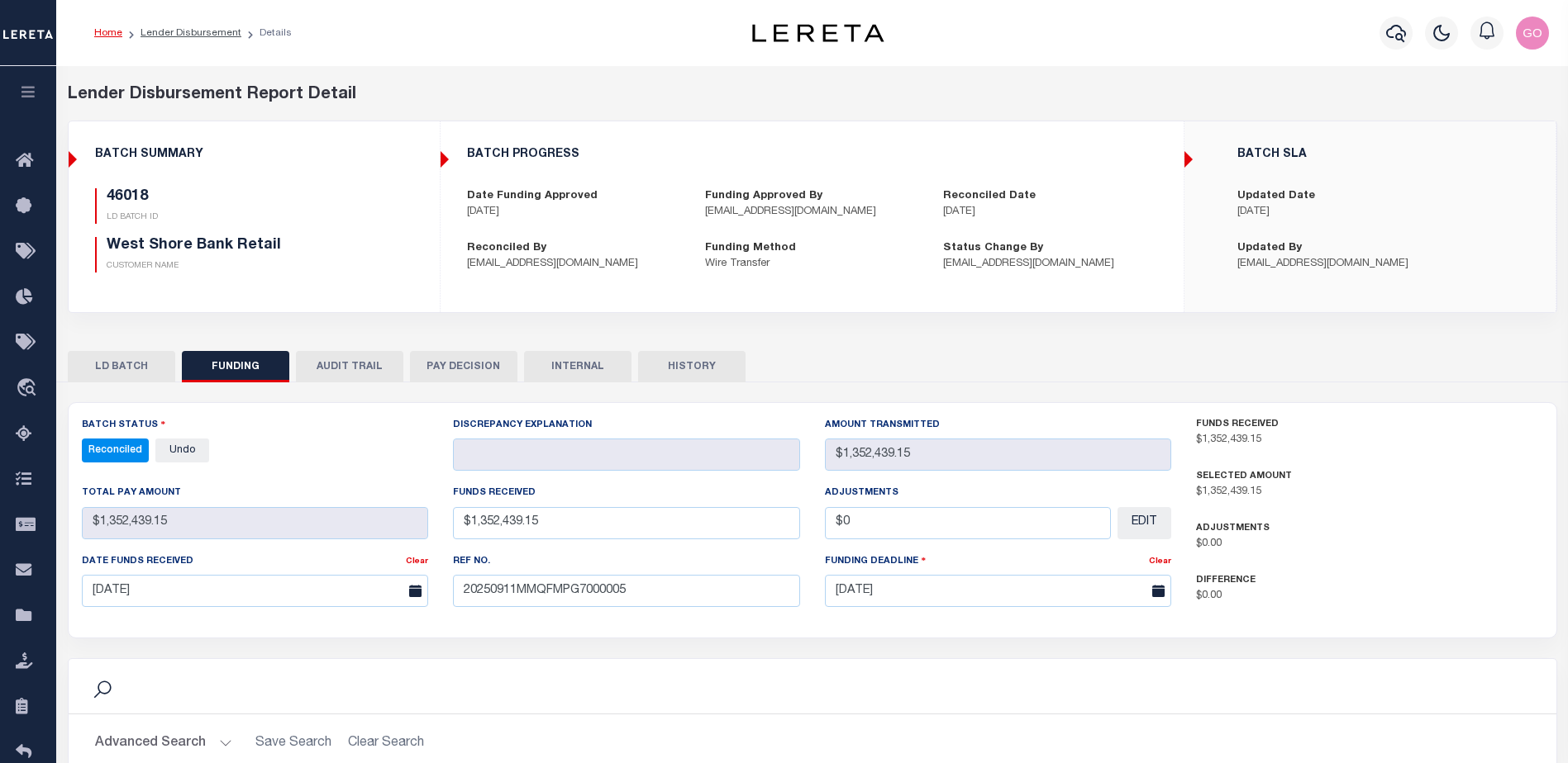
select select "100"
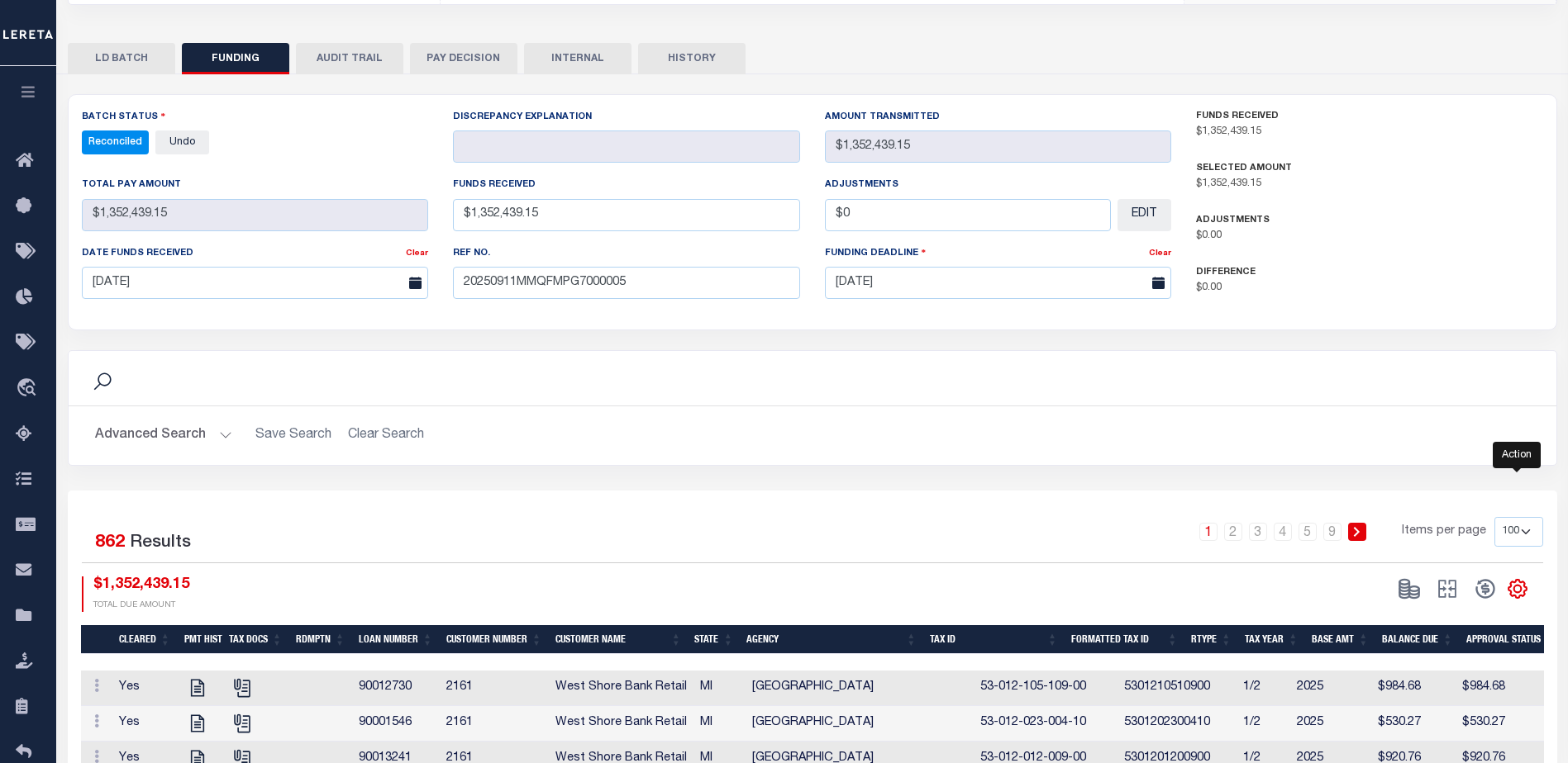
click at [1522, 595] on icon "" at bounding box center [1516, 588] width 21 height 21
click at [1426, 369] on link "CSV" at bounding box center [1449, 368] width 161 height 32
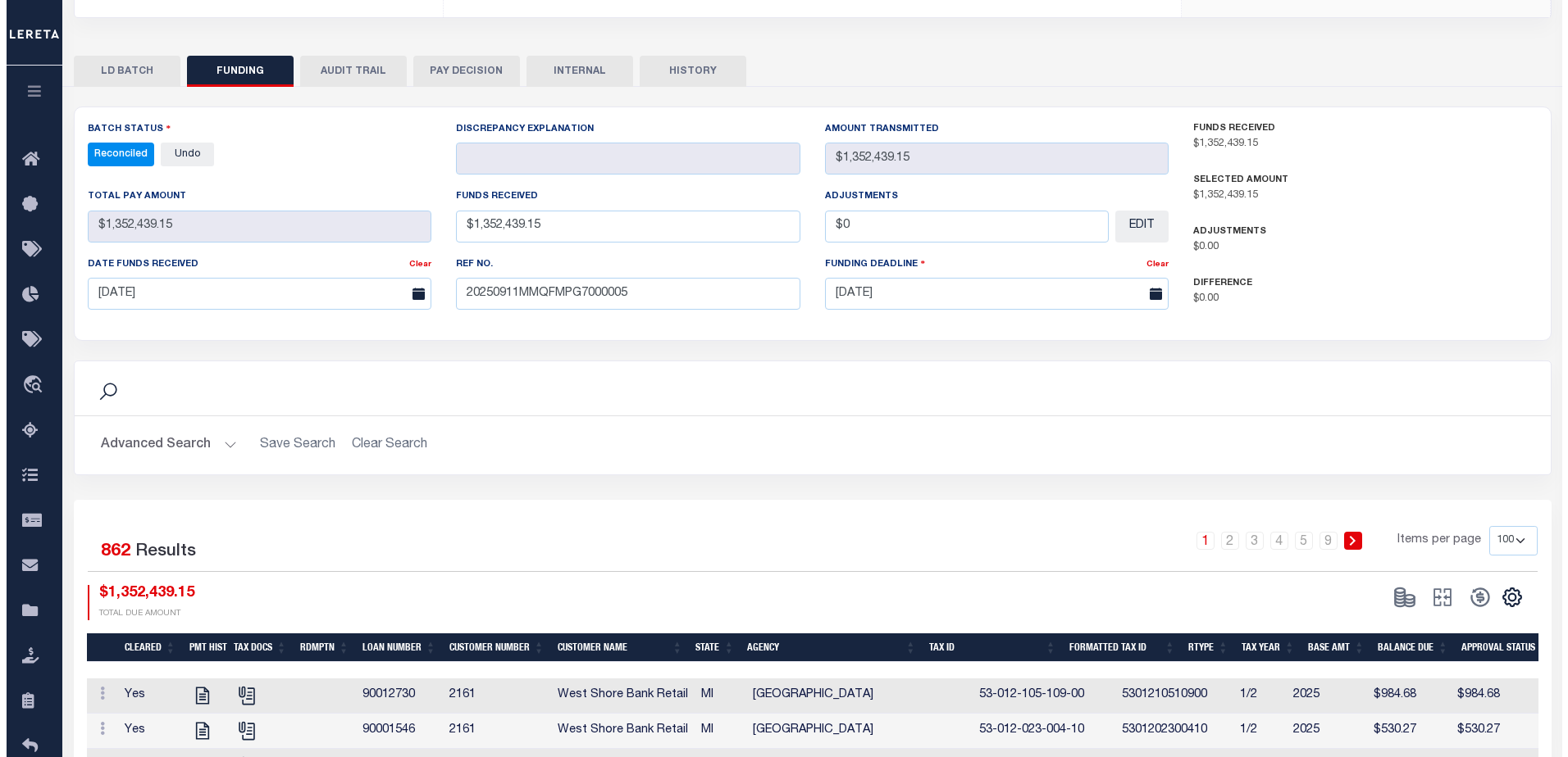
scroll to position [0, 0]
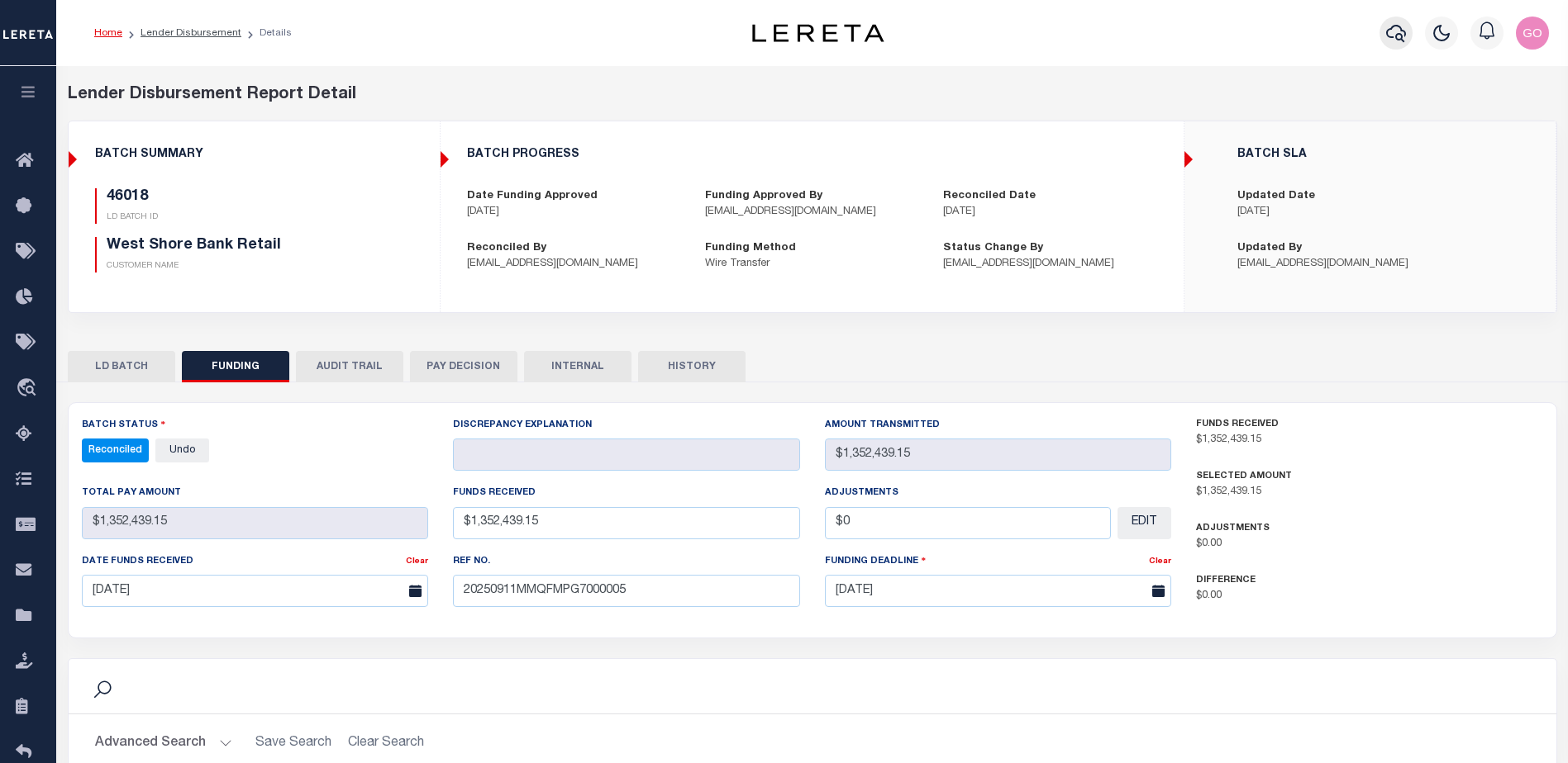
click at [1395, 33] on icon "button" at bounding box center [1395, 32] width 20 height 19
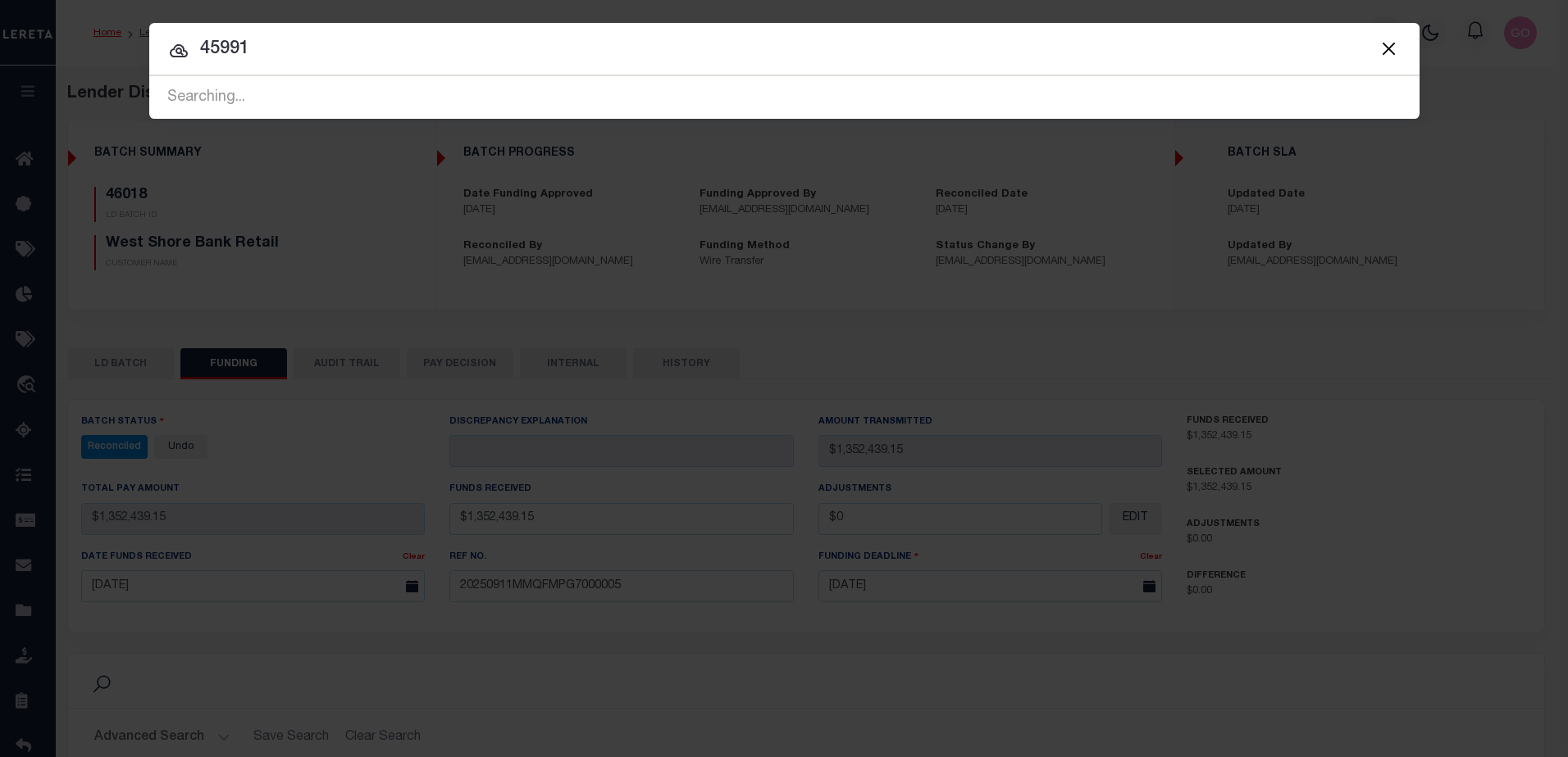
type input "45991"
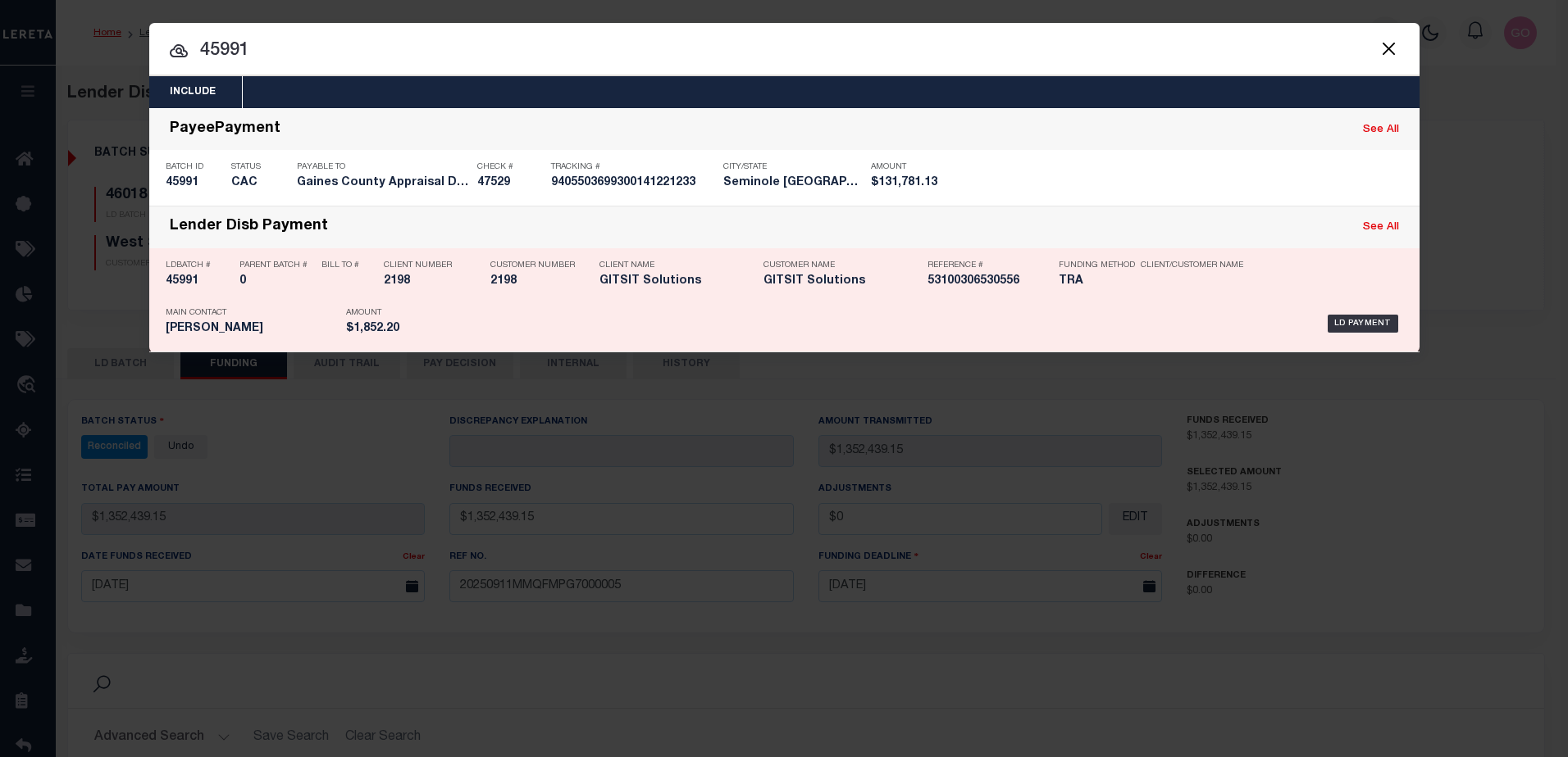
click at [180, 283] on h5 "45991" at bounding box center [199, 281] width 66 height 14
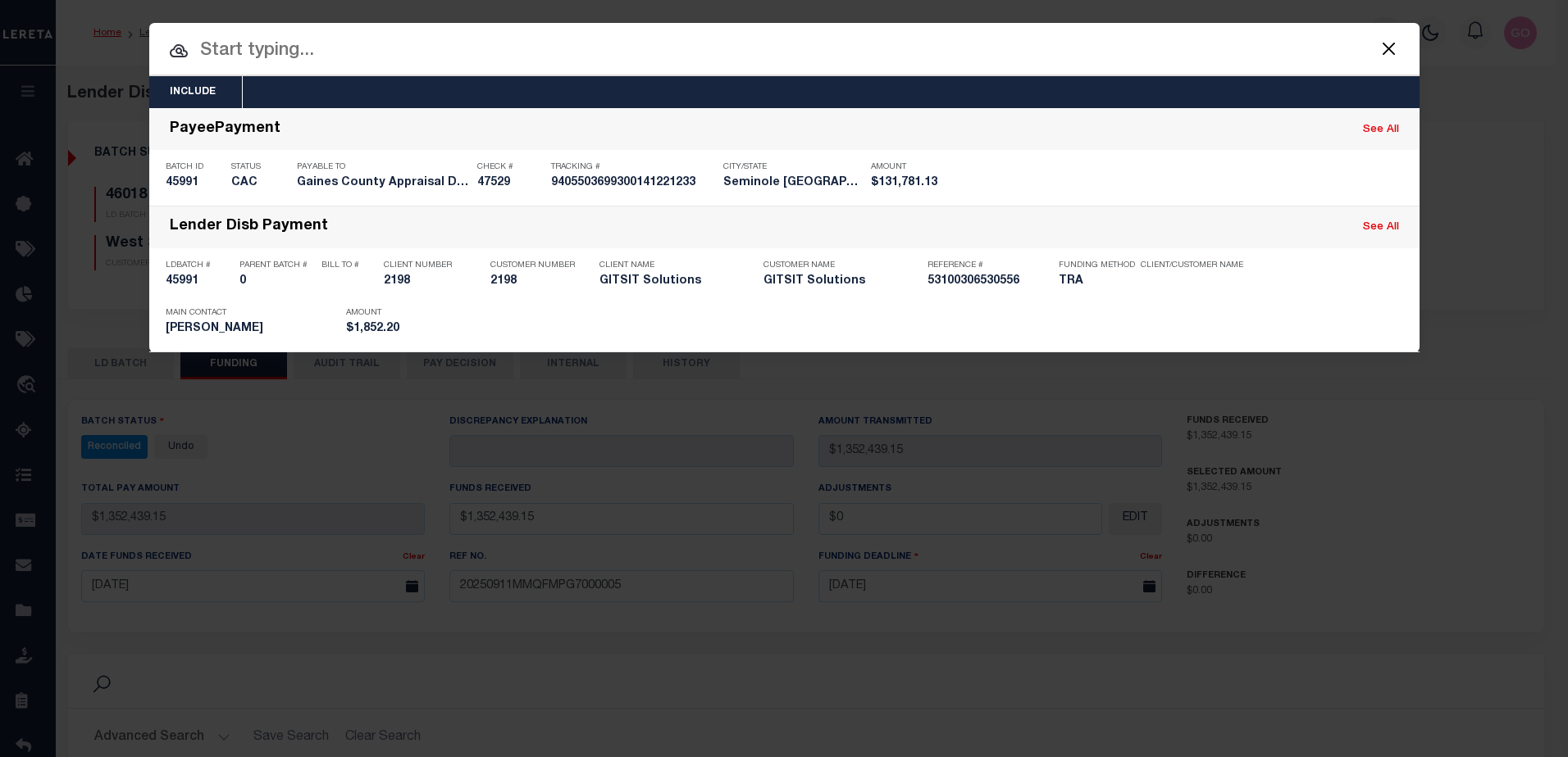
checkbox input "true"
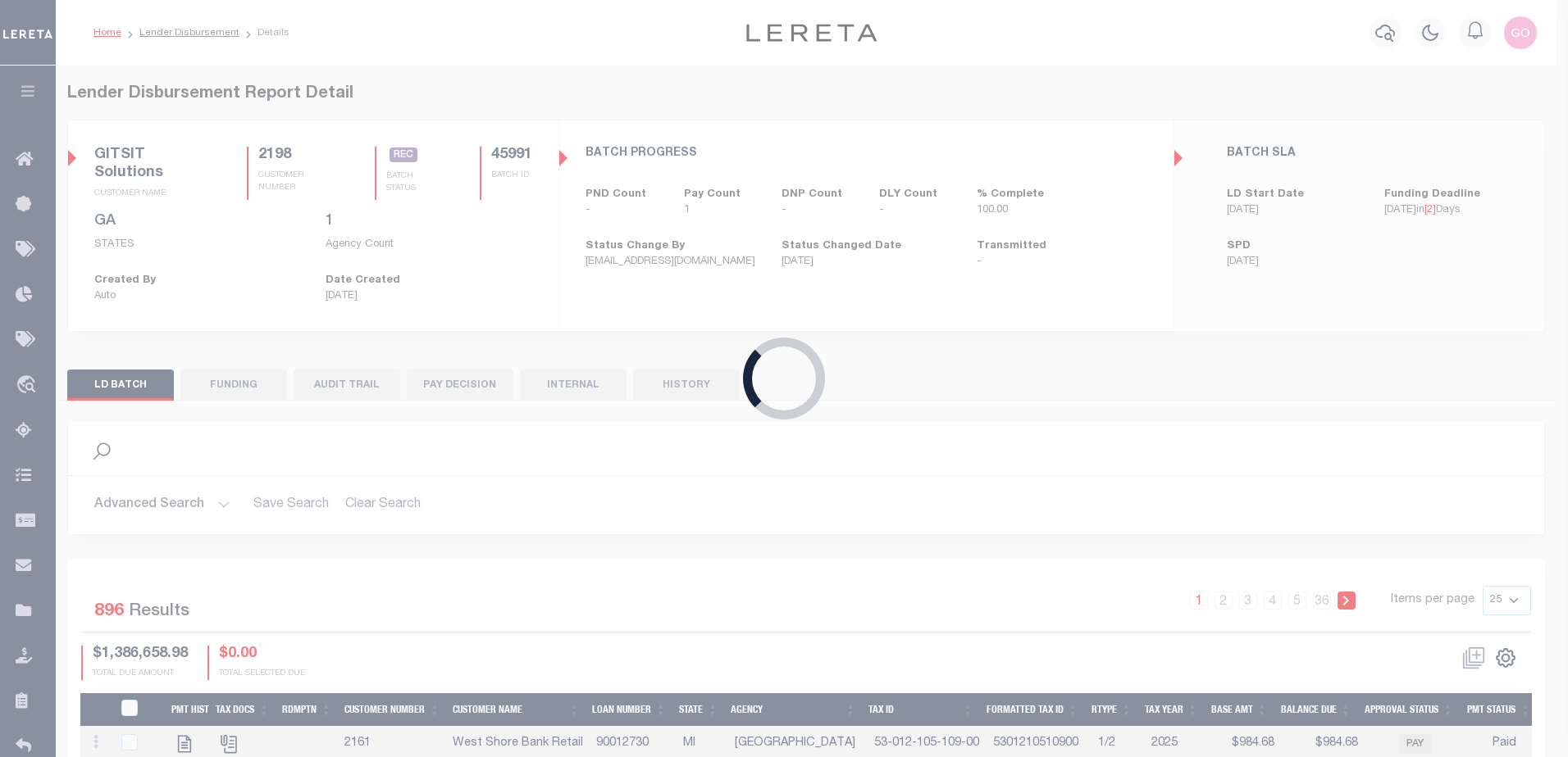
click at [587, 387] on div "Loading..." at bounding box center [784, 378] width 1568 height 757
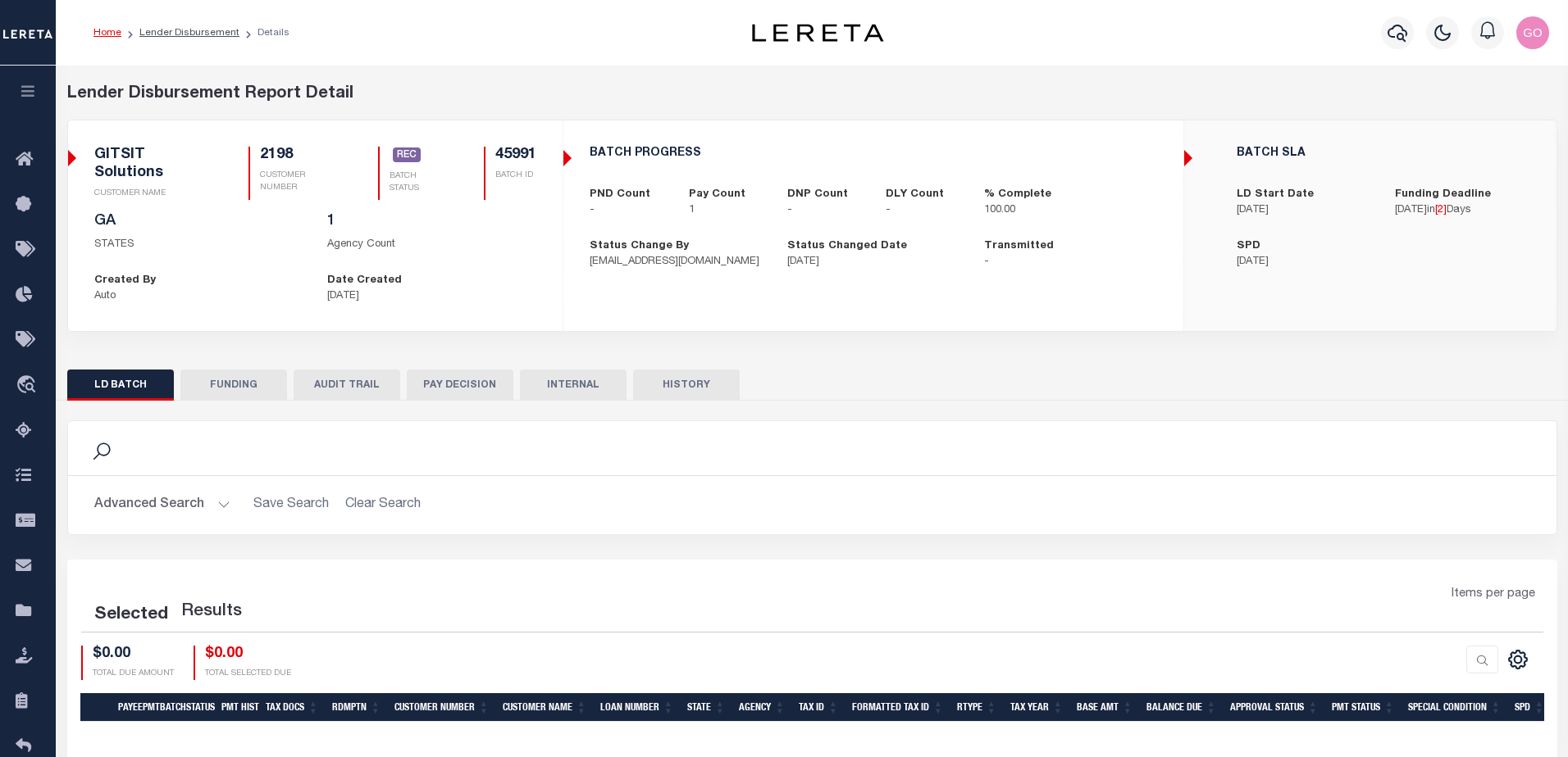
click at [594, 388] on button "INTERNAL" at bounding box center [573, 384] width 107 height 31
